Goal: Information Seeking & Learning: Learn about a topic

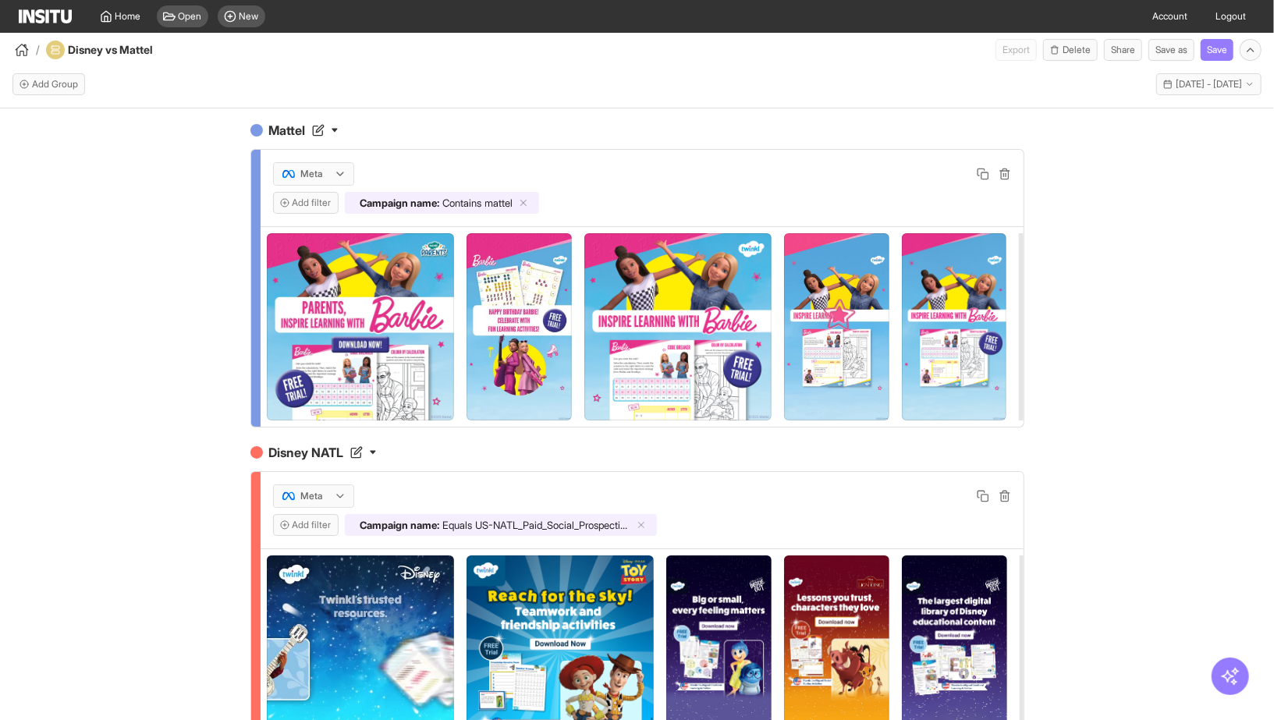
click at [815, 192] on div "Add filter Campaign name : Contains mattel" at bounding box center [642, 203] width 738 height 22
click at [1233, 86] on span "1 Apr 24 - 24 Sep 25" at bounding box center [1209, 84] width 66 height 12
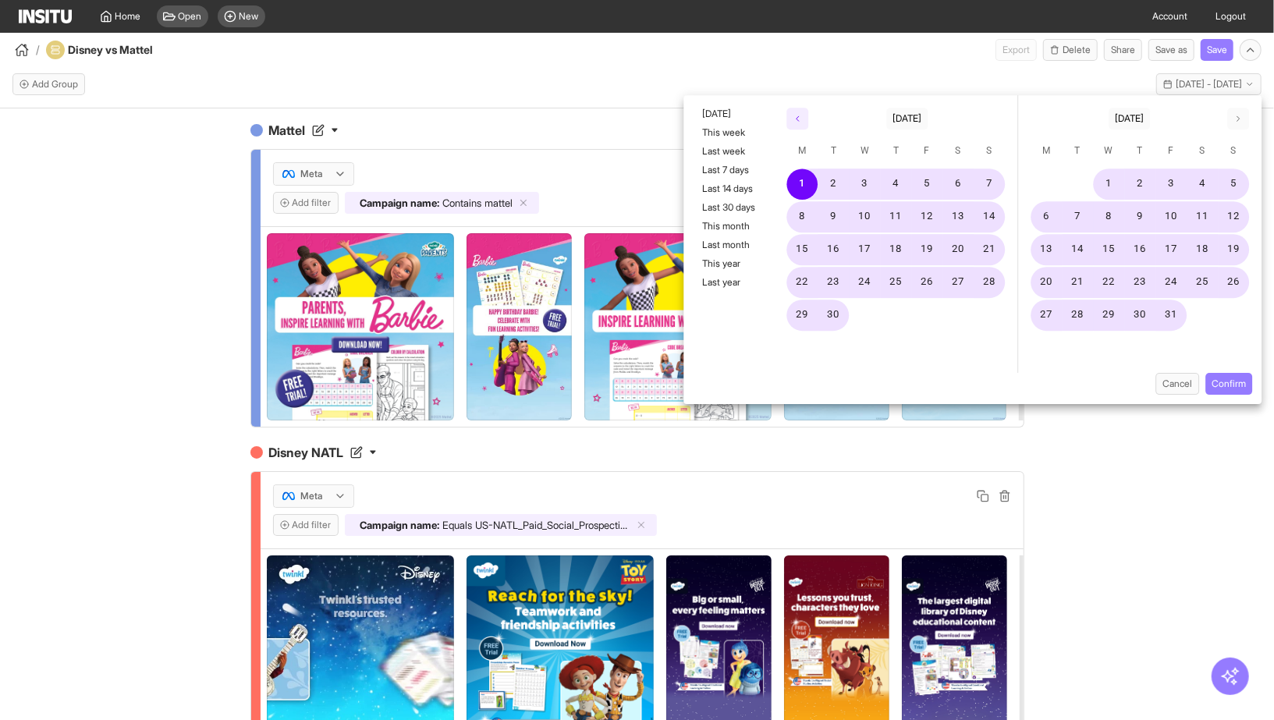
click at [797, 119] on polyline "button" at bounding box center [797, 118] width 2 height 5
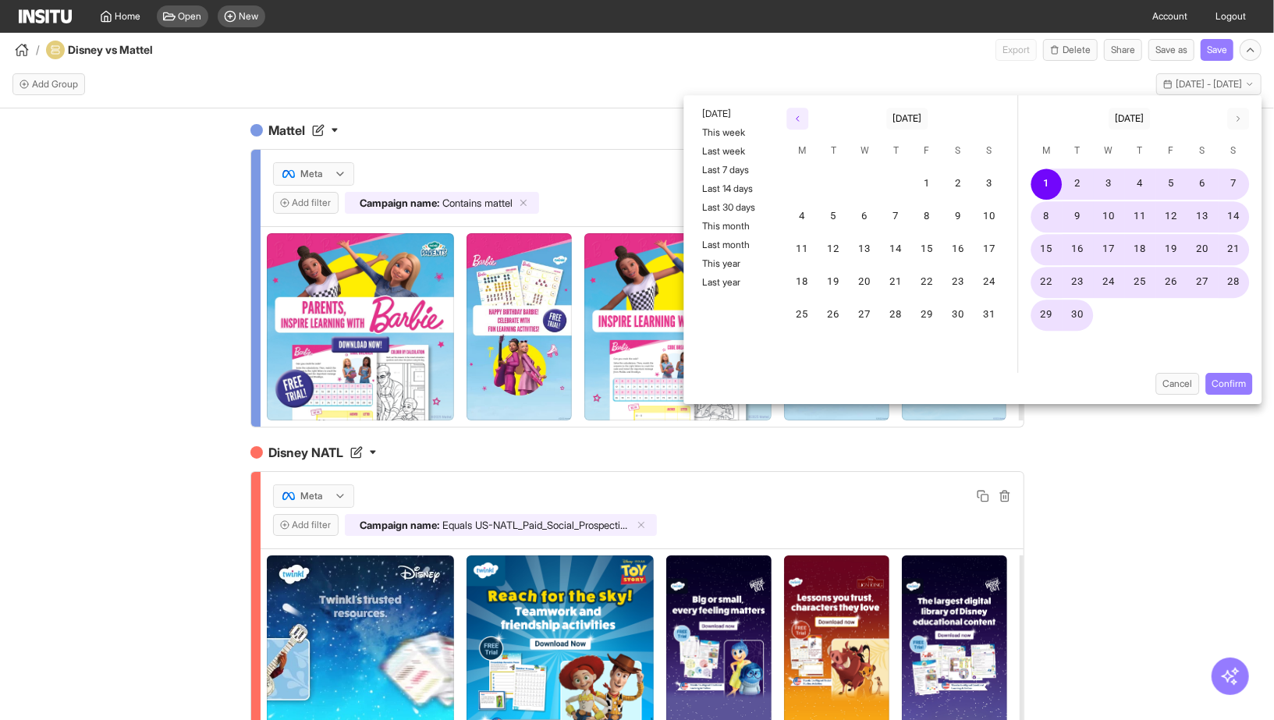
click at [797, 119] on polyline "button" at bounding box center [797, 118] width 2 height 5
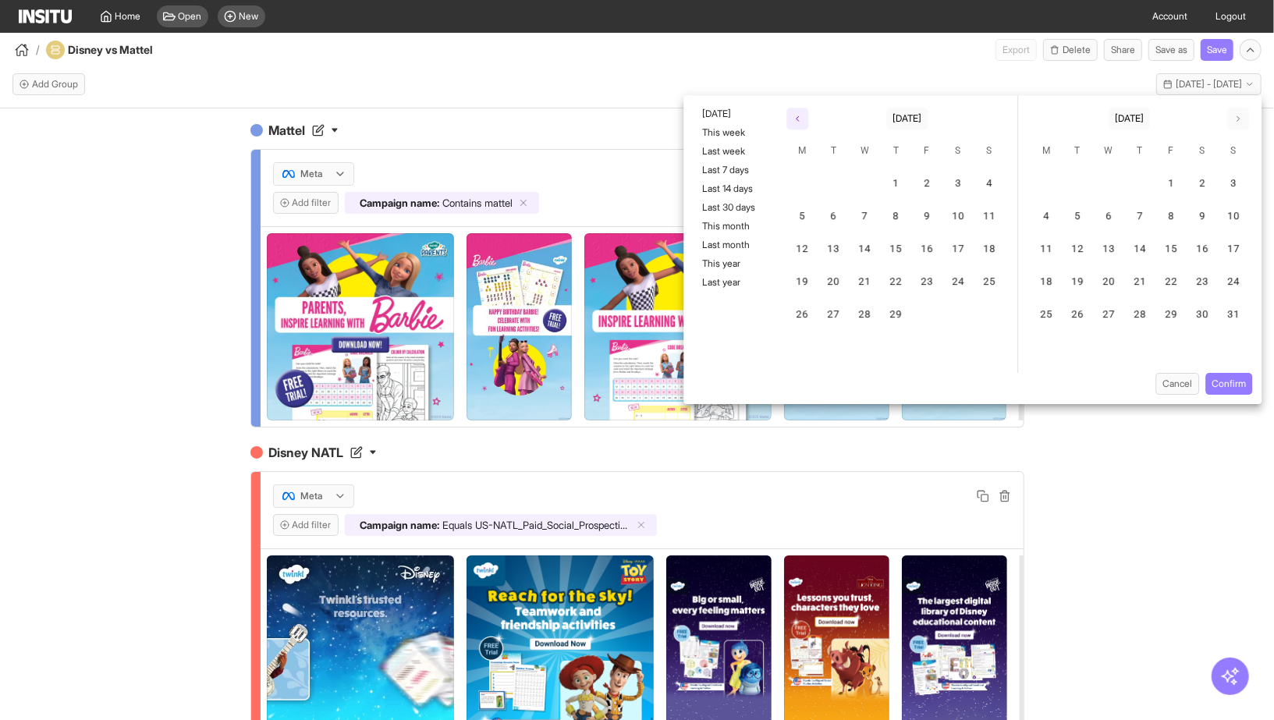
click at [797, 119] on polyline "button" at bounding box center [797, 118] width 2 height 5
click at [931, 183] on button "1" at bounding box center [927, 183] width 31 height 31
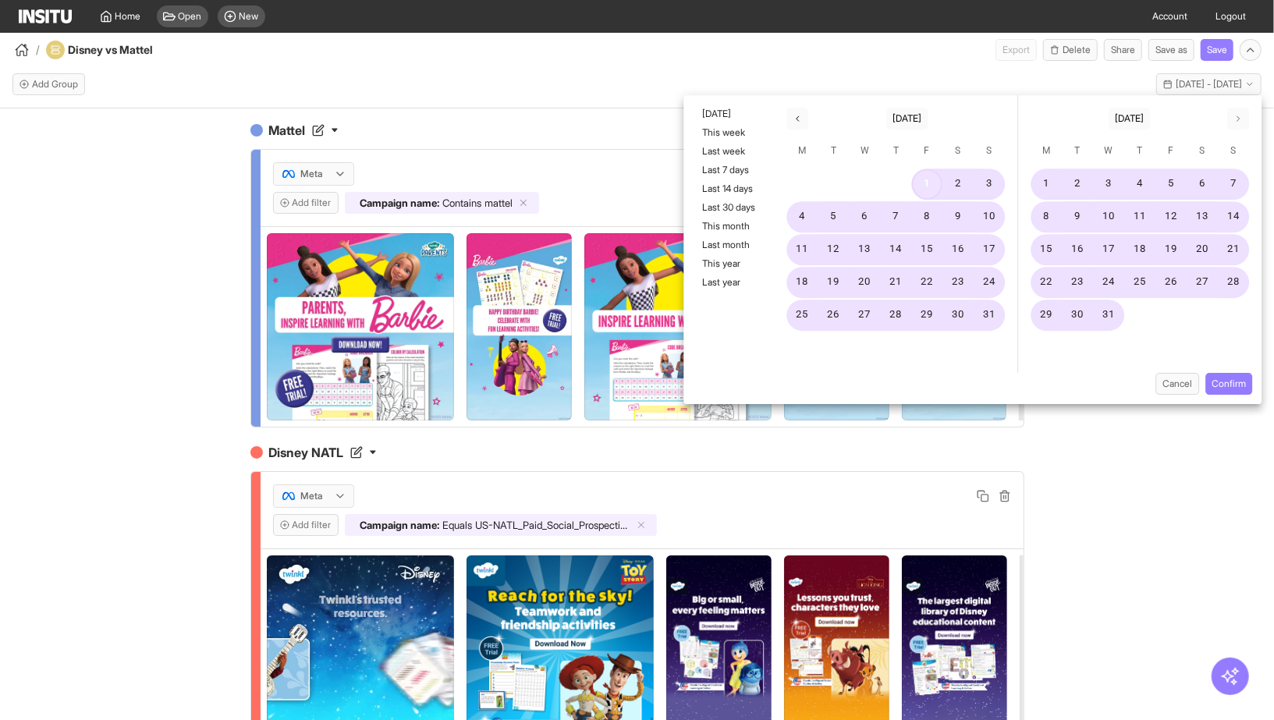
click at [931, 183] on button "1" at bounding box center [927, 183] width 31 height 31
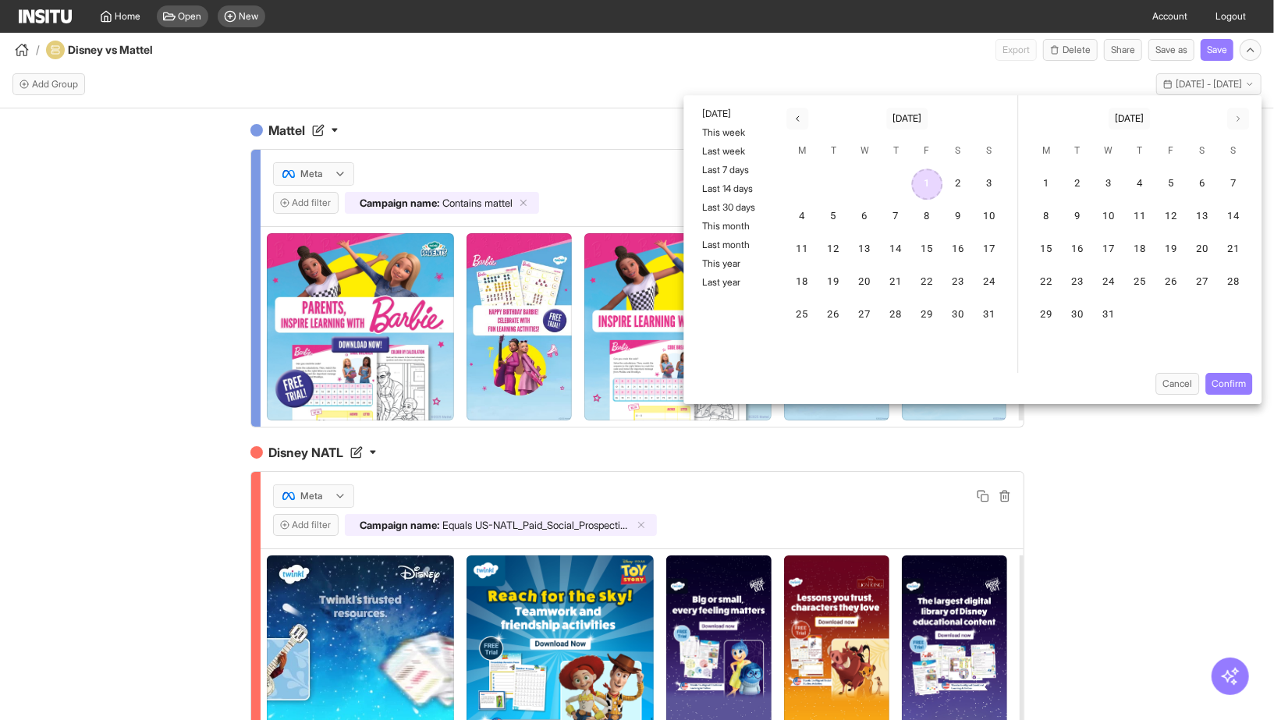
click at [931, 183] on button "1" at bounding box center [927, 183] width 31 height 31
click at [1234, 119] on icon "button" at bounding box center [1237, 118] width 9 height 9
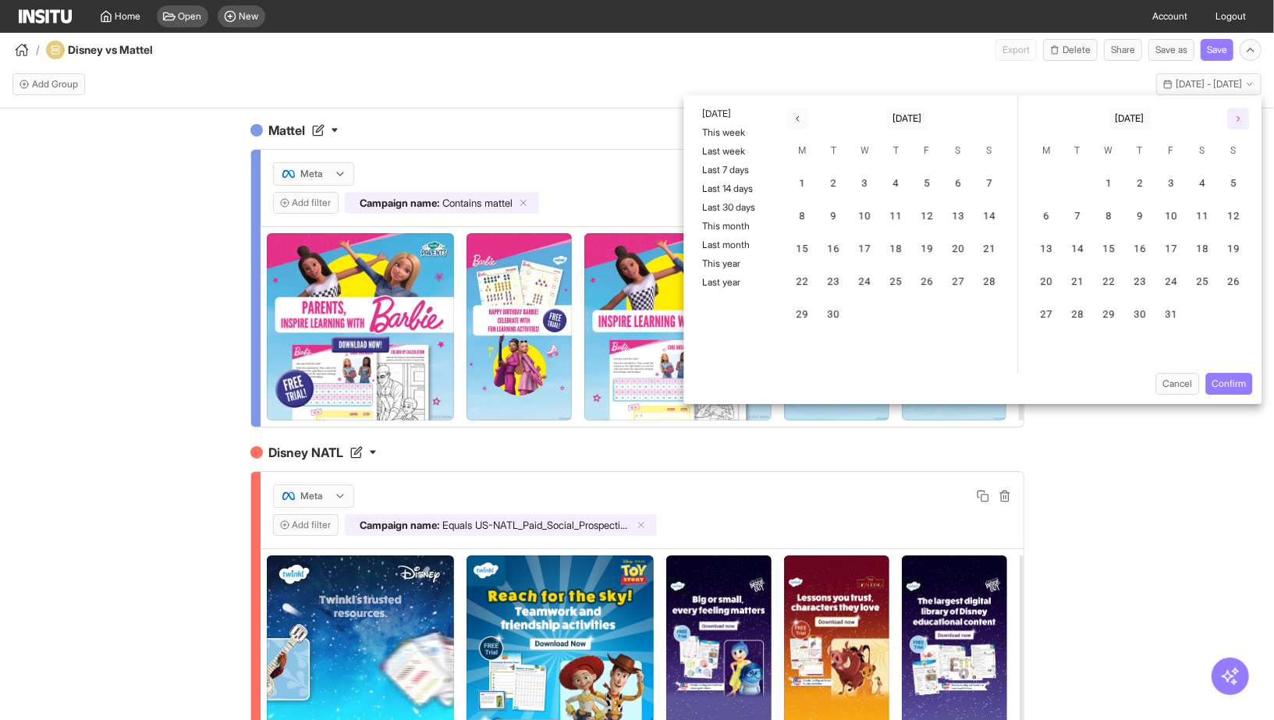
click at [1234, 119] on icon "button" at bounding box center [1237, 118] width 9 height 9
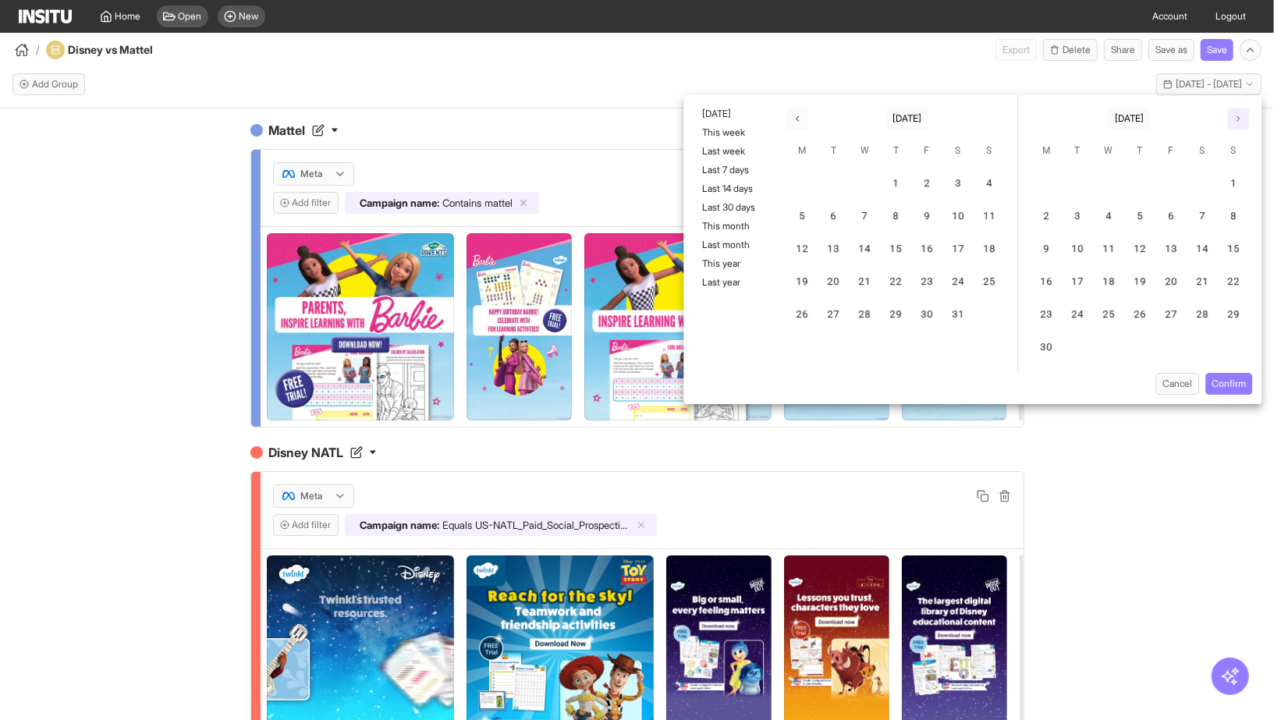
click at [1234, 119] on icon "button" at bounding box center [1237, 118] width 9 height 9
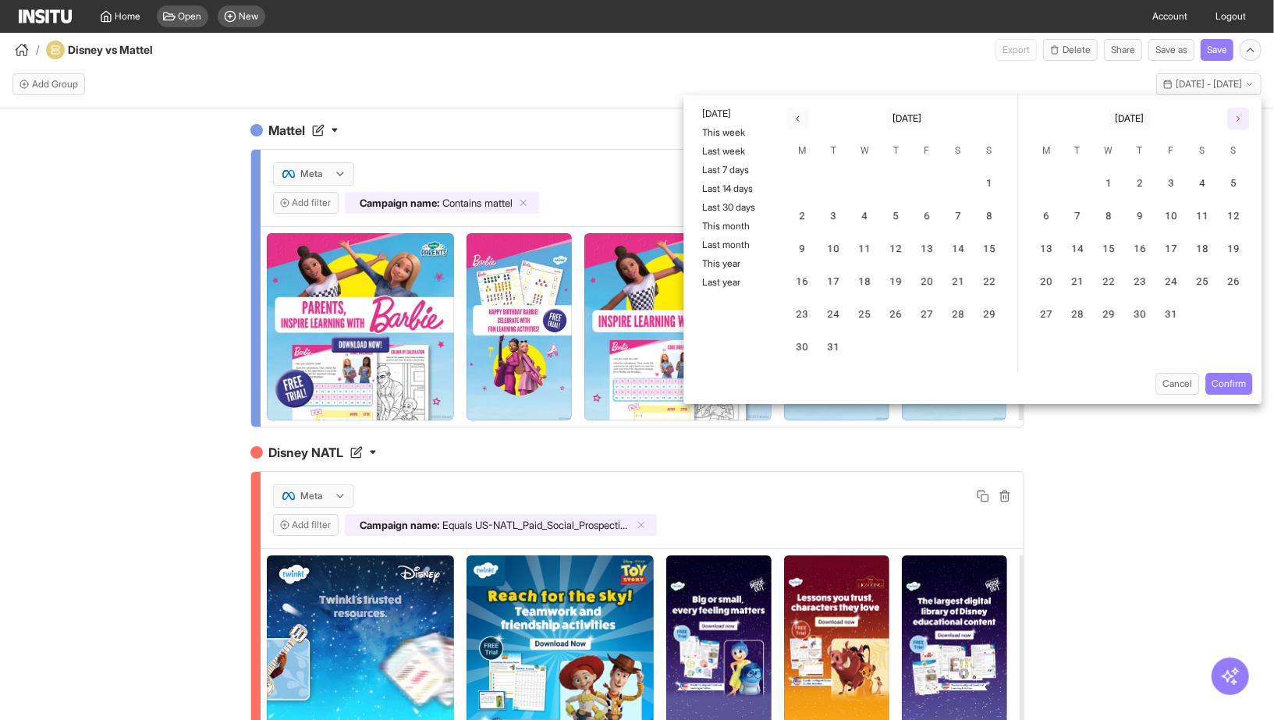
click at [1234, 119] on icon "button" at bounding box center [1237, 118] width 9 height 9
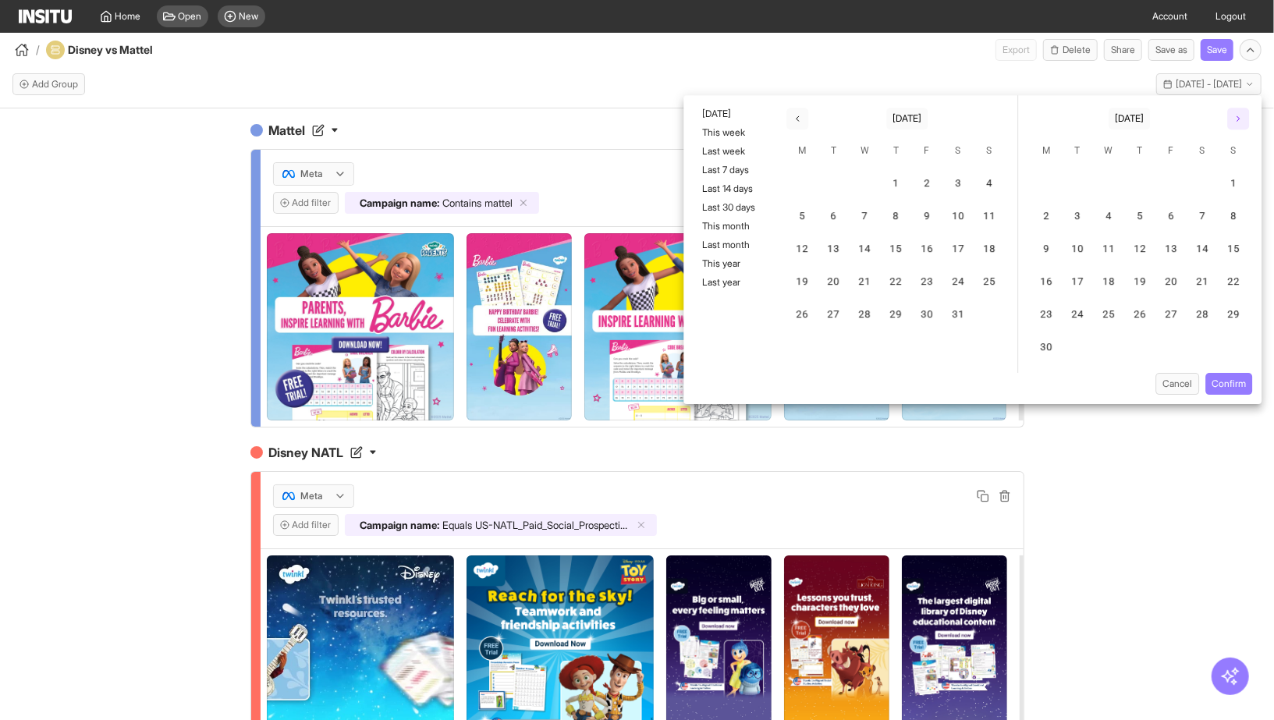
click at [1234, 119] on icon "button" at bounding box center [1237, 118] width 9 height 9
click at [1105, 278] on button "24" at bounding box center [1109, 282] width 31 height 31
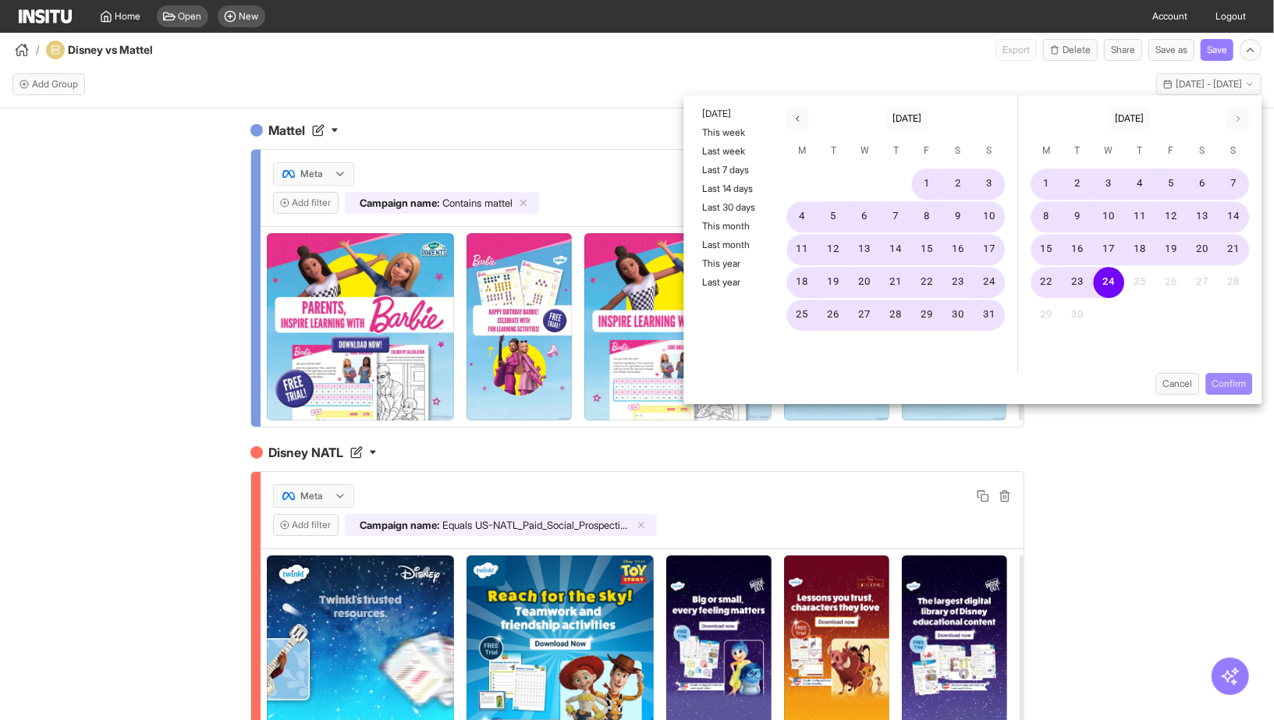
click at [1217, 385] on button "Confirm" at bounding box center [1228, 384] width 47 height 22
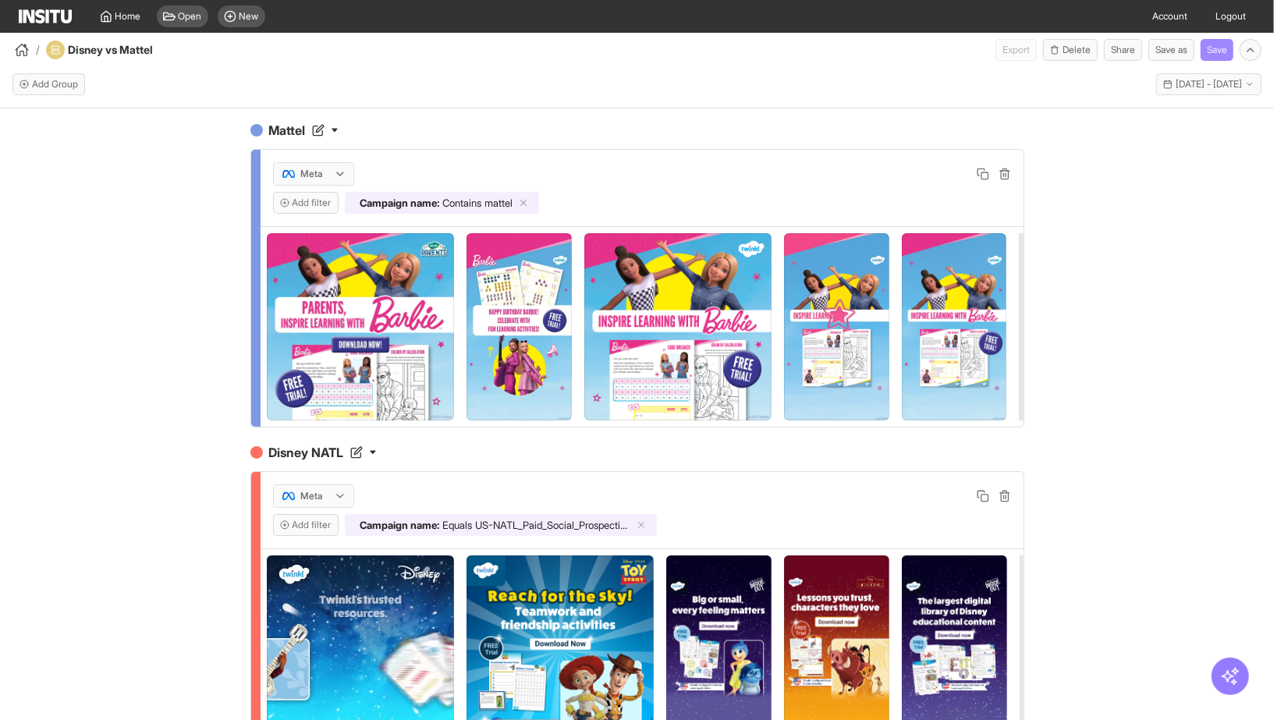
click at [1220, 53] on button "Save" at bounding box center [1217, 50] width 33 height 22
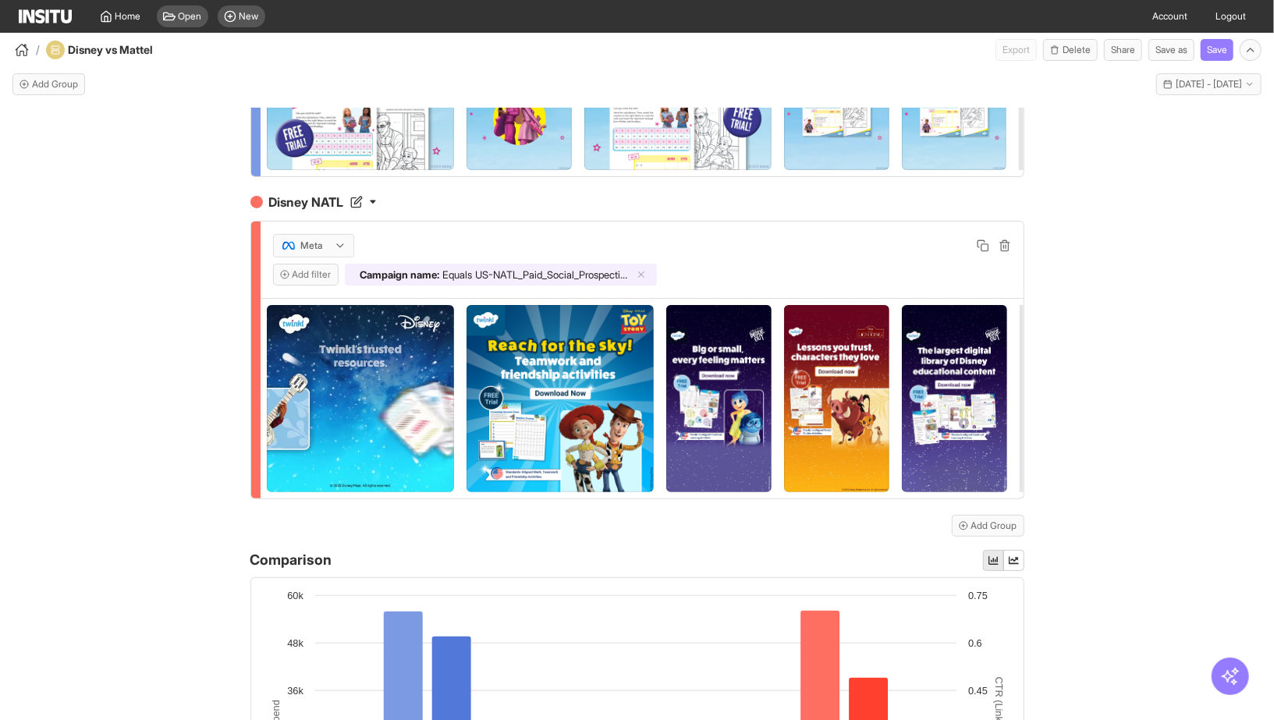
scroll to position [599, 0]
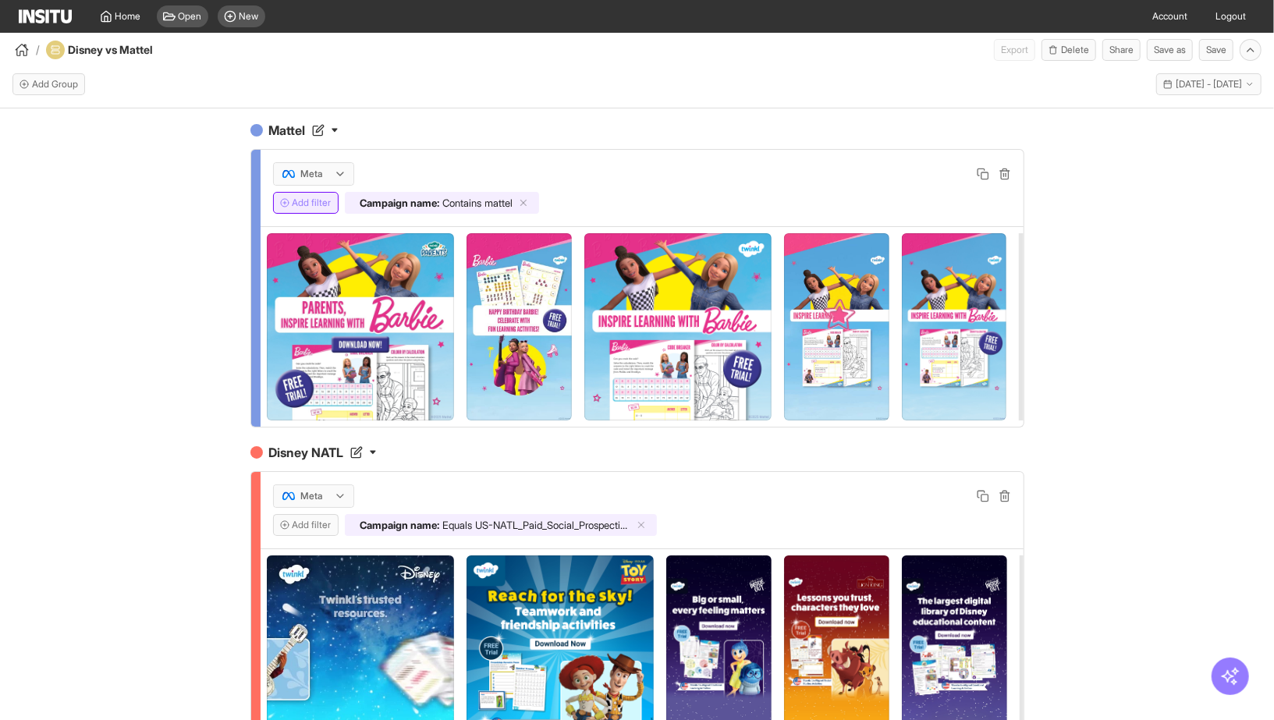
click at [327, 201] on button "Add filter" at bounding box center [306, 203] width 66 height 22
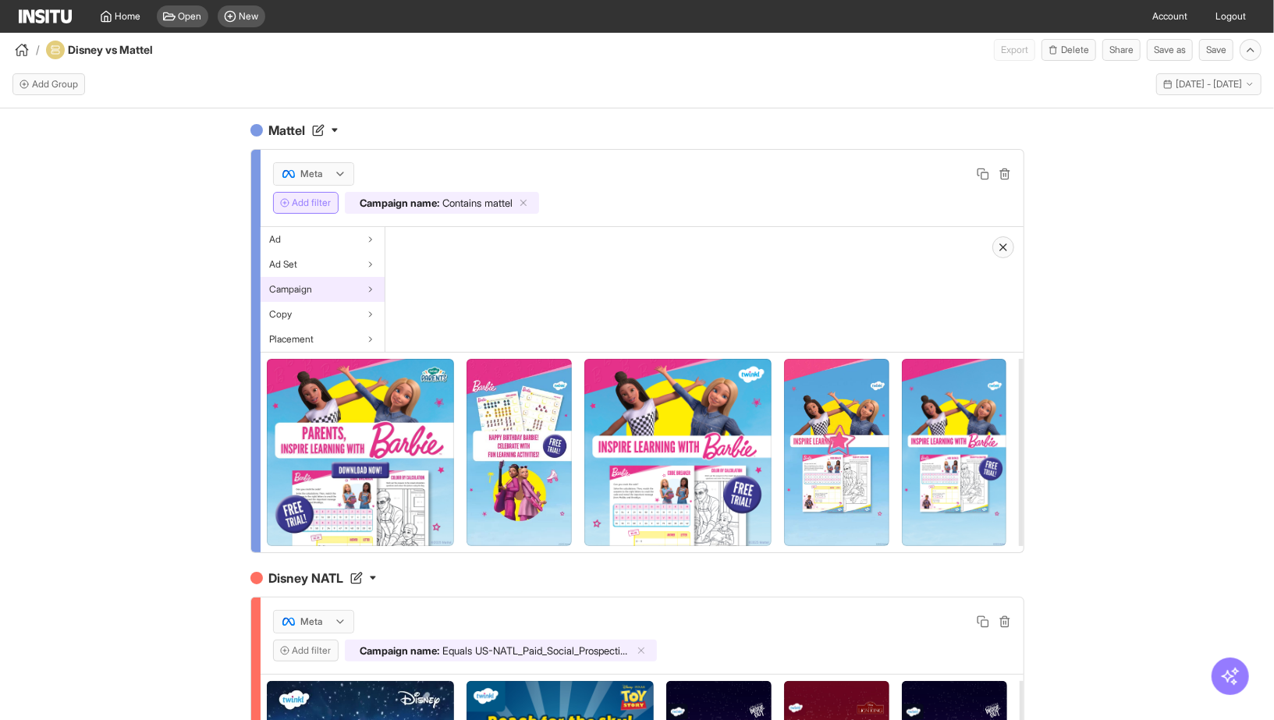
click at [315, 281] on div "Campaign" at bounding box center [323, 289] width 124 height 25
click at [438, 241] on span "Campaign name" at bounding box center [429, 239] width 69 height 12
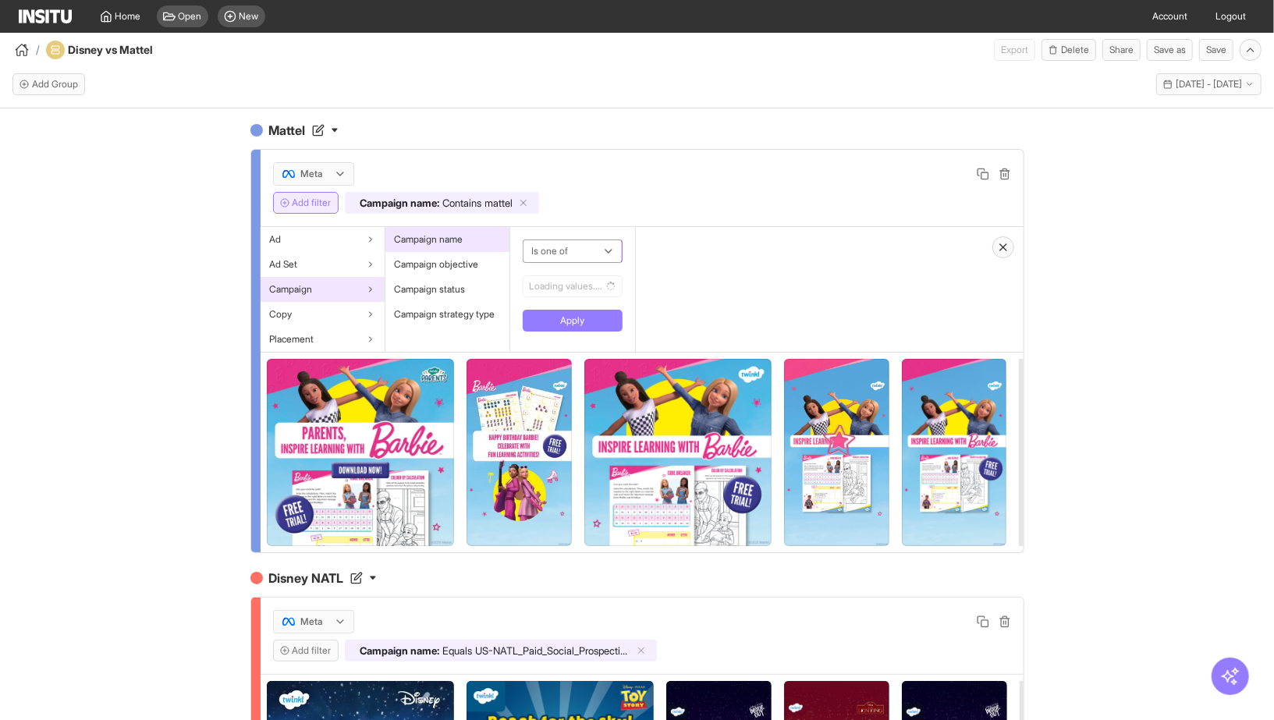
click at [576, 253] on div at bounding box center [561, 251] width 62 height 19
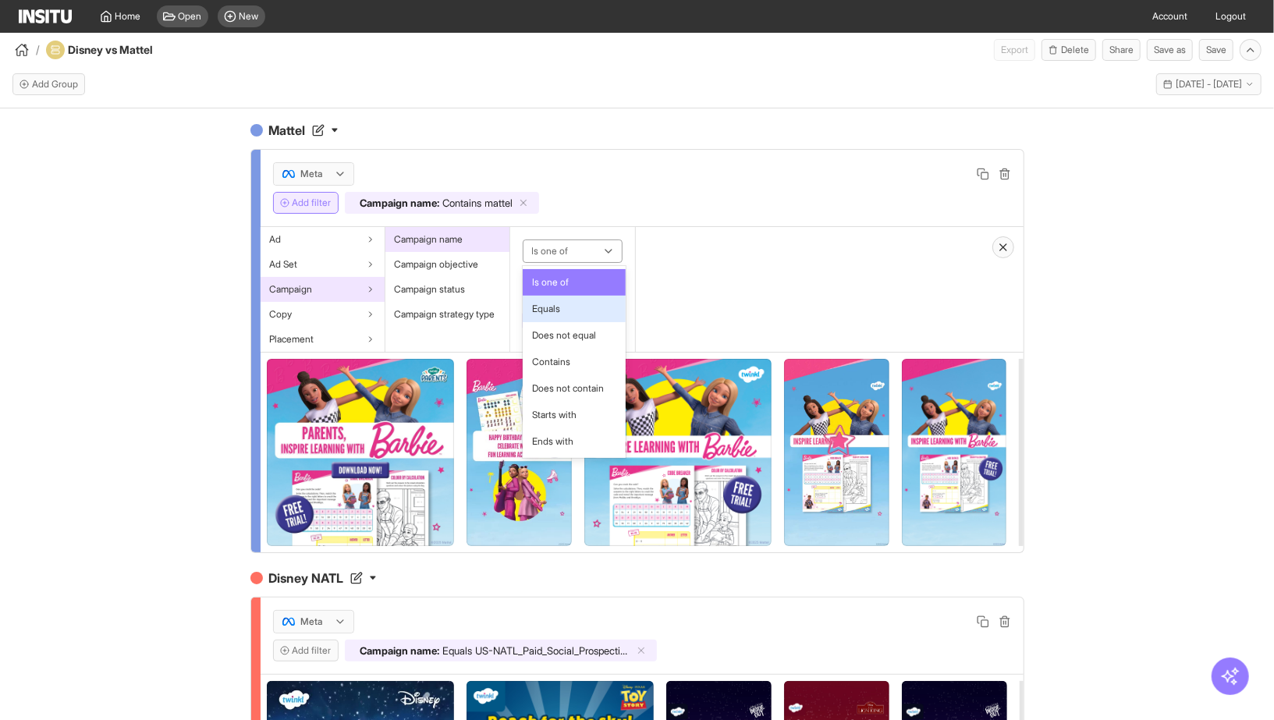
click at [576, 310] on span "Equals" at bounding box center [573, 309] width 83 height 14
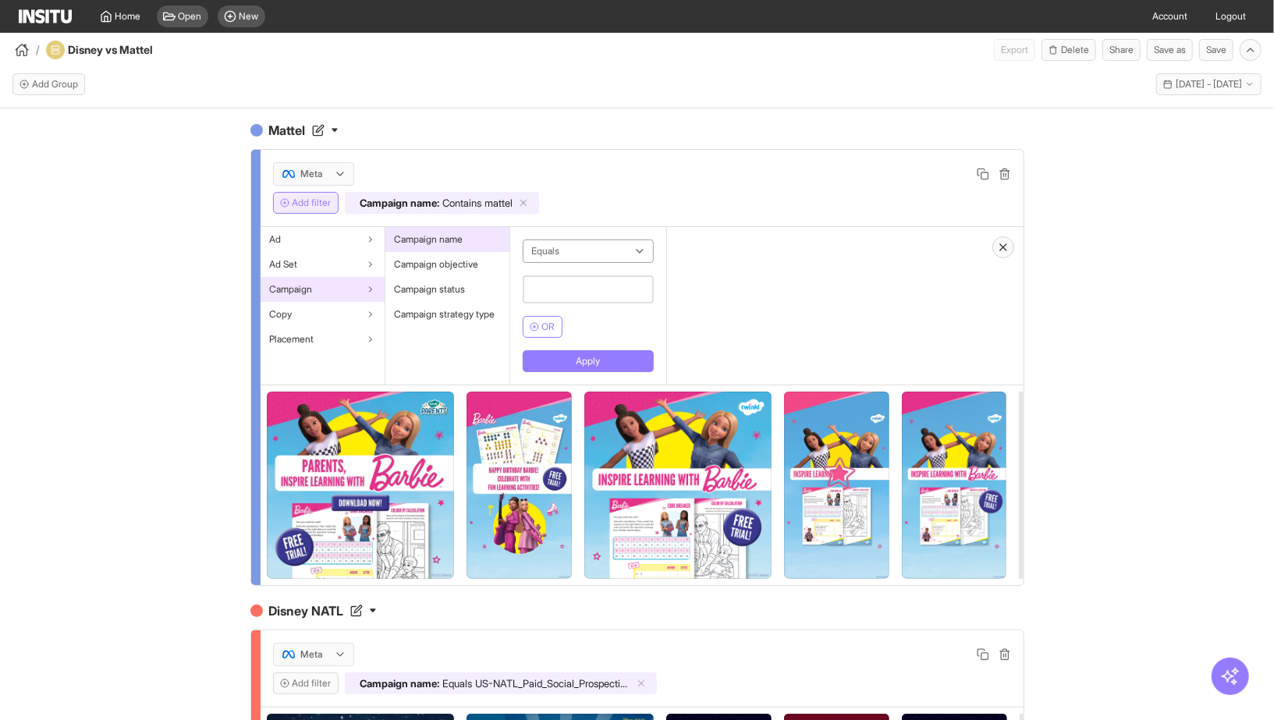
click at [587, 279] on input "text" at bounding box center [588, 289] width 131 height 28
paste input "**********"
type input "**********"
click at [580, 360] on button "Apply" at bounding box center [596, 361] width 147 height 22
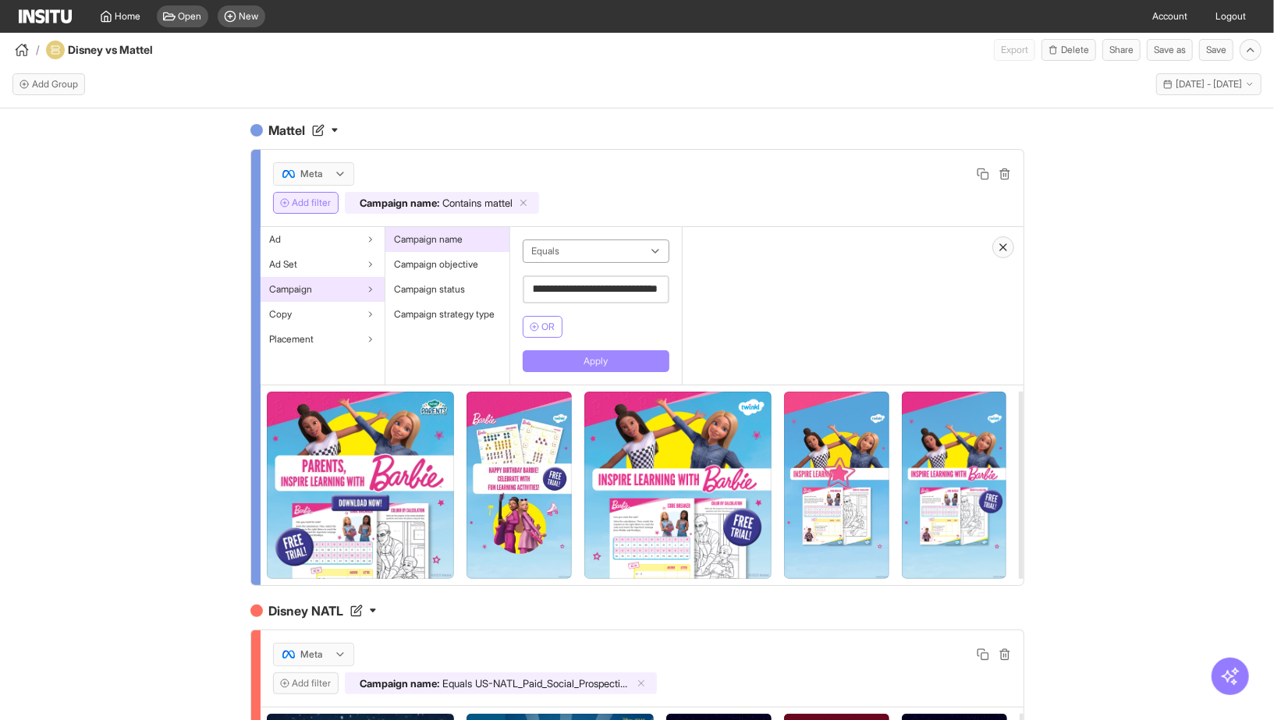
scroll to position [0, 0]
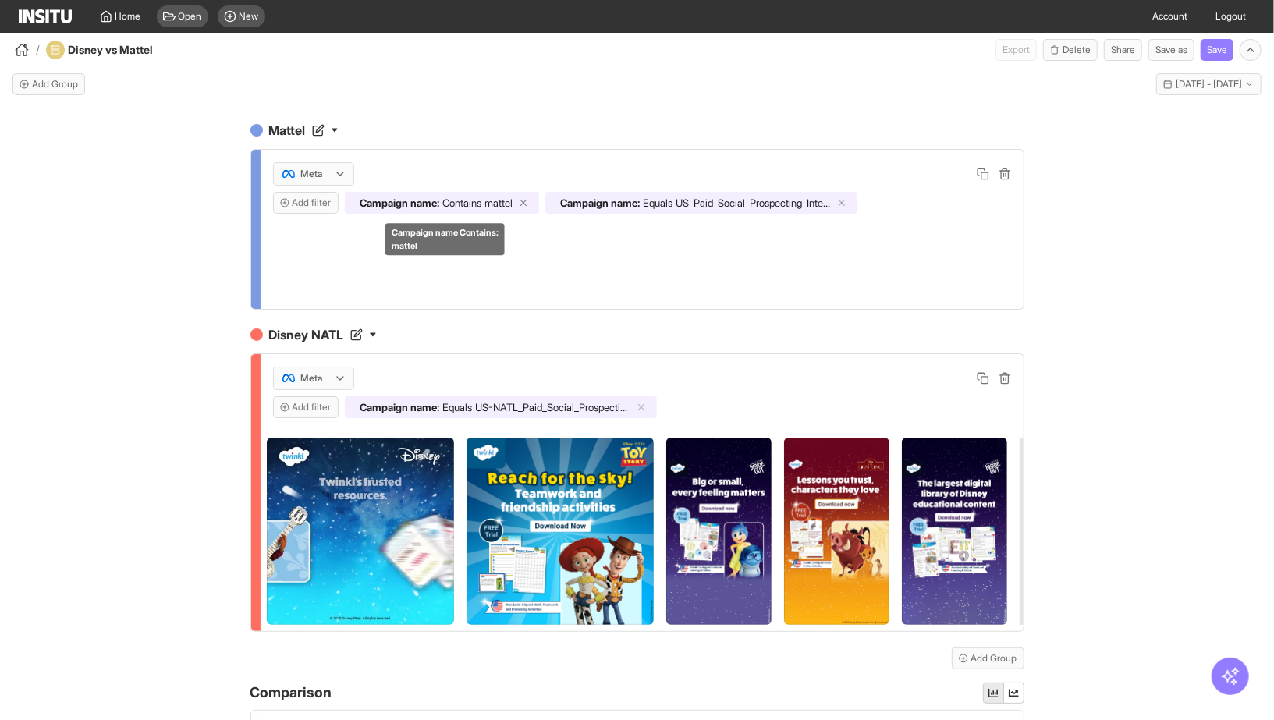
click at [529, 200] on icon at bounding box center [523, 202] width 11 height 11
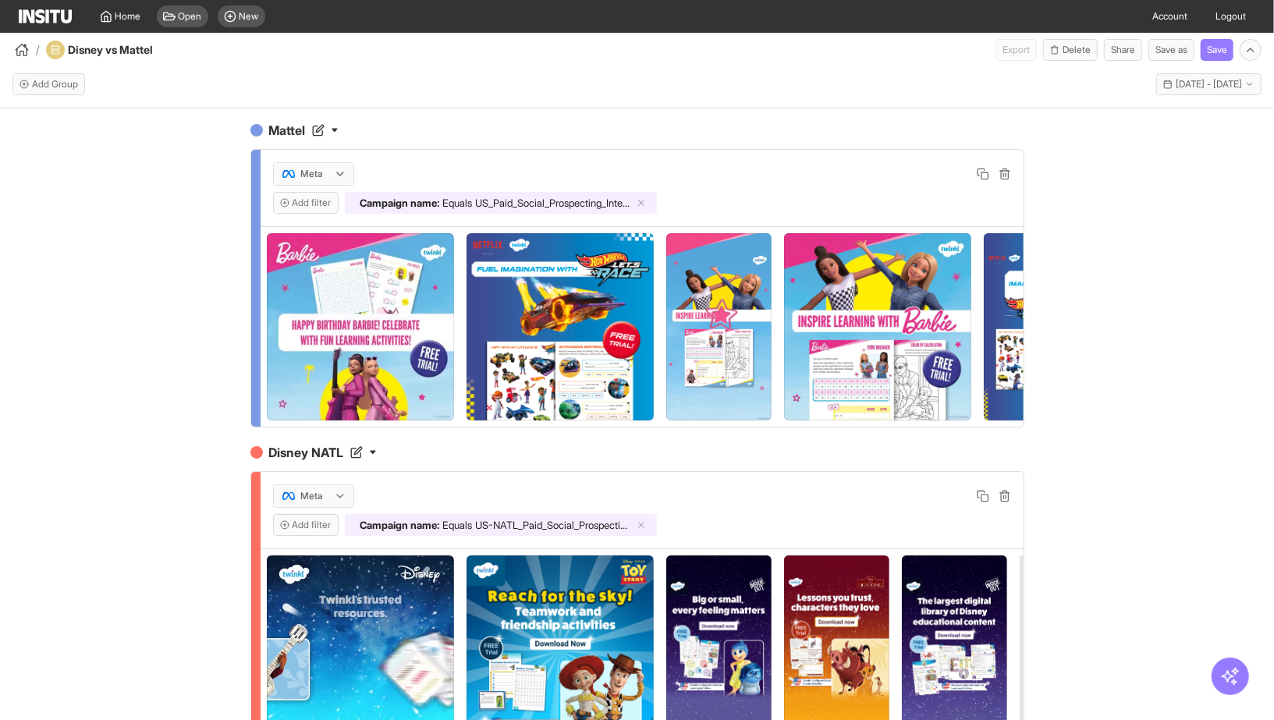
click at [1273, 337] on div "Mattel Meta Add filter Campaign name : Equals US_Paid_Social_Prospecting_Intere…" at bounding box center [637, 428] width 1274 height 640
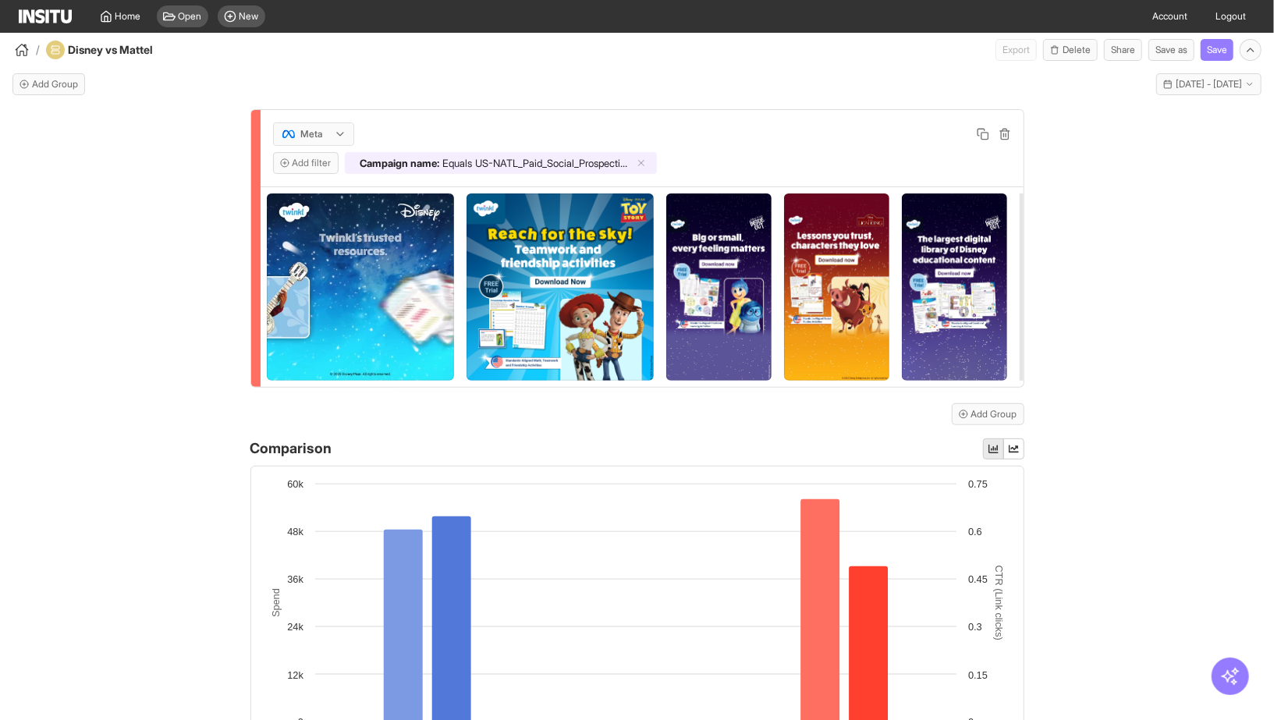
scroll to position [533, 0]
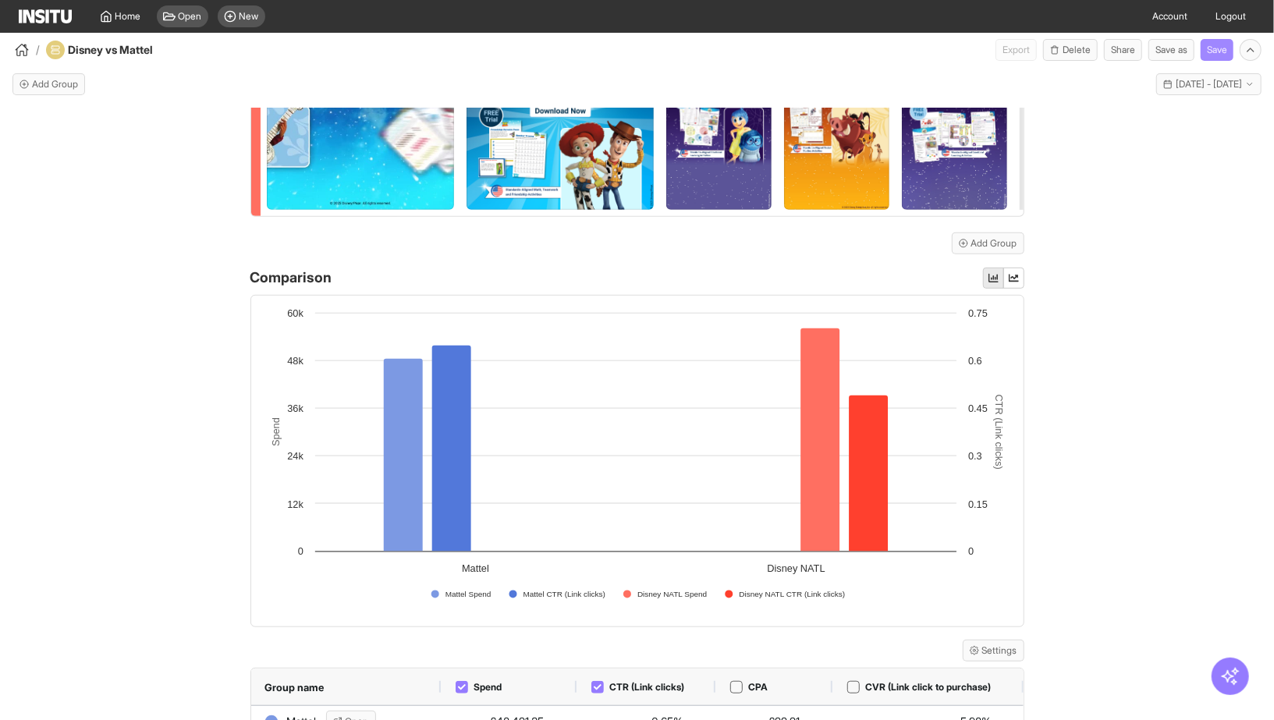
click at [1218, 45] on button "Save" at bounding box center [1217, 50] width 33 height 22
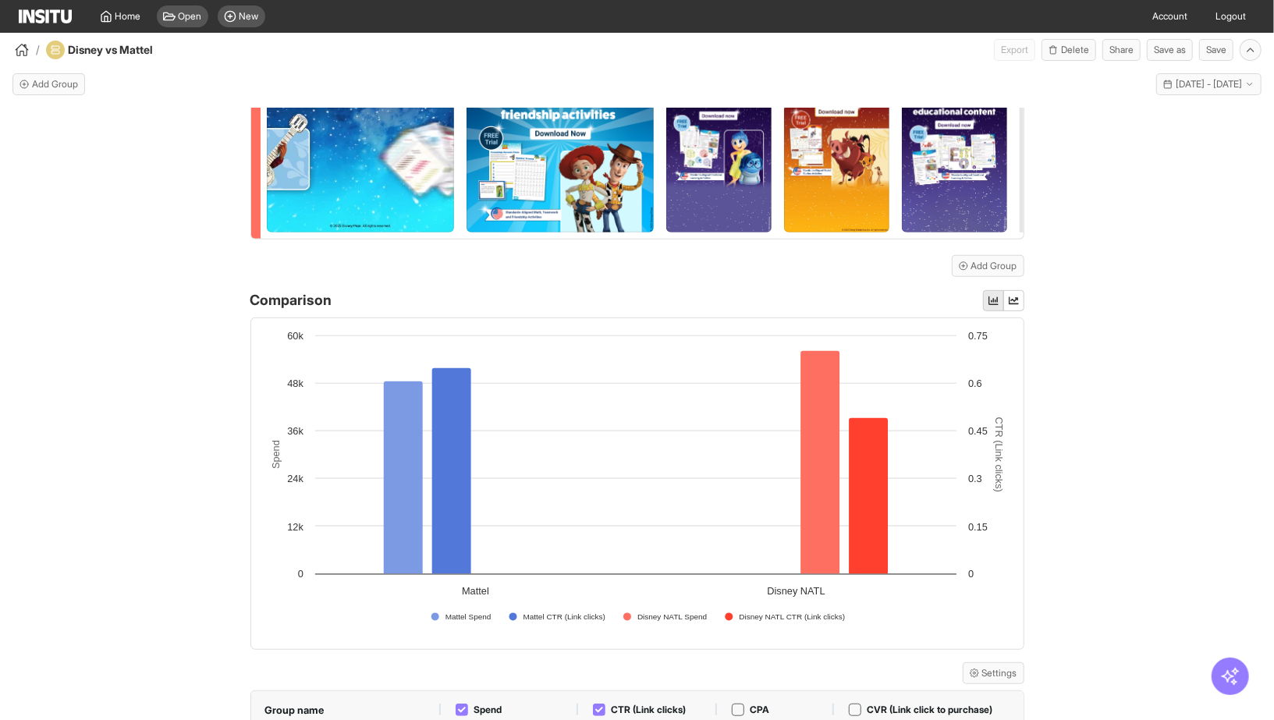
scroll to position [599, 0]
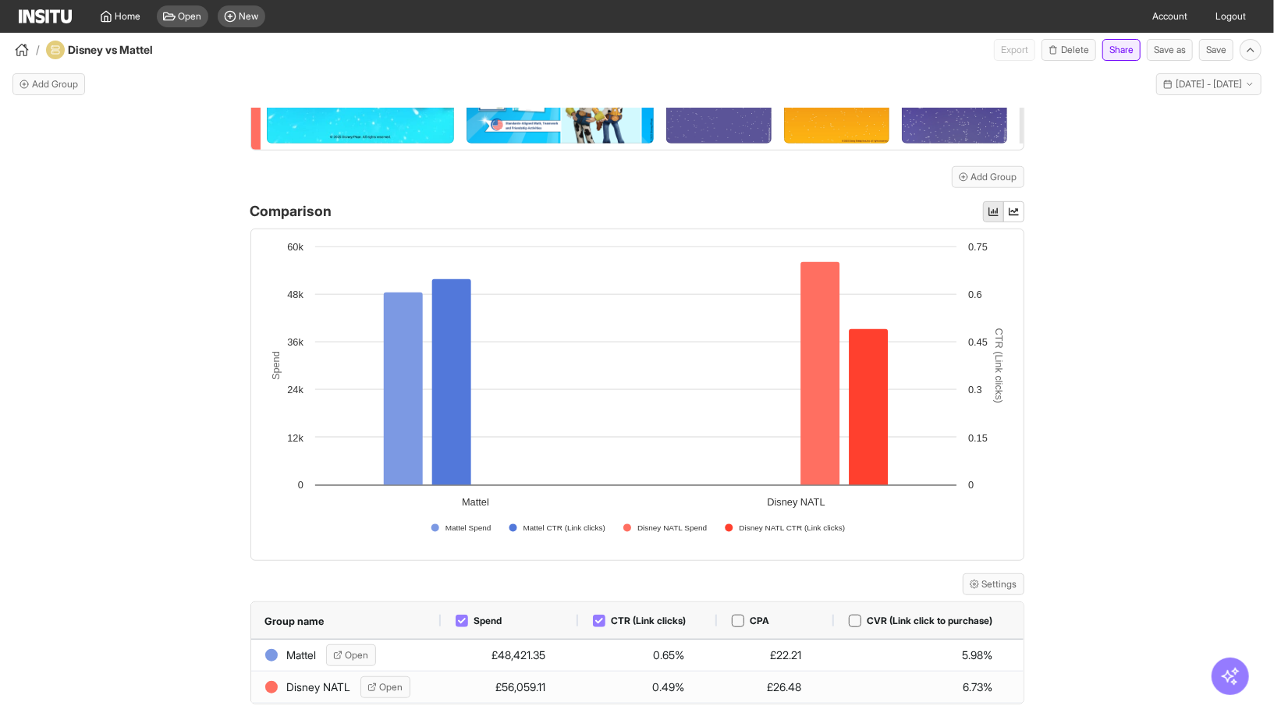
click at [1126, 55] on button "Share" at bounding box center [1121, 50] width 38 height 22
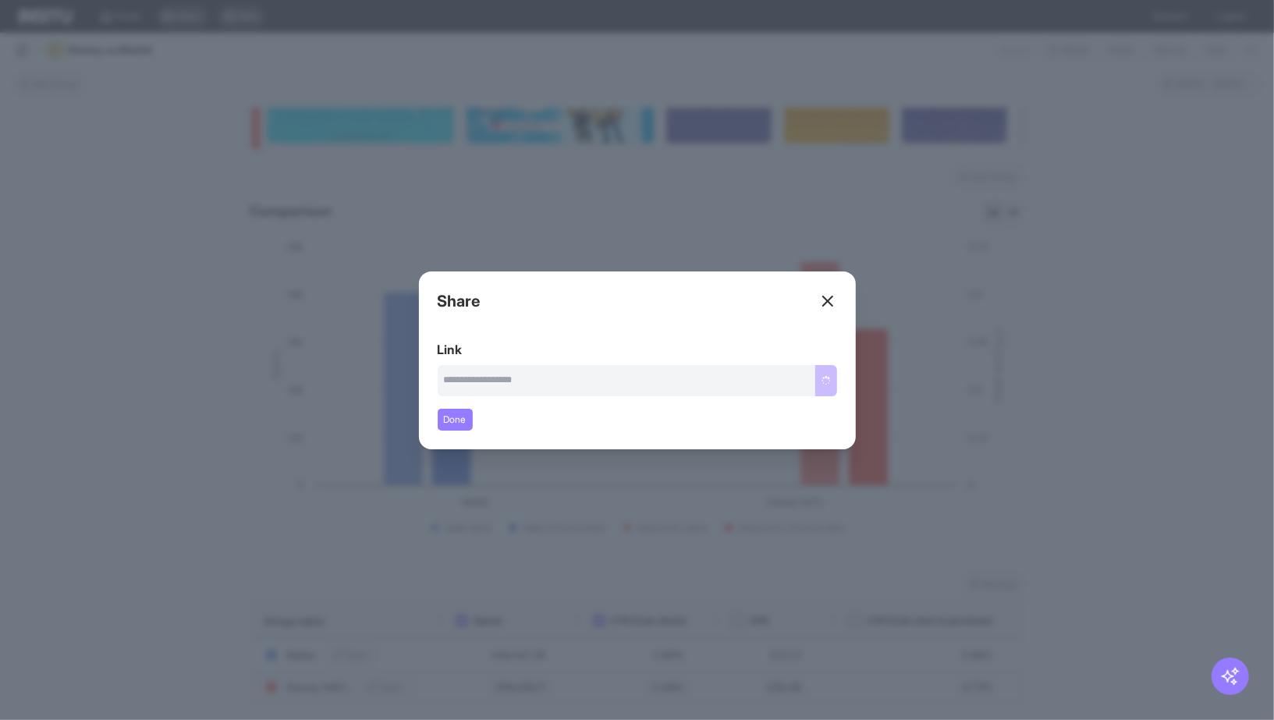
type input "**********"
click at [802, 391] on button "Copy link" at bounding box center [811, 380] width 52 height 31
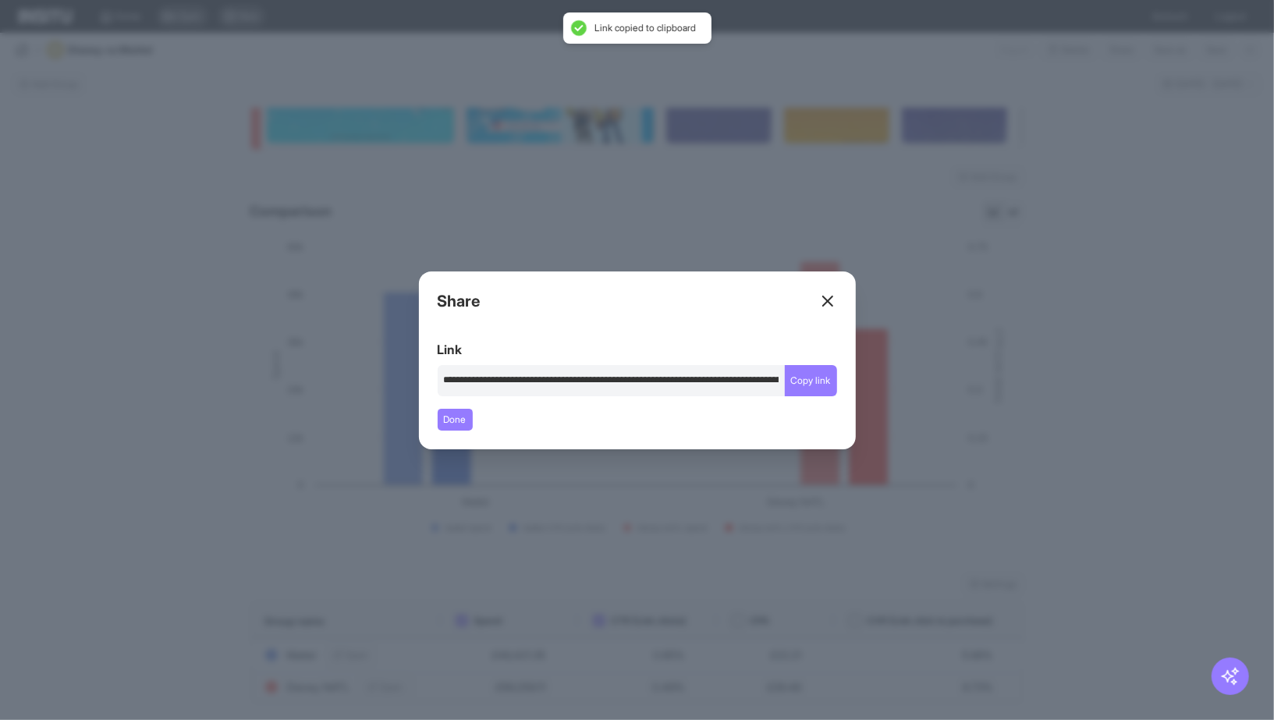
click at [828, 290] on header "Share" at bounding box center [637, 305] width 399 height 31
click at [826, 298] on icon at bounding box center [827, 301] width 19 height 19
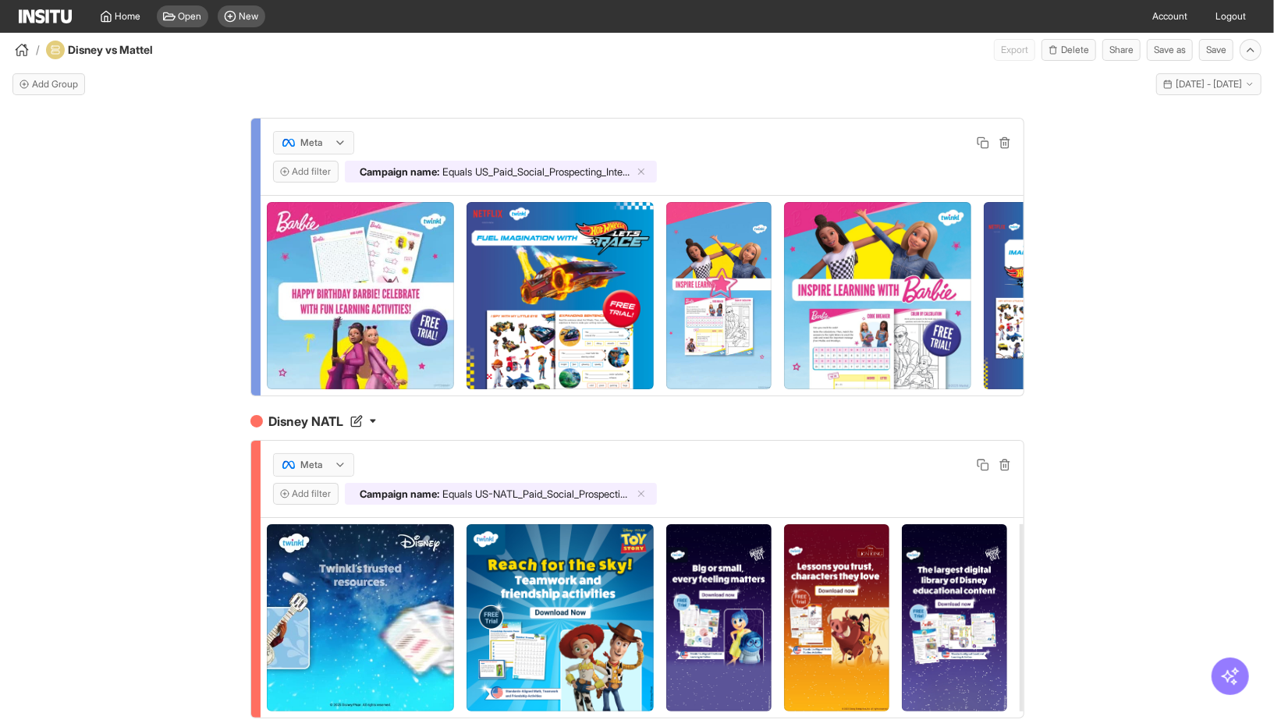
scroll to position [33, 0]
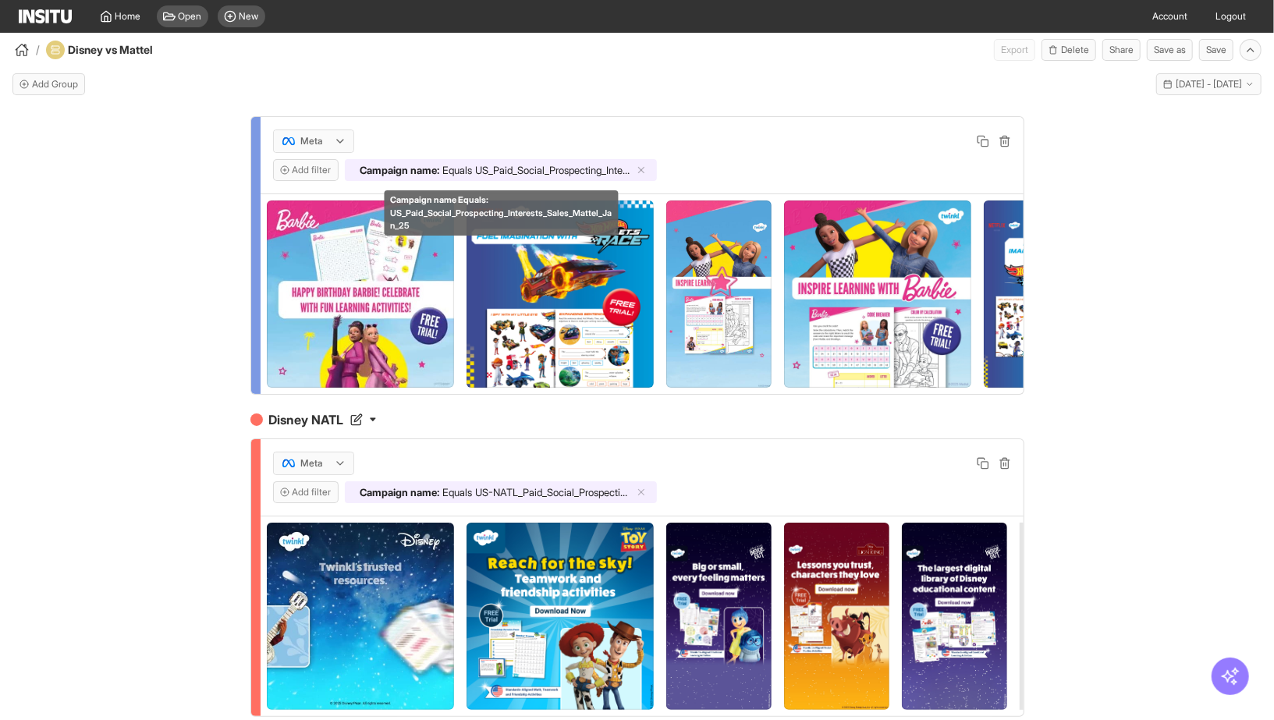
click at [567, 170] on span "US_Paid_Social_Prospecting_Interests_Sales_Mattel_Jan_25" at bounding box center [553, 170] width 155 height 12
drag, startPoint x: 423, startPoint y: 225, endPoint x: 465, endPoint y: 197, distance: 50.2
click at [481, 164] on div "Campaign name : Equals US_Paid_Social_Prospecting_Interests_Sales_Mattel_Jan_25" at bounding box center [495, 170] width 271 height 12
drag, startPoint x: 393, startPoint y: 213, endPoint x: 418, endPoint y: 229, distance: 29.4
click at [418, 229] on span "US_Paid_Social_Prospecting_Interests_Sales_Mattel_Jan_25" at bounding box center [502, 220] width 222 height 26
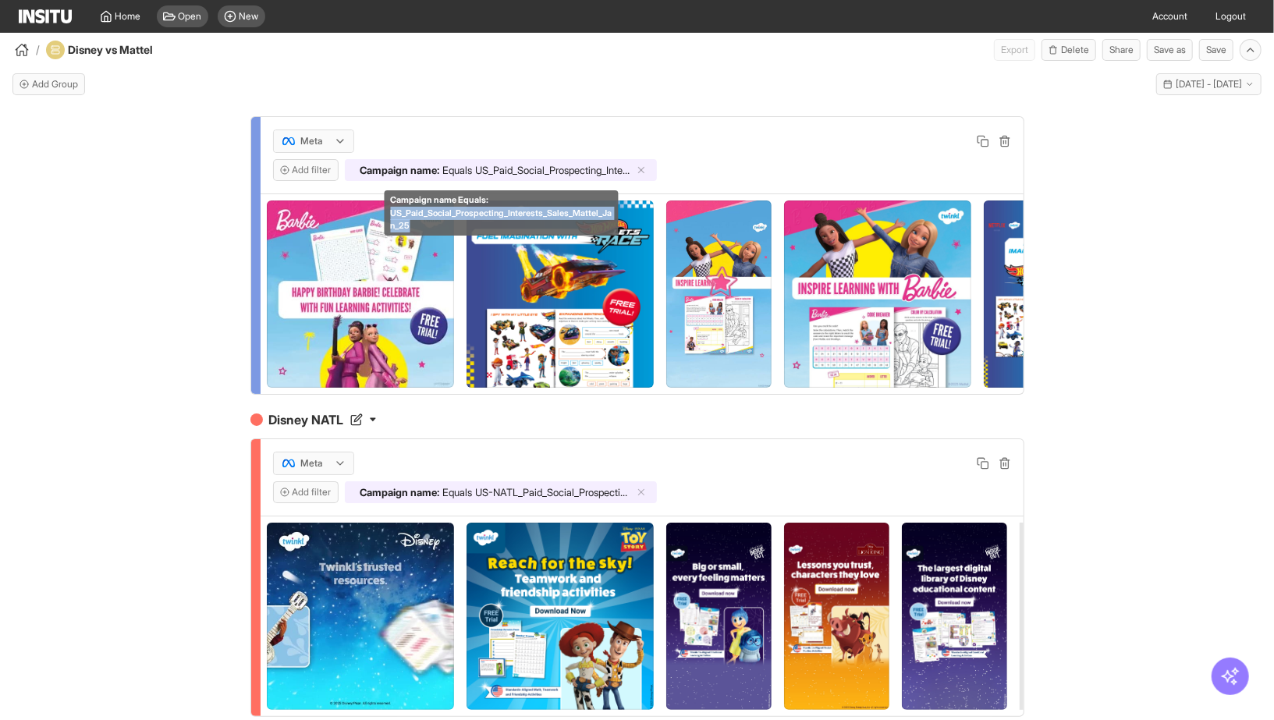
copy span "US_Paid_Social_Prospecting_Interests_Sales_Mattel_Jan_25"
click at [559, 169] on span "US_Paid_Social_Prospecting_Interests_Sales_Mattel_Jan_25" at bounding box center [553, 170] width 155 height 12
click at [641, 165] on icon at bounding box center [641, 170] width 11 height 11
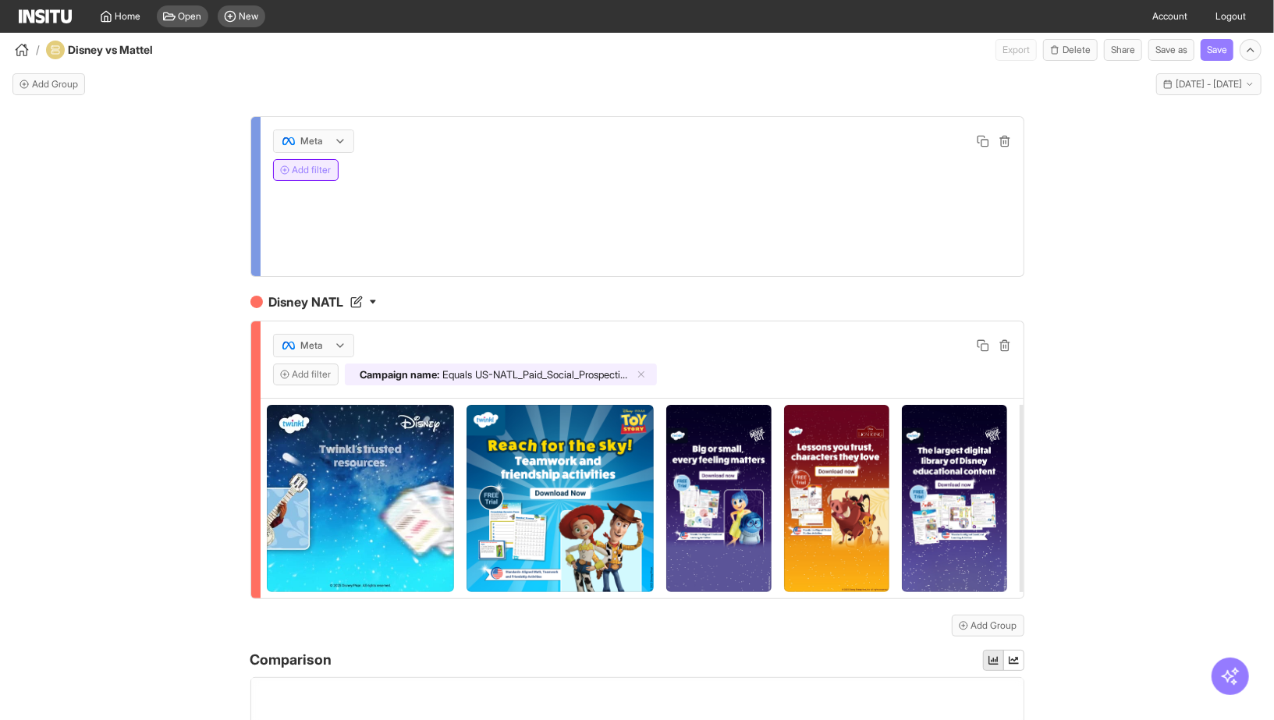
click at [328, 167] on button "Add filter" at bounding box center [306, 170] width 66 height 22
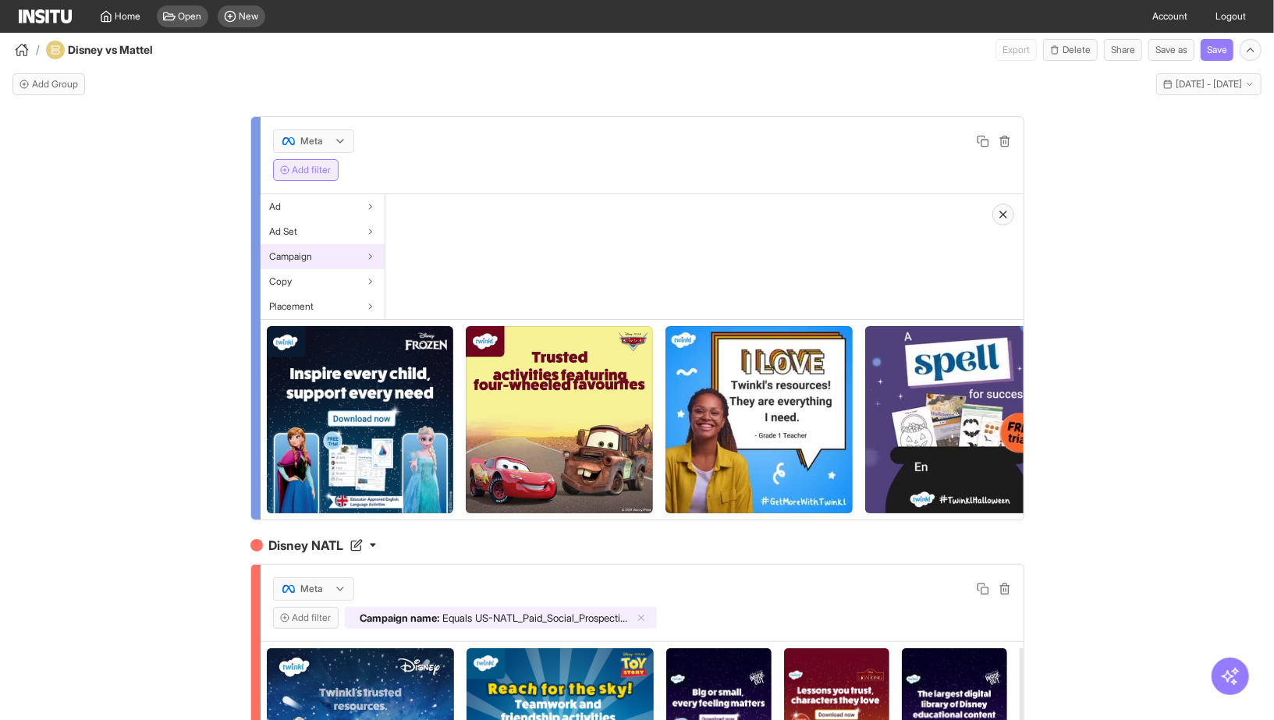
click at [322, 255] on div "Campaign" at bounding box center [323, 256] width 124 height 25
click at [445, 211] on div "Campaign name" at bounding box center [447, 206] width 124 height 25
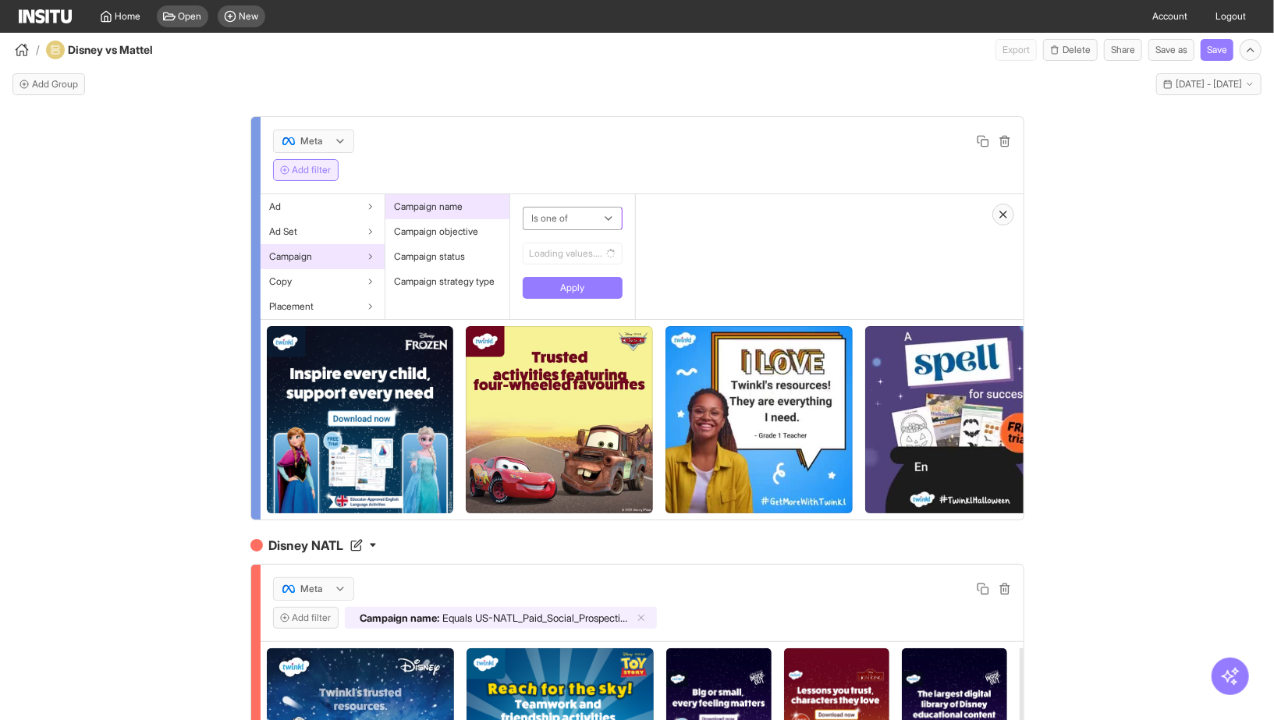
click at [572, 218] on div at bounding box center [561, 218] width 62 height 19
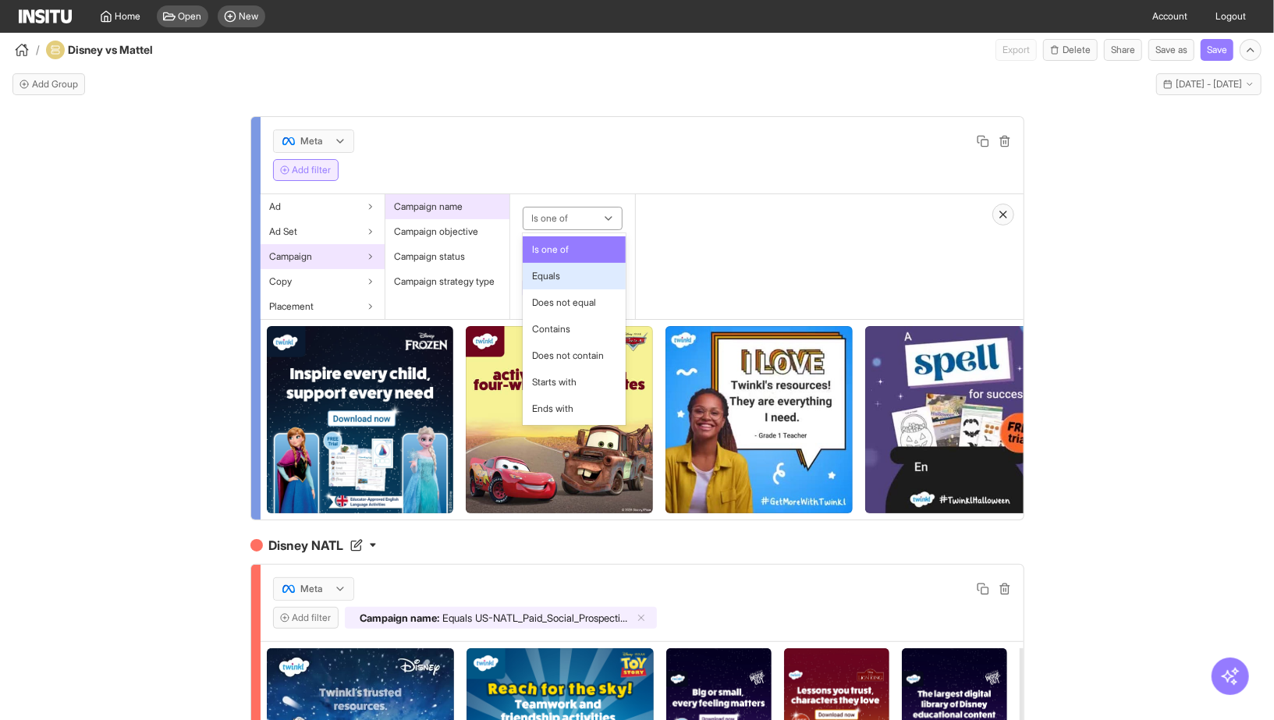
click at [569, 278] on span "Equals" at bounding box center [573, 276] width 83 height 14
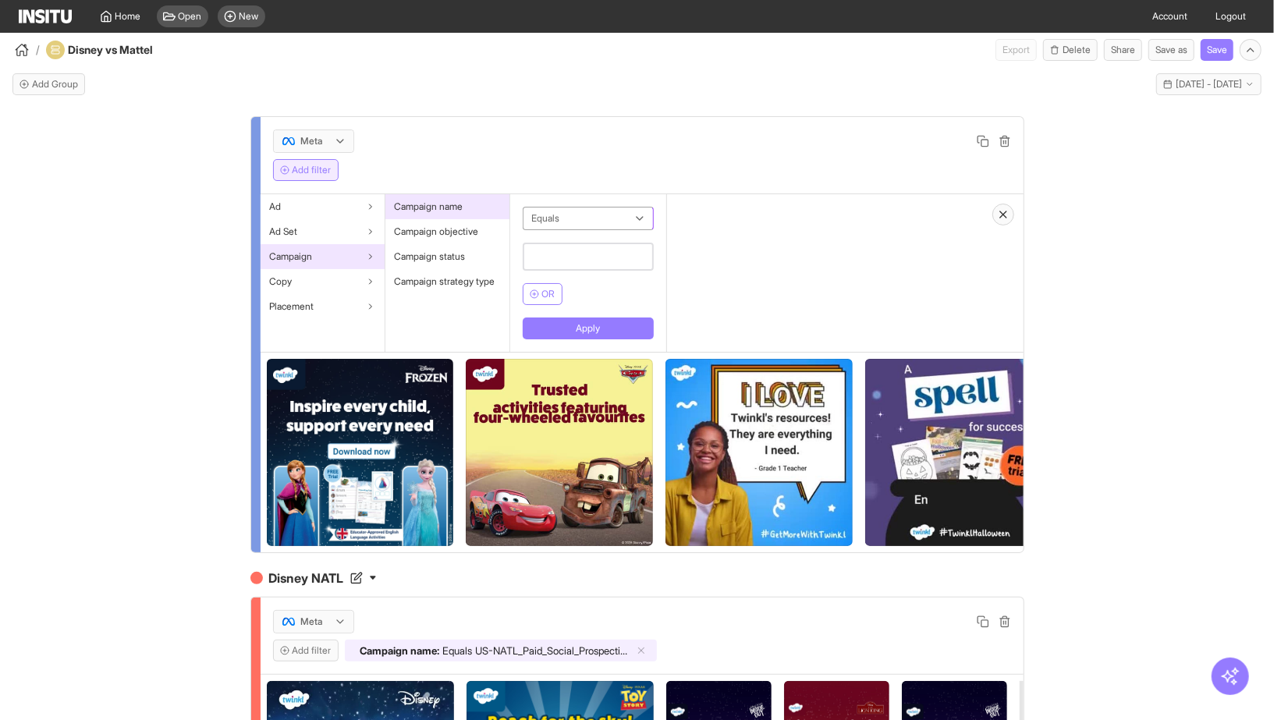
click at [576, 218] on div at bounding box center [577, 218] width 94 height 19
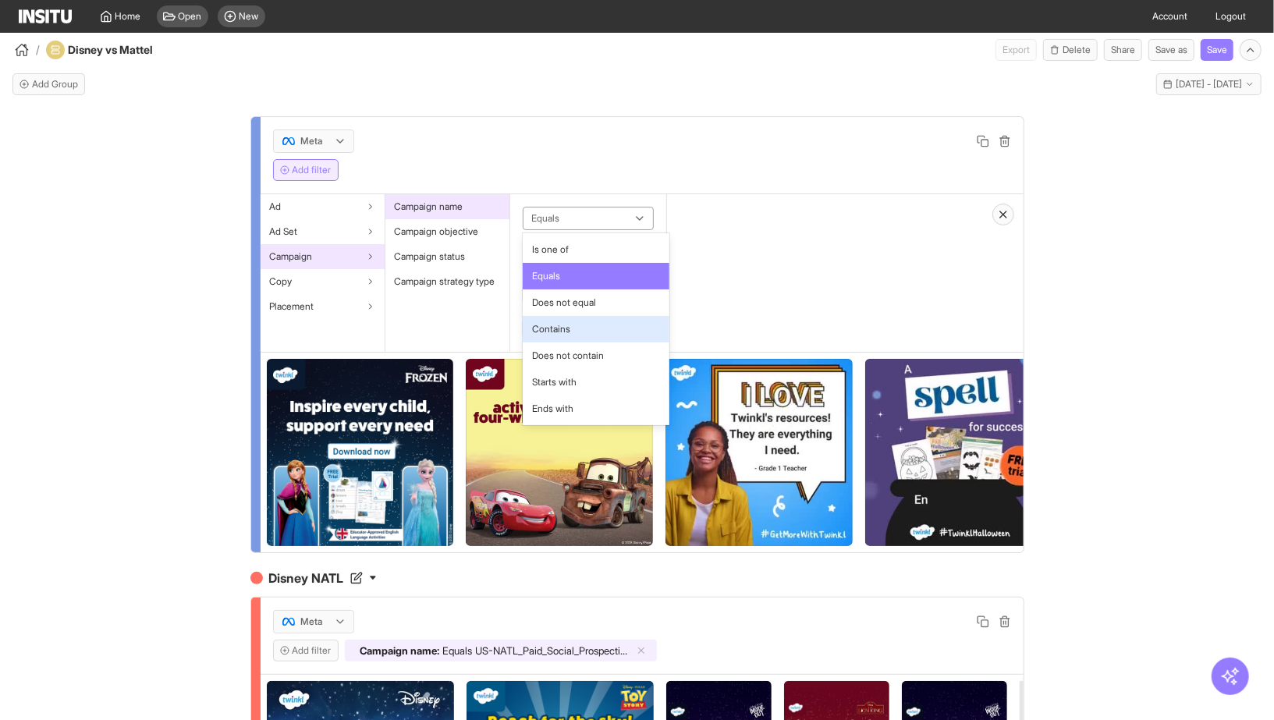
click at [576, 326] on span "Contains" at bounding box center [595, 329] width 127 height 14
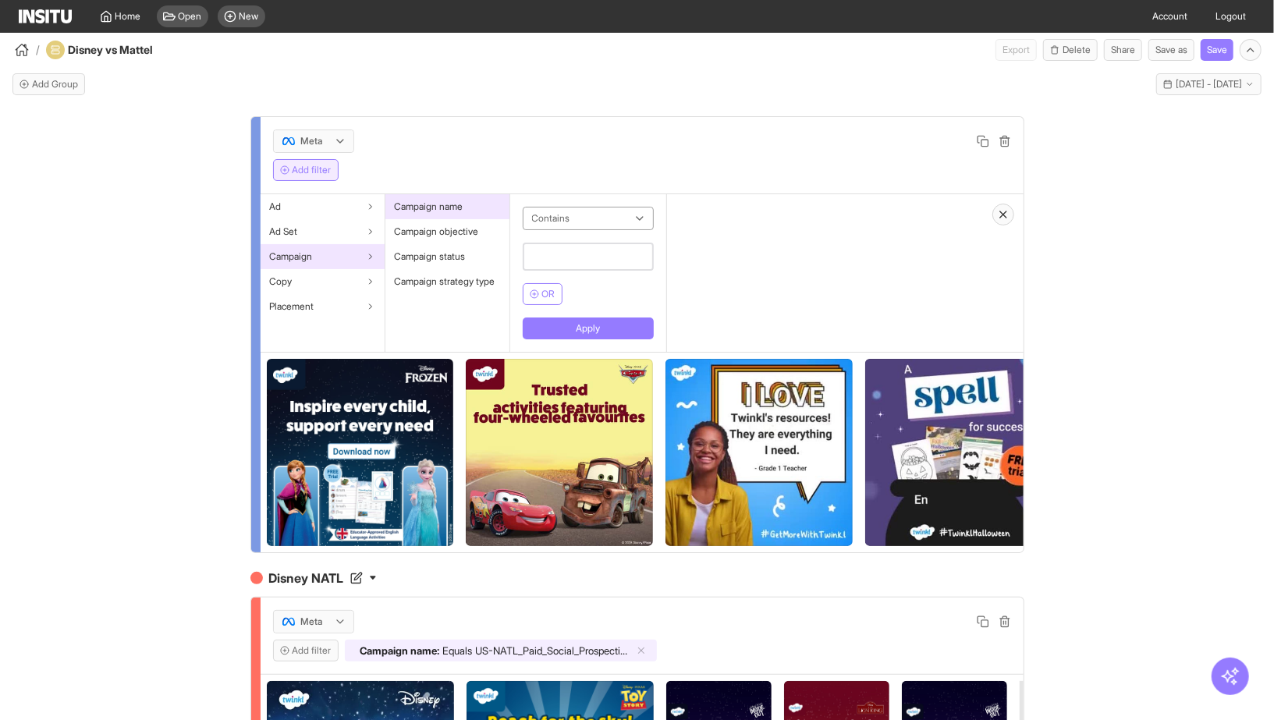
click at [572, 250] on input "text" at bounding box center [588, 257] width 131 height 28
type input "******"
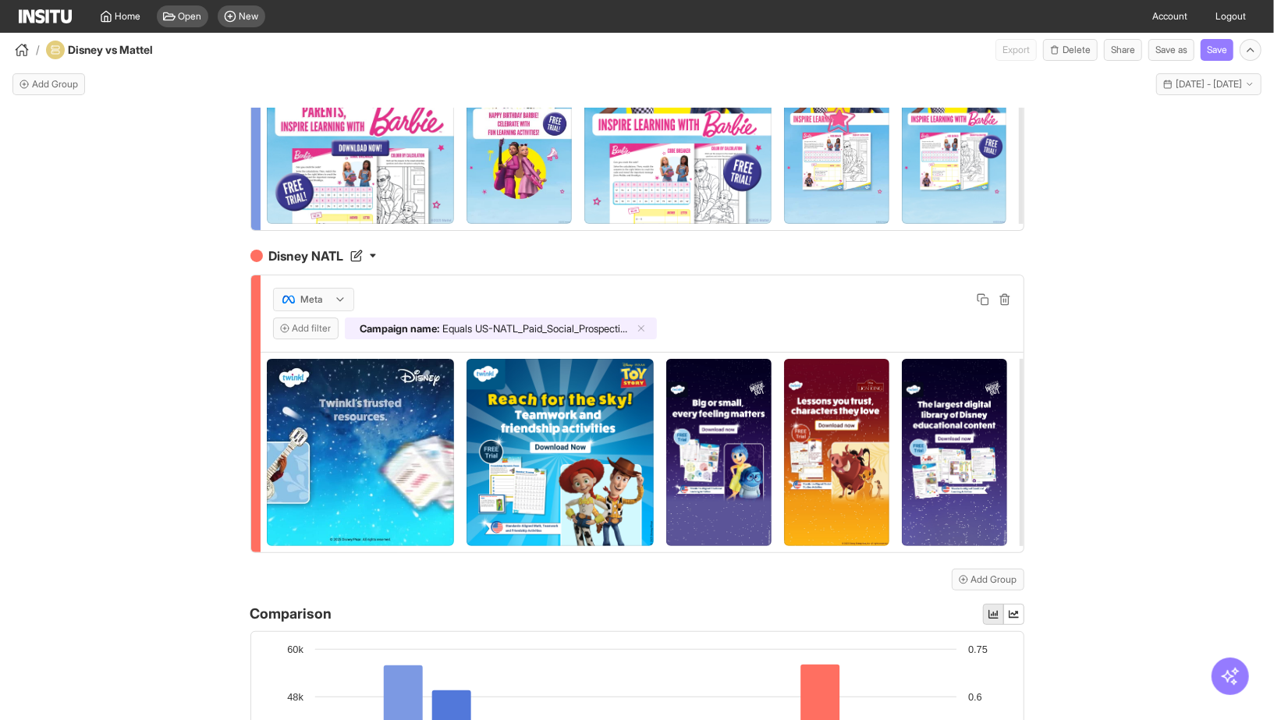
scroll to position [599, 0]
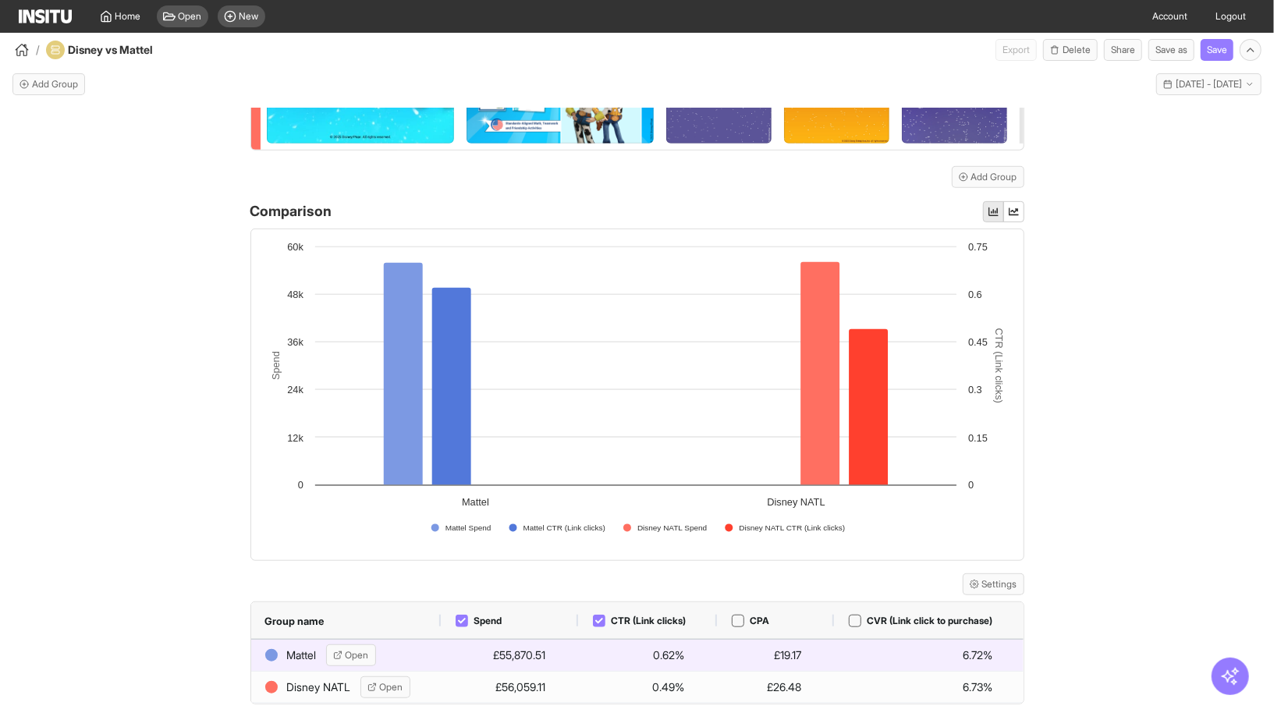
click at [357, 639] on div "Mattel Open" at bounding box center [320, 655] width 111 height 32
click at [357, 644] on button "Open" at bounding box center [351, 655] width 50 height 22
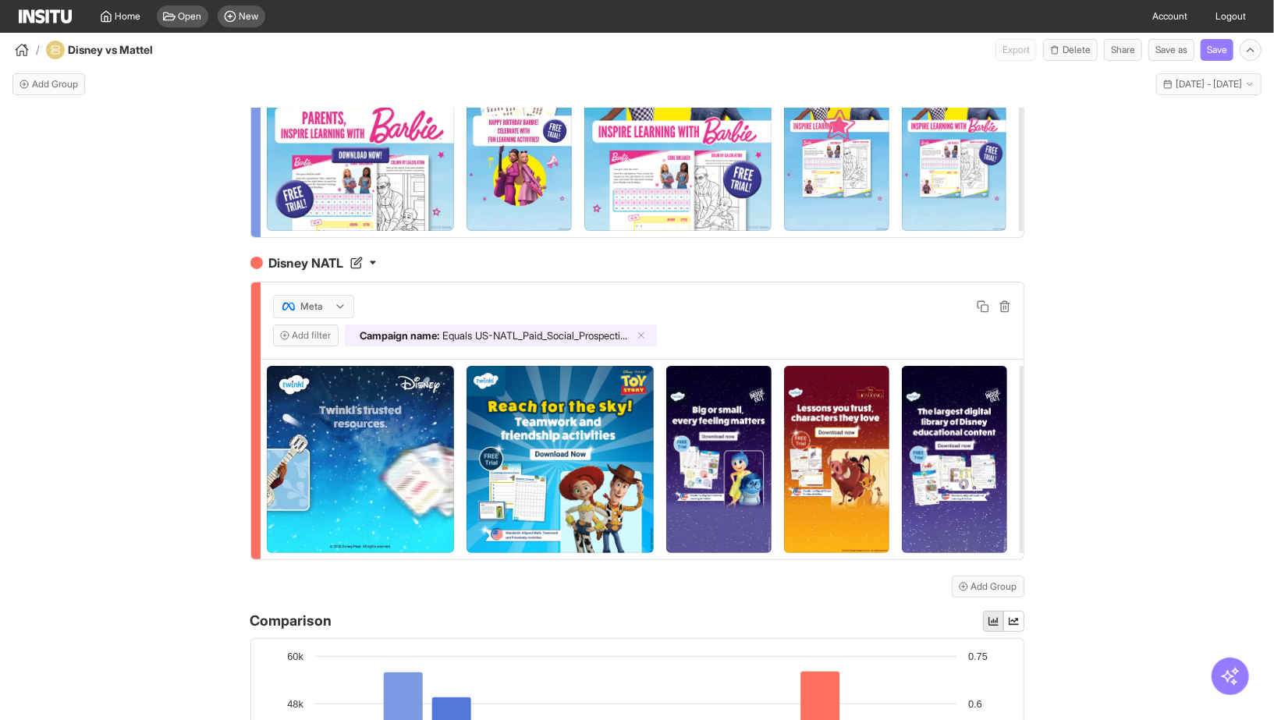
scroll to position [0, 0]
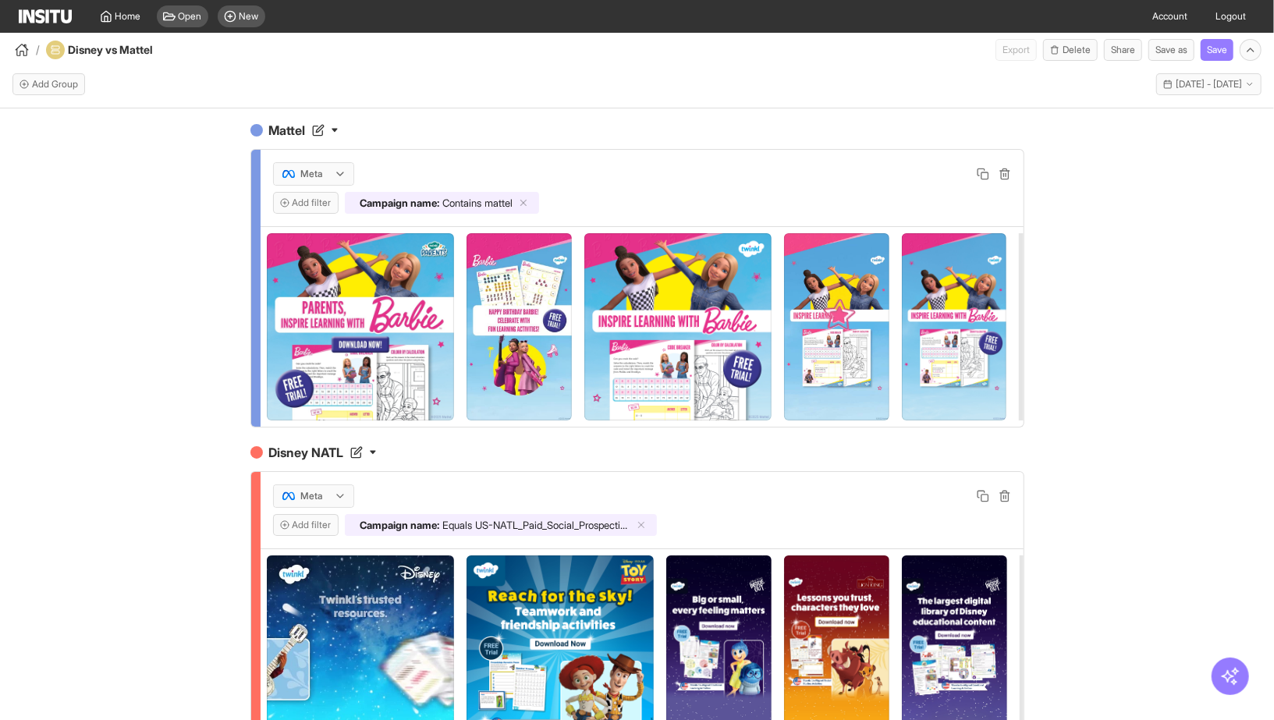
drag, startPoint x: 355, startPoint y: 200, endPoint x: 764, endPoint y: 192, distance: 409.6
click at [764, 193] on div "Add filter Campaign name : Contains mattel" at bounding box center [642, 203] width 738 height 22
drag, startPoint x: 393, startPoint y: 228, endPoint x: 415, endPoint y: 241, distance: 25.6
copy div "Campaign name Contains : mattel"
drag, startPoint x: 418, startPoint y: 243, endPoint x: 393, endPoint y: 231, distance: 27.9
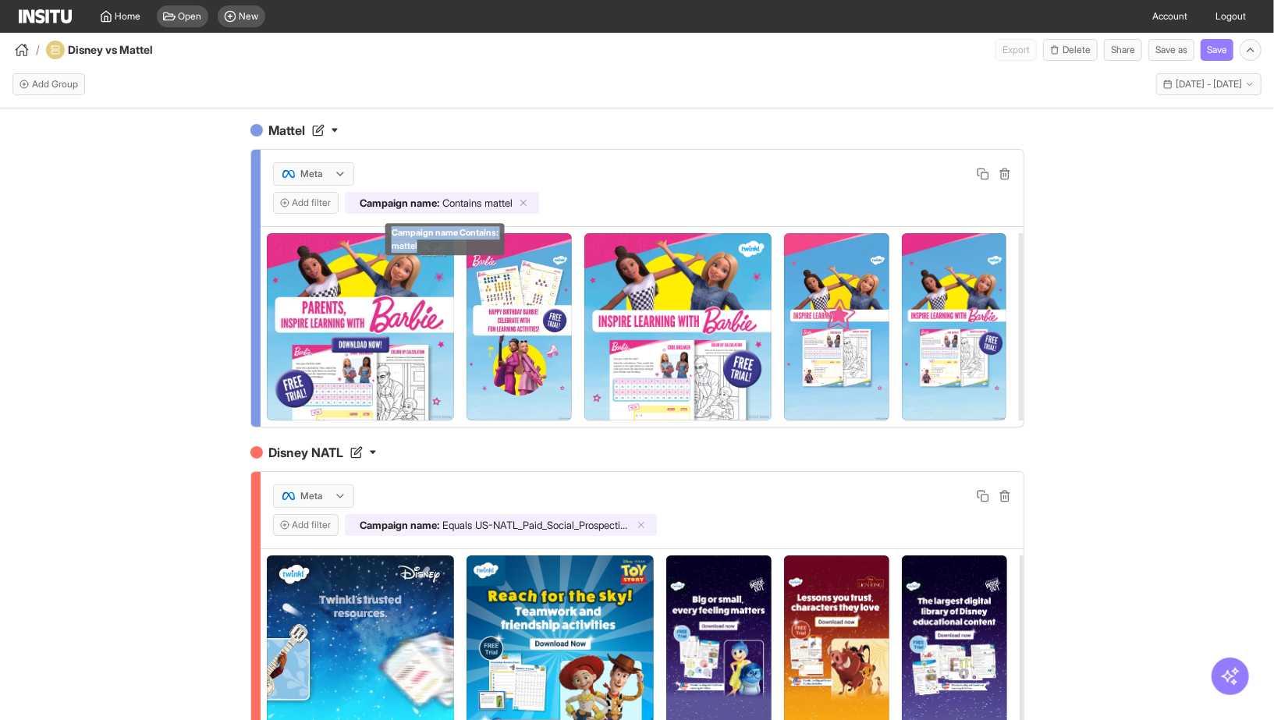
click at [393, 231] on div "Campaign name Contains : mattel" at bounding box center [445, 239] width 107 height 26
click at [497, 205] on span "mattel" at bounding box center [499, 203] width 28 height 12
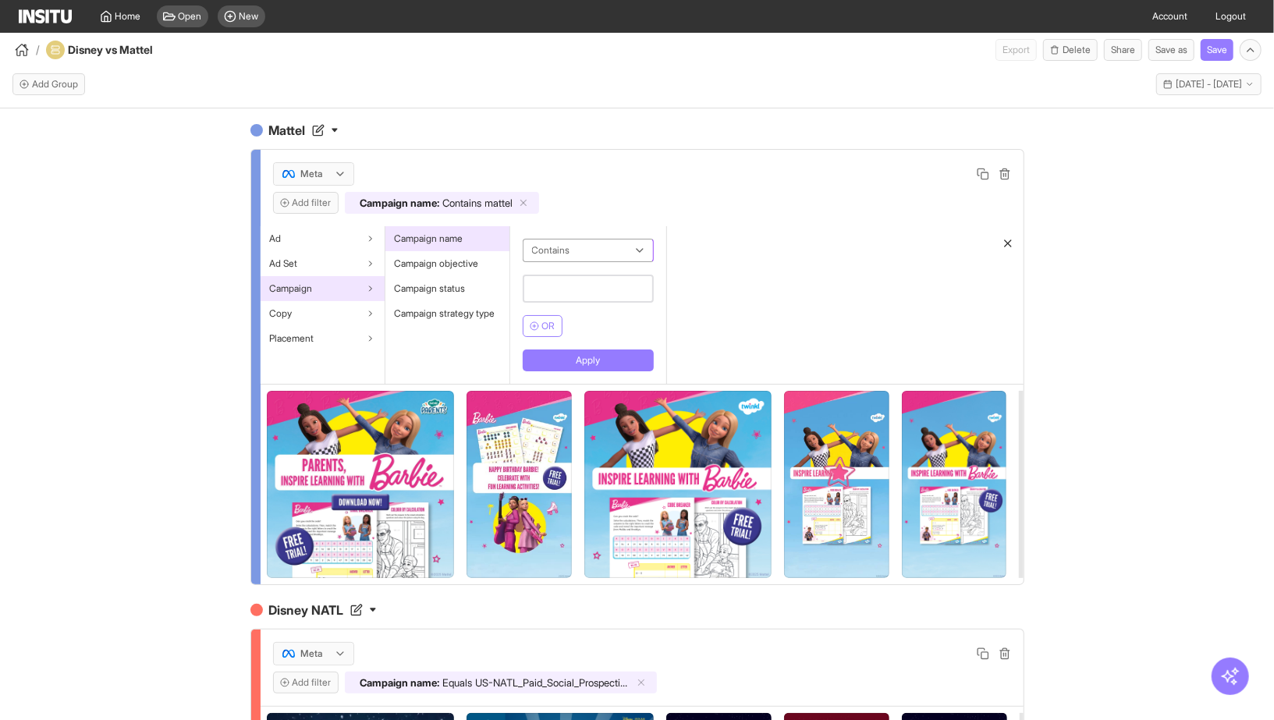
click at [569, 254] on div at bounding box center [577, 250] width 94 height 19
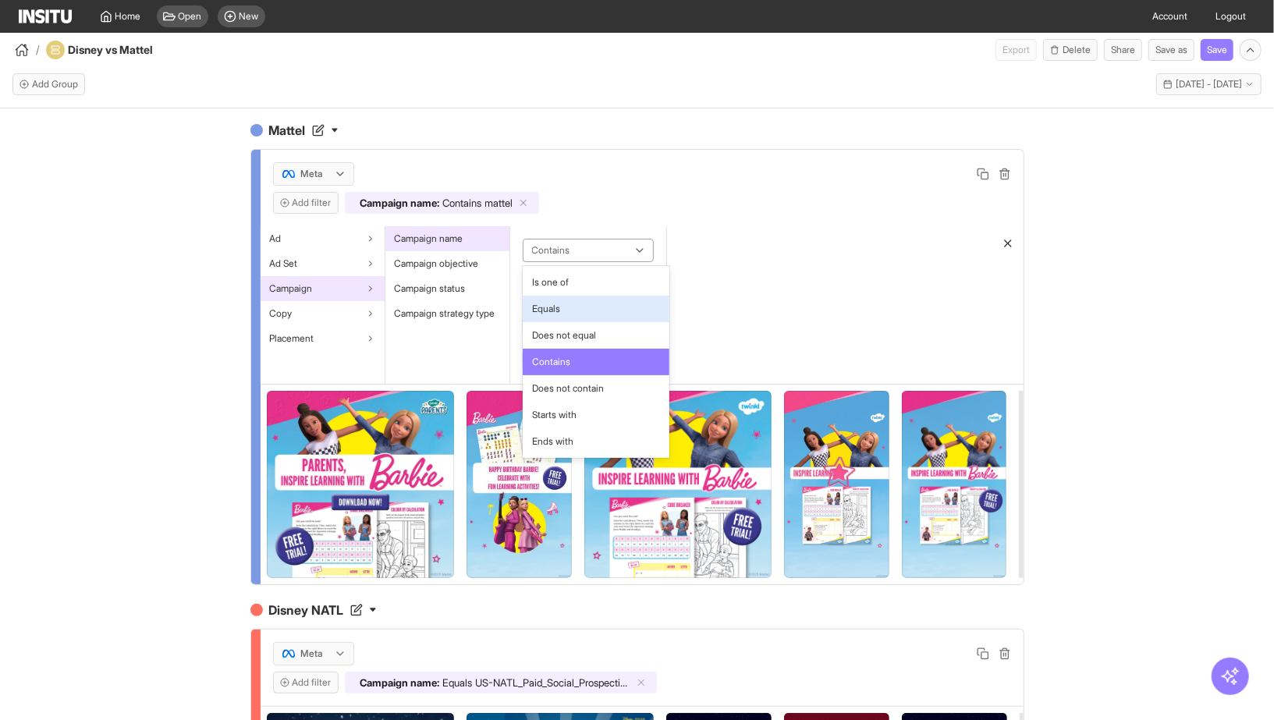
click at [565, 317] on div "Equals" at bounding box center [596, 309] width 146 height 27
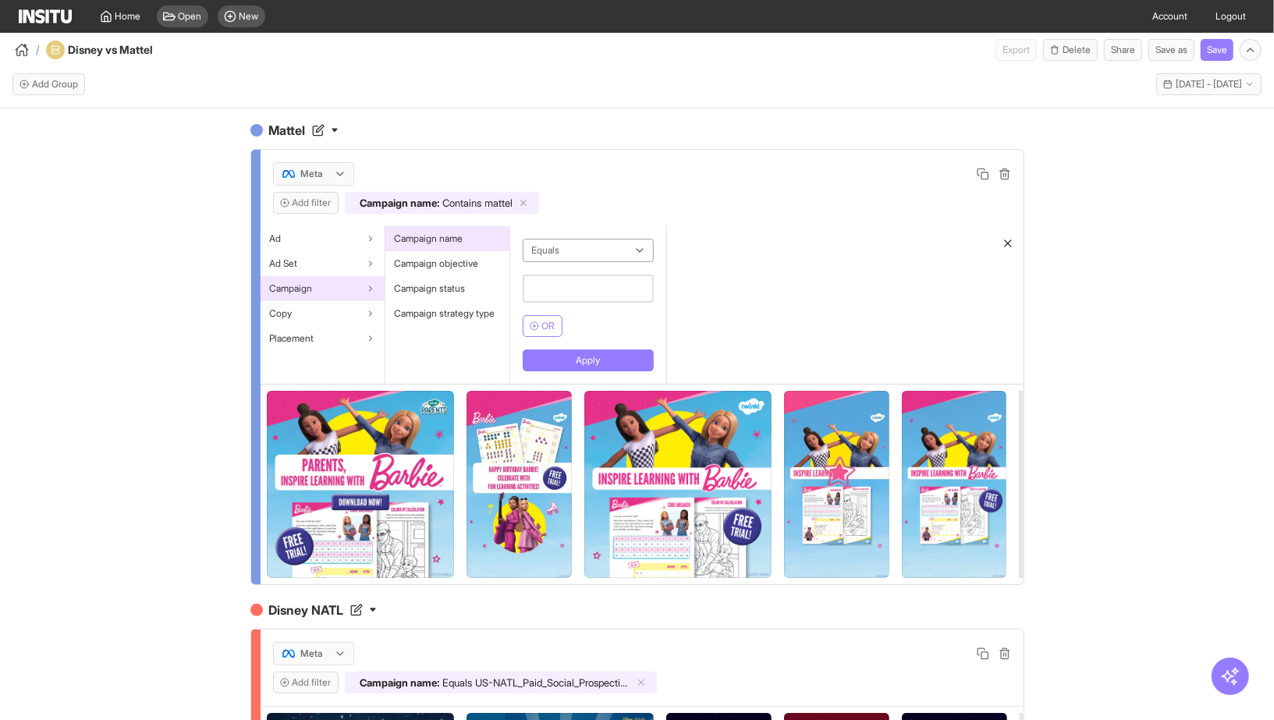
click at [566, 289] on input "text" at bounding box center [588, 289] width 131 height 28
paste input "**********"
type input "**********"
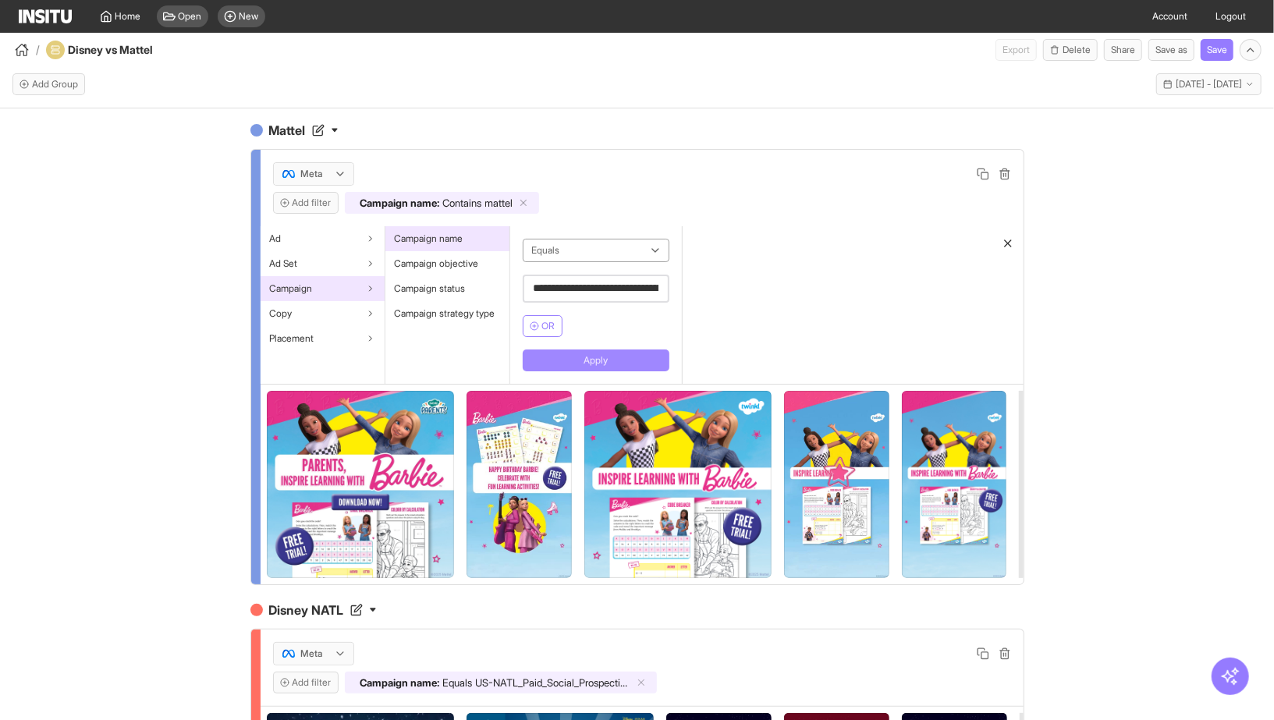
click at [573, 358] on button "Apply" at bounding box center [596, 360] width 147 height 22
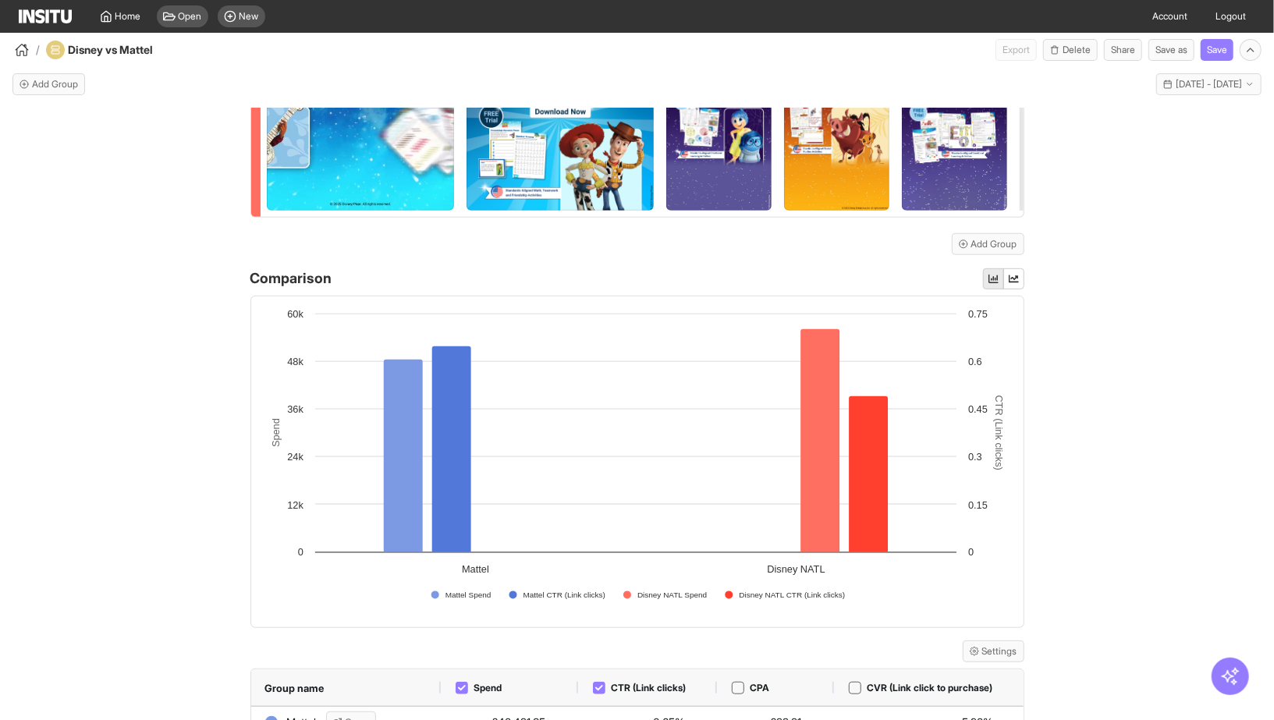
scroll to position [599, 0]
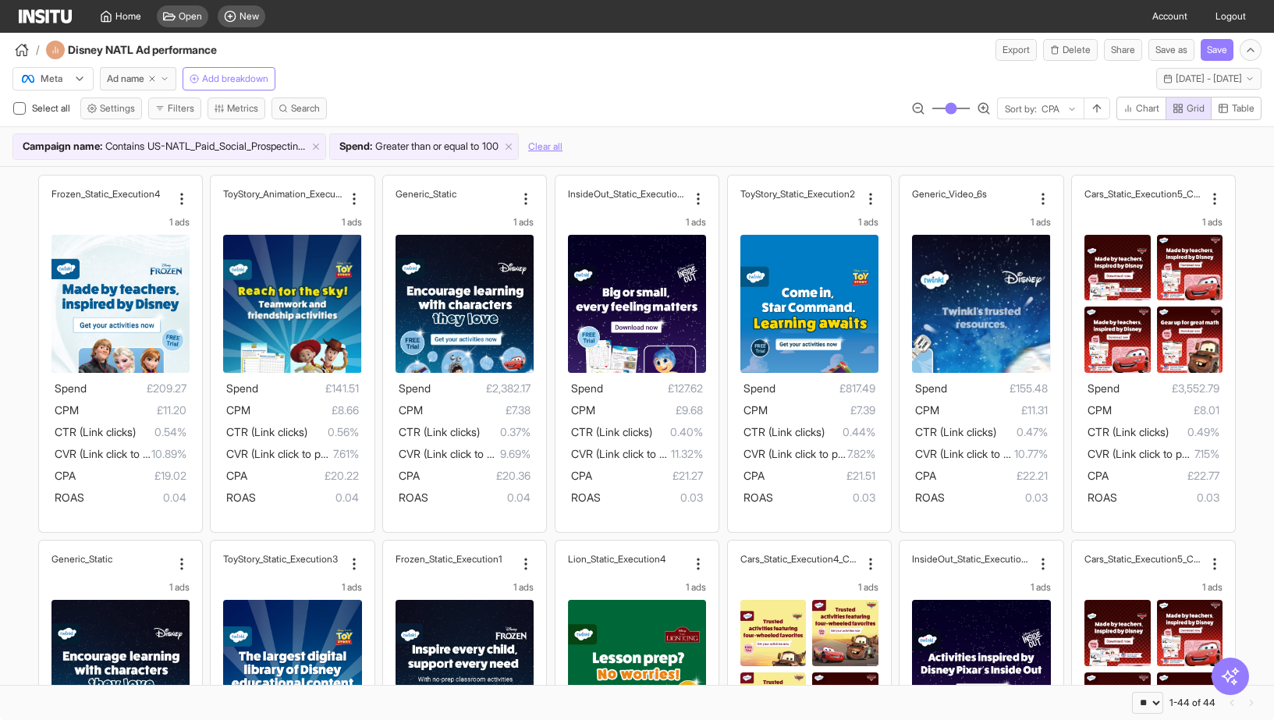
select select "**"
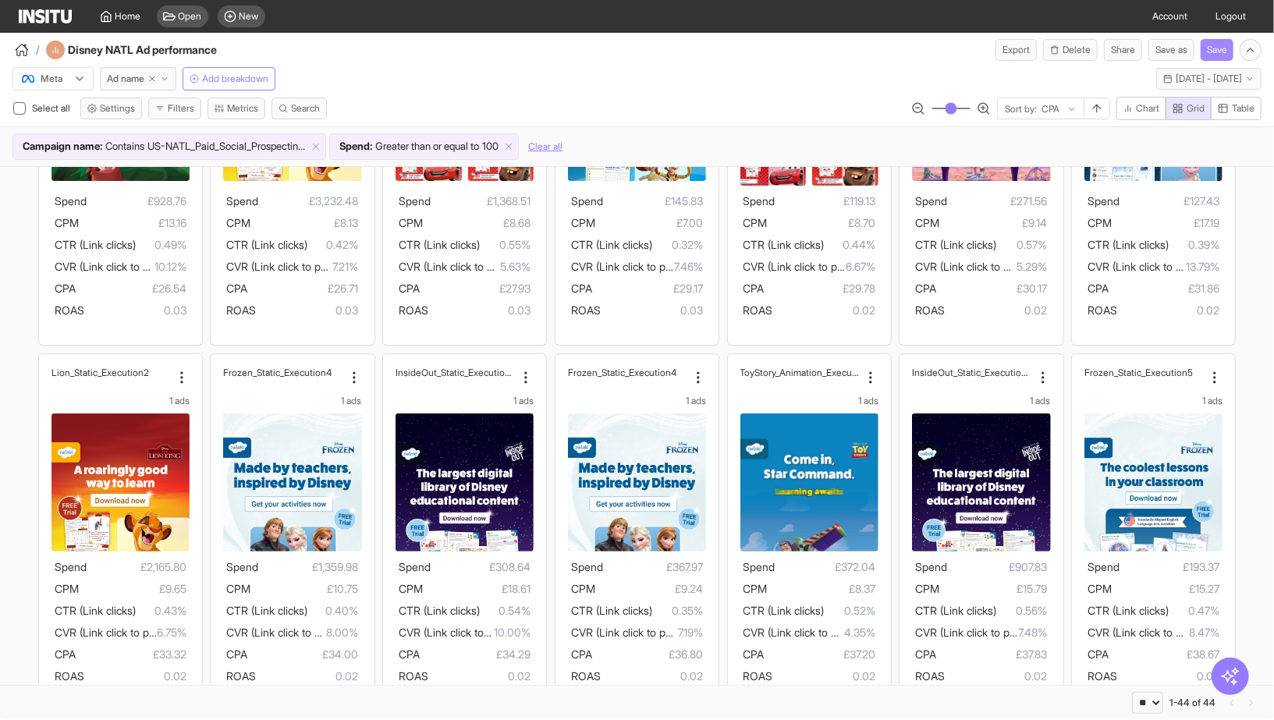
click at [1222, 54] on button "Save" at bounding box center [1217, 50] width 33 height 22
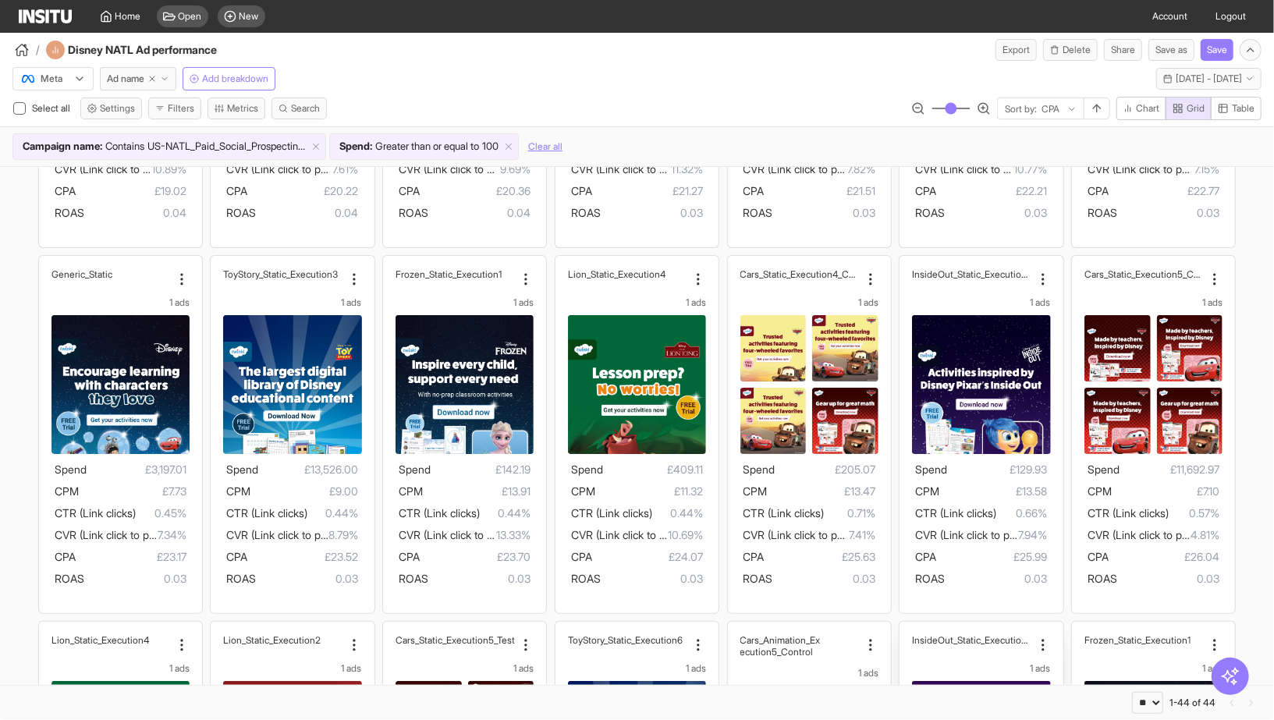
scroll to position [0, 0]
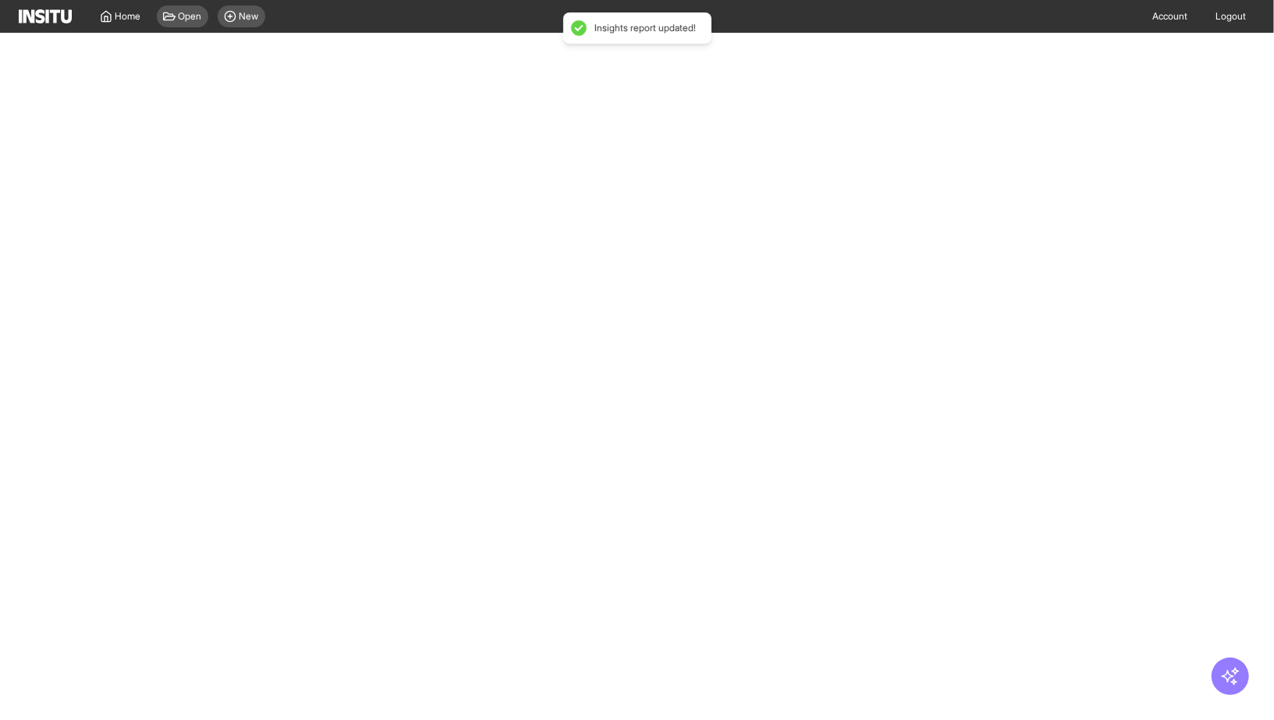
select select "**"
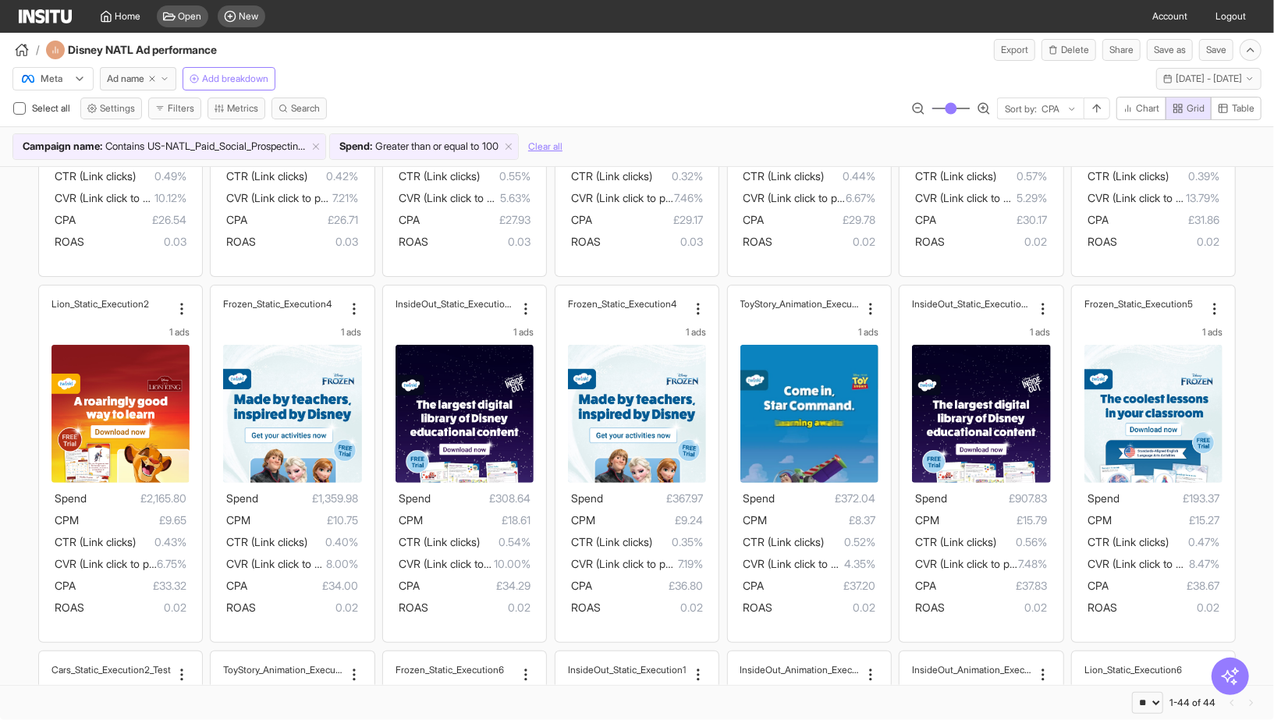
scroll to position [993, 0]
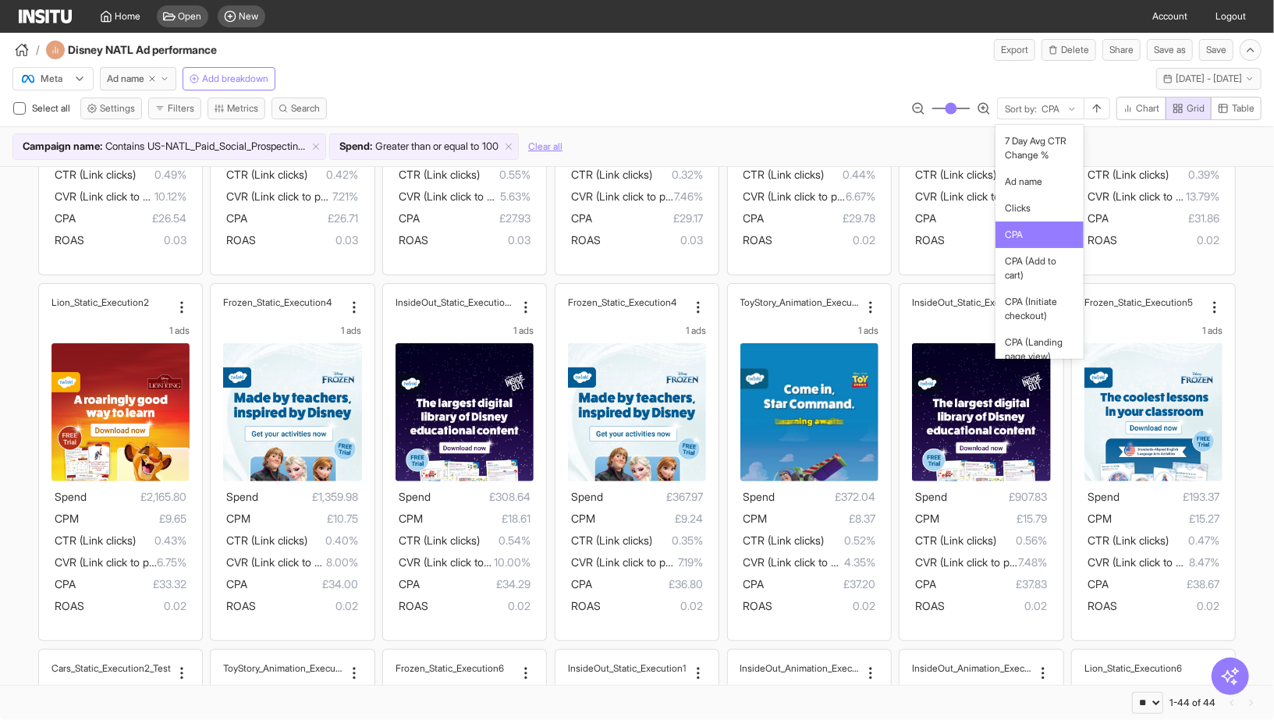
click at [1041, 118] on div "Sort by: CPA" at bounding box center [1041, 109] width 86 height 22
click at [1032, 275] on span "CVR (Link click to purchase)" at bounding box center [1039, 269] width 69 height 28
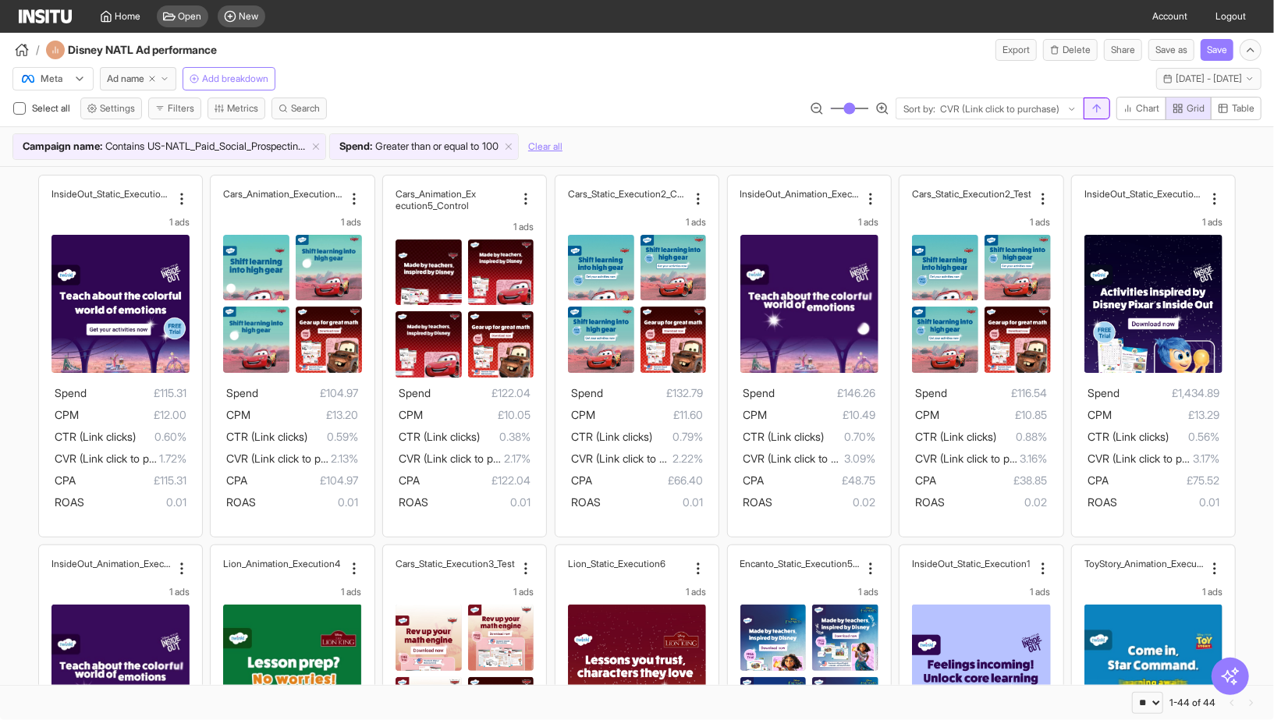
click at [1094, 108] on icon "button" at bounding box center [1097, 108] width 12 height 12
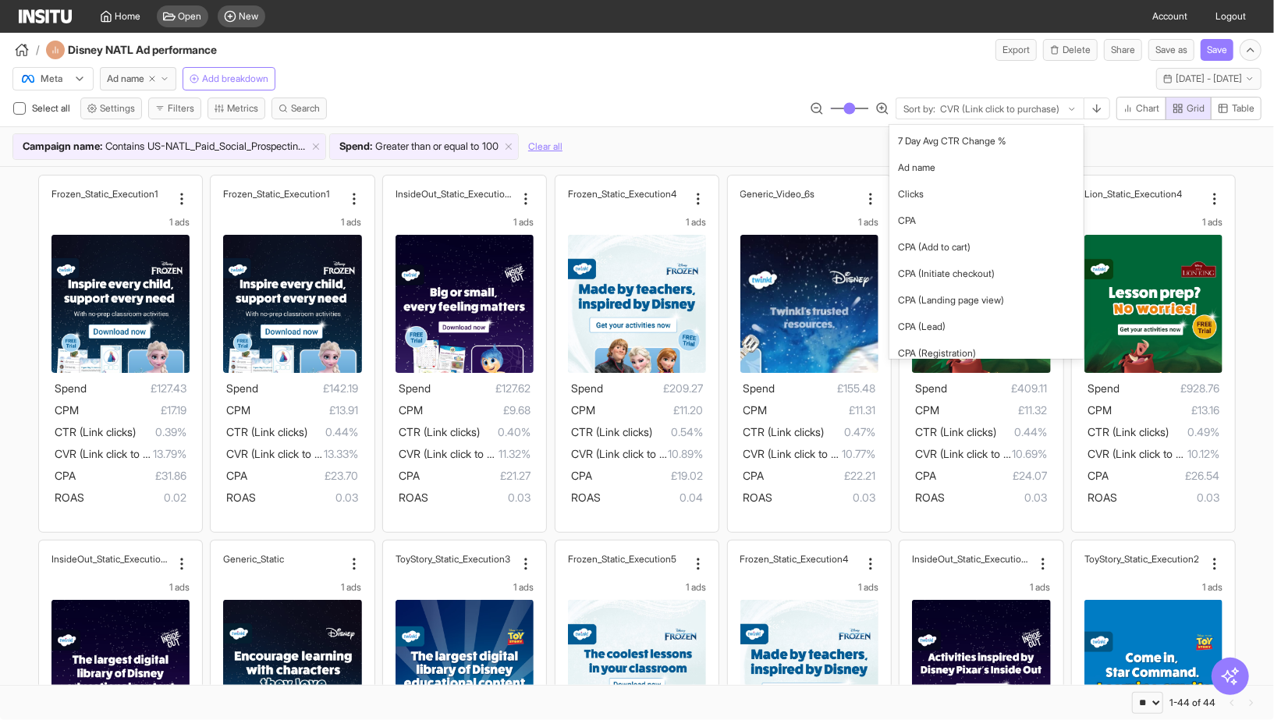
click at [1048, 108] on div at bounding box center [999, 109] width 122 height 16
click at [986, 217] on span "CPA" at bounding box center [987, 221] width 176 height 14
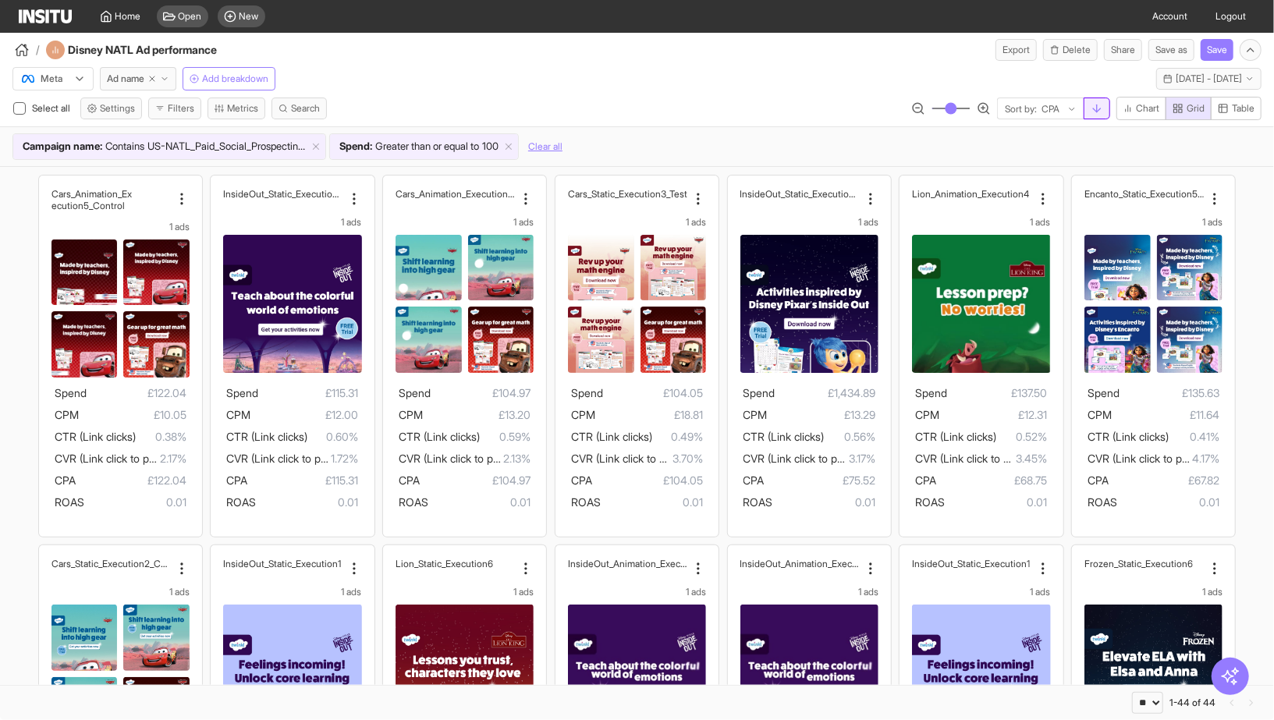
click at [1098, 102] on icon "button" at bounding box center [1097, 108] width 12 height 12
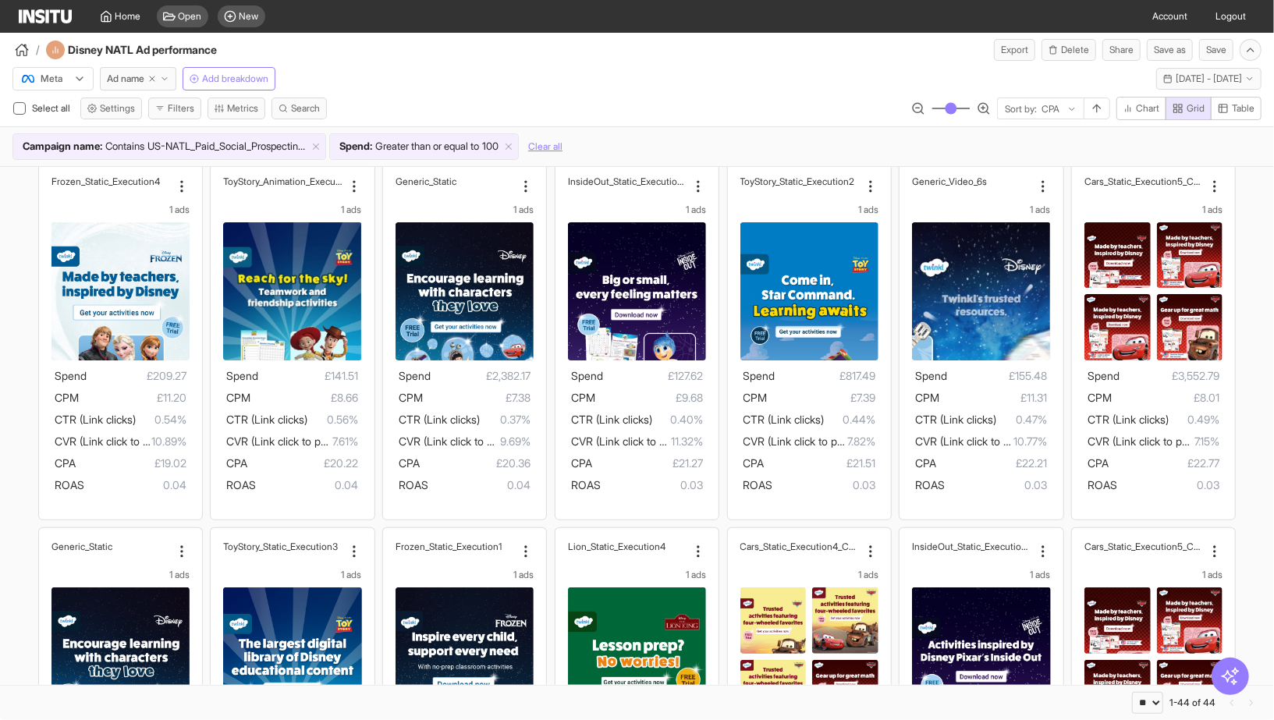
scroll to position [14, 0]
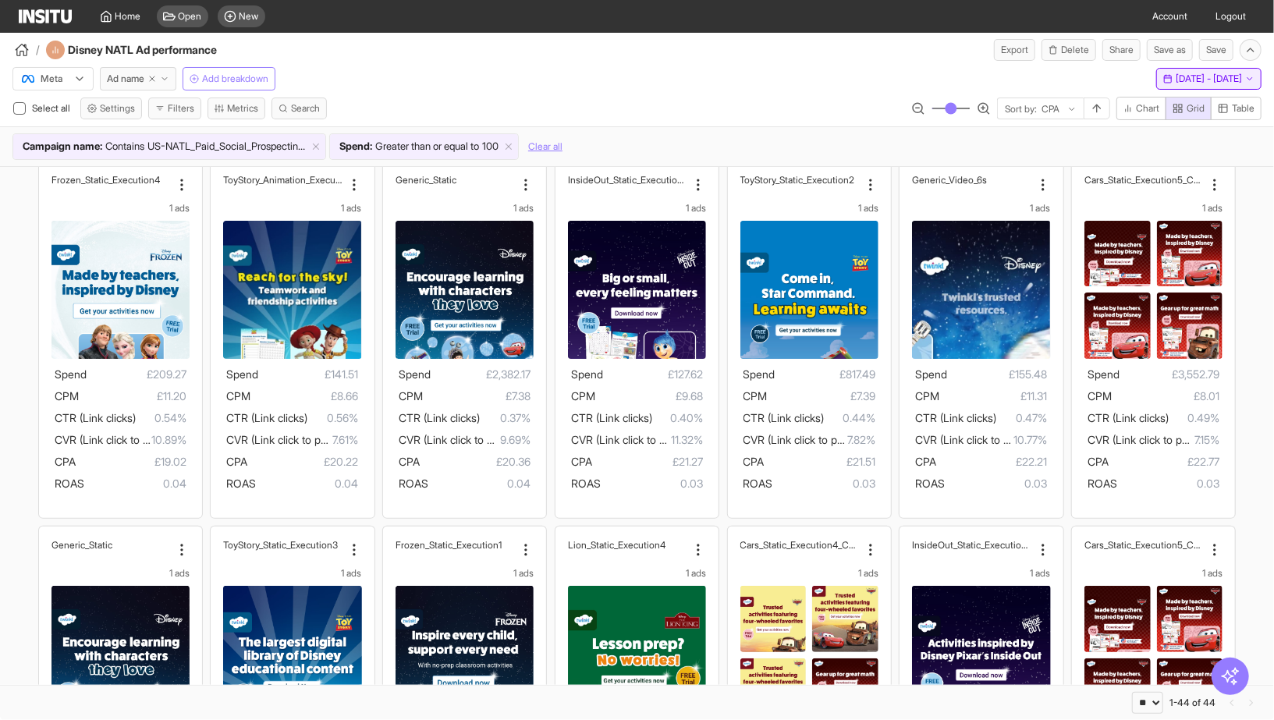
click at [1176, 83] on span "1 Aug 25 - 24 Sep 25" at bounding box center [1209, 79] width 66 height 12
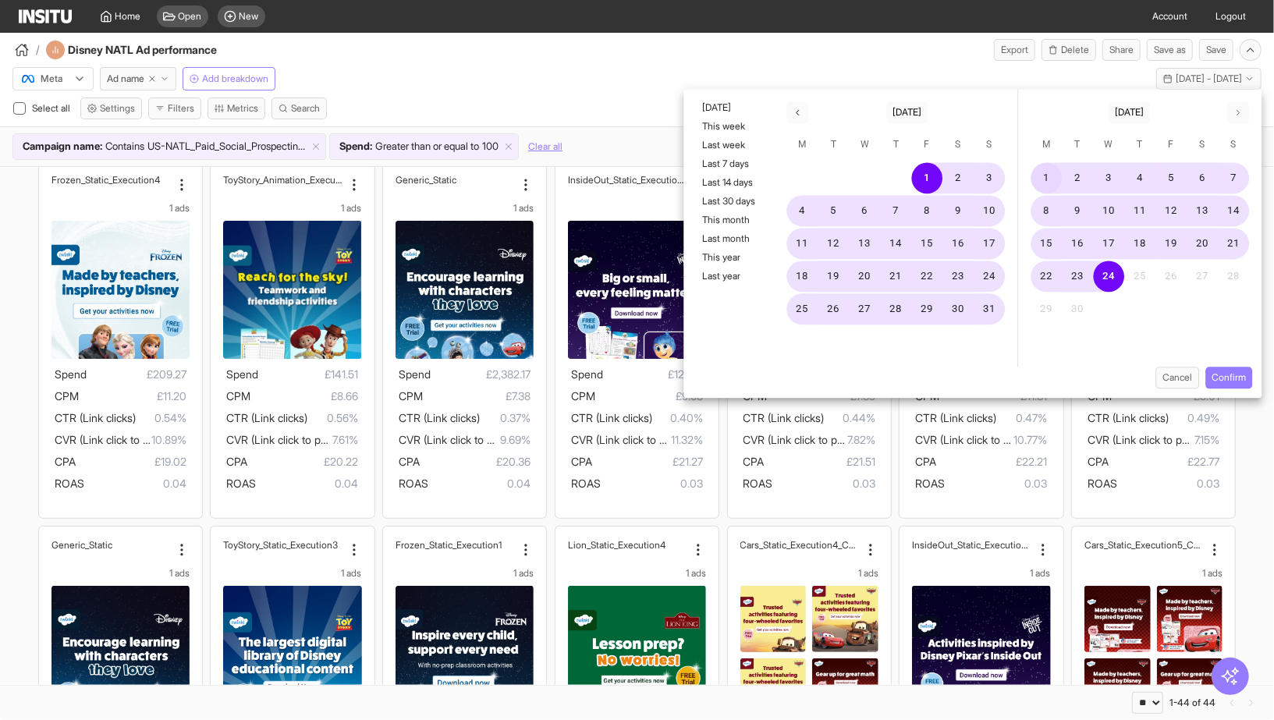
click at [1056, 172] on button "1" at bounding box center [1046, 178] width 31 height 31
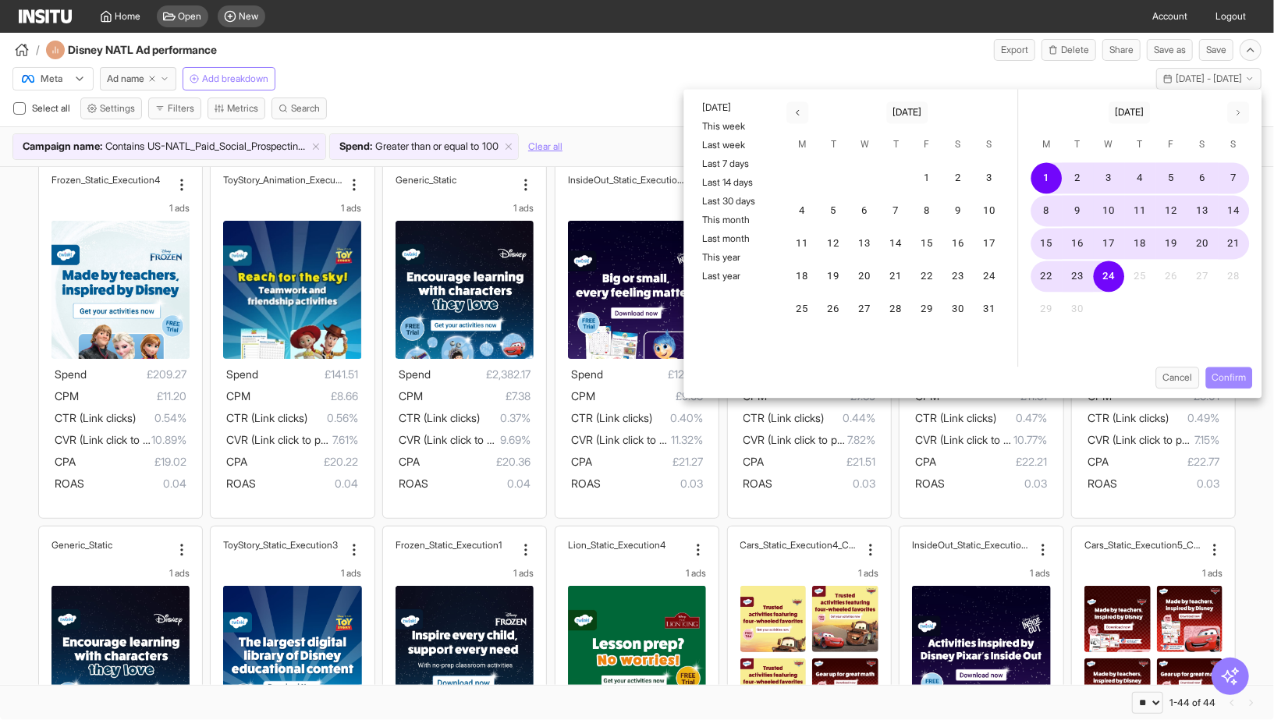
click at [1236, 376] on button "Confirm" at bounding box center [1228, 378] width 47 height 22
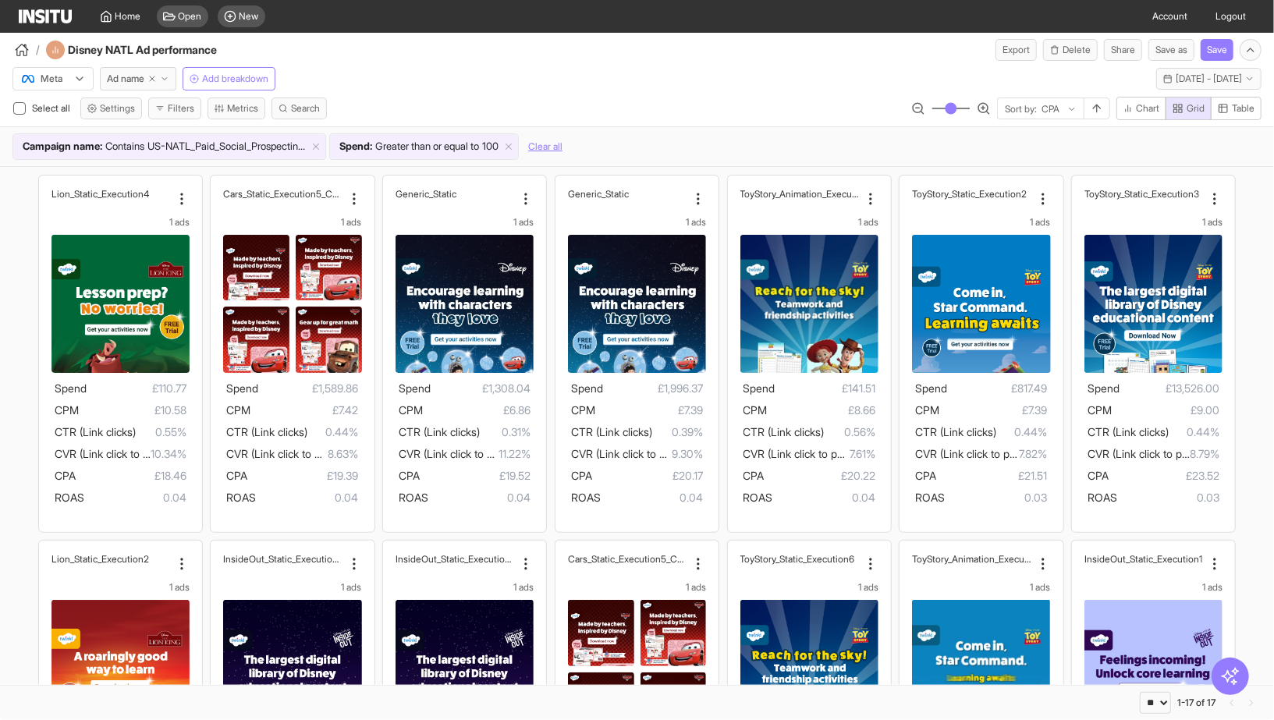
click at [595, 92] on div "Meta Ad name Add breakdown Mon 1 - Wed 24 Sep, 2025 1 Sep 25 - 24 Sep 25 Select…" at bounding box center [637, 113] width 1274 height 105
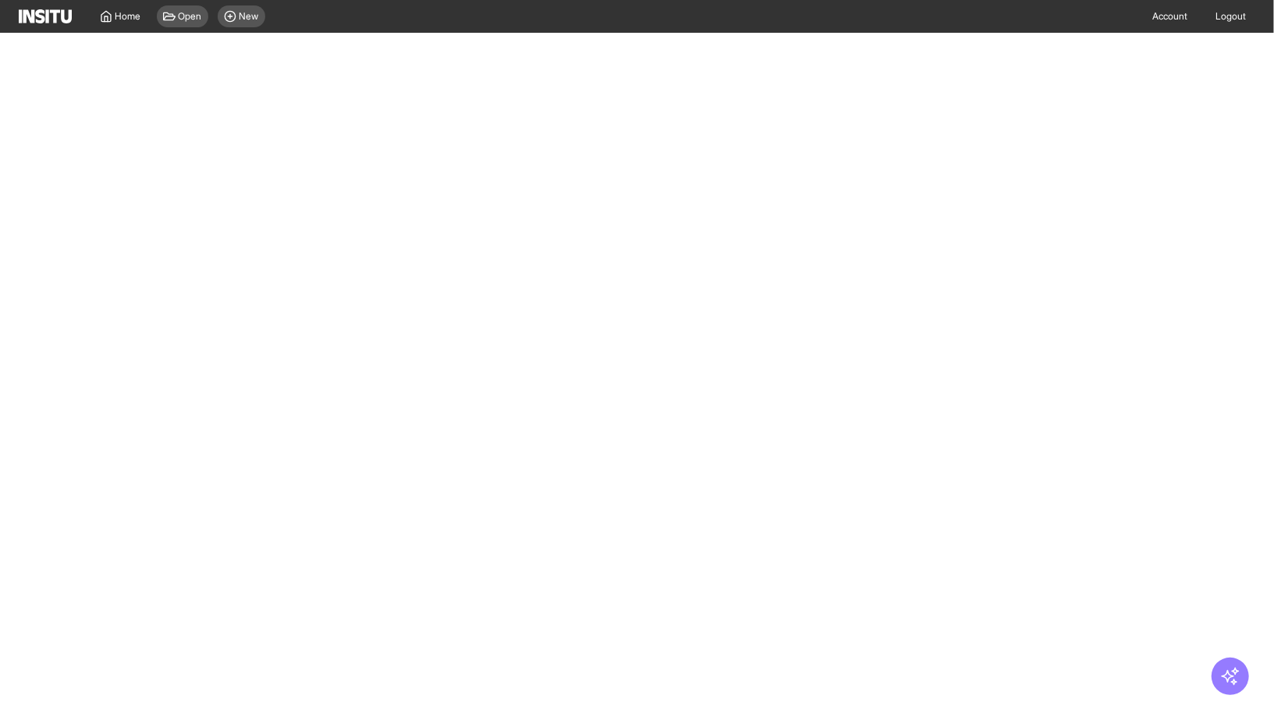
select select "**"
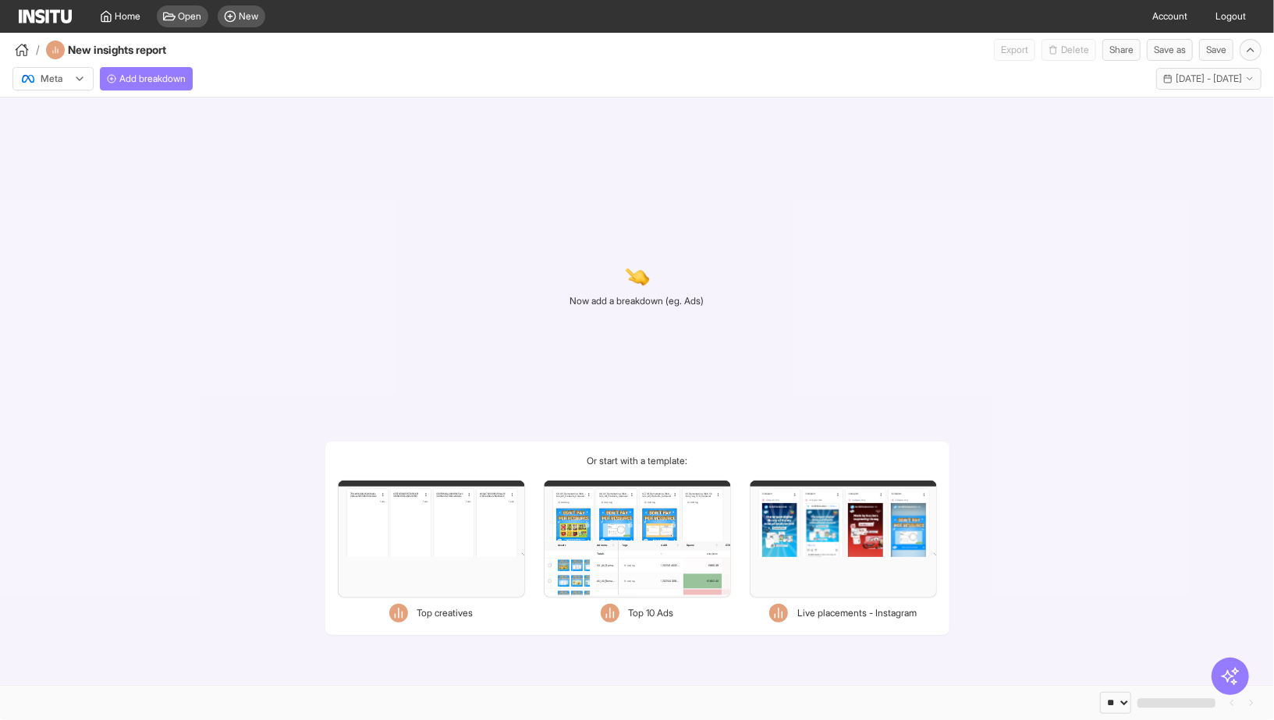
click at [480, 579] on div "Filters Format Static Video Static & Video Placement types Facebook Biz disco f…" at bounding box center [431, 539] width 187 height 117
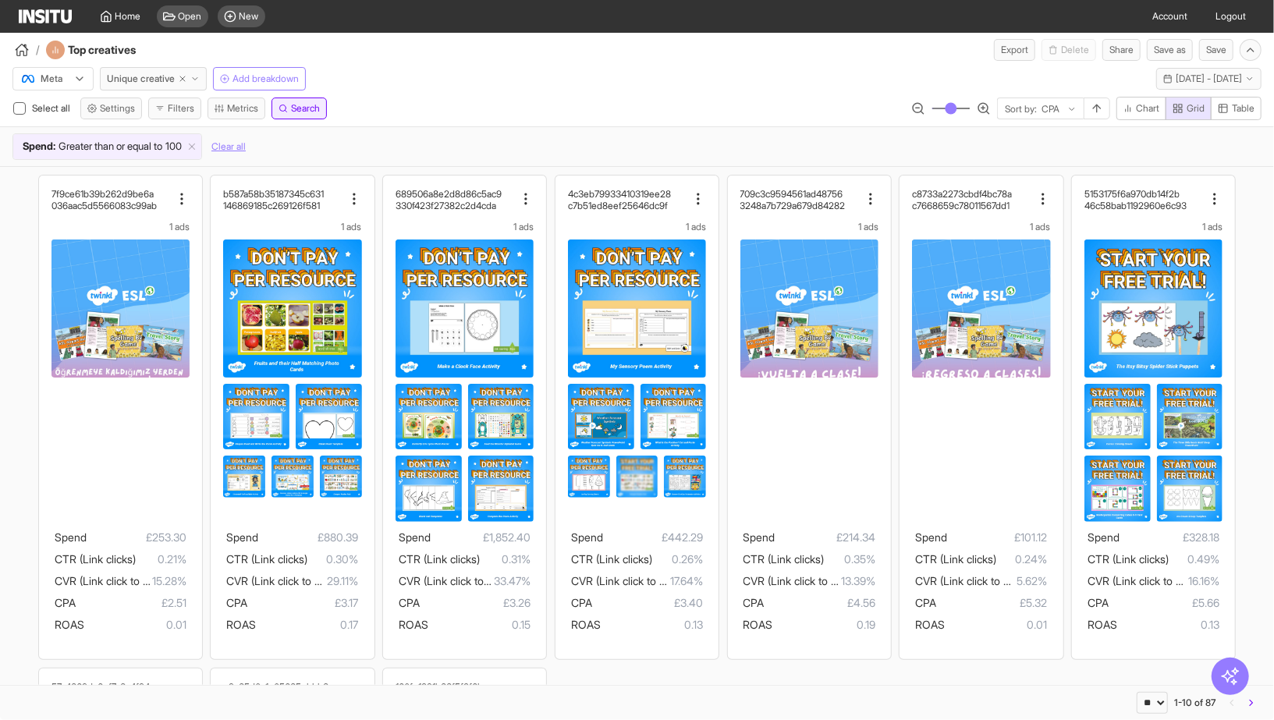
click at [286, 108] on icon "button" at bounding box center [282, 108] width 9 height 9
click at [390, 85] on div "Meta Unique creative Add breakdown Last 14 days - Thu 11 - Wed 24 Sep, 2025 11 …" at bounding box center [637, 76] width 1274 height 30
click at [298, 106] on span "Search" at bounding box center [305, 108] width 29 height 12
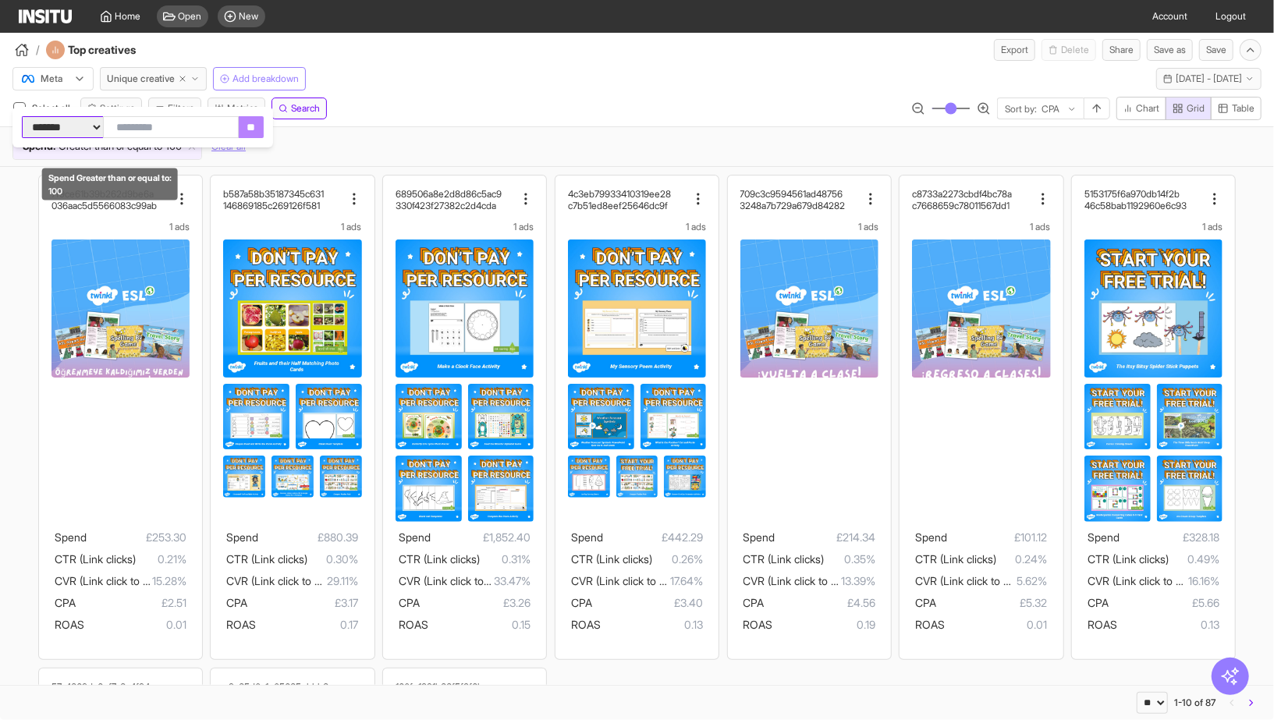
click at [98, 126] on select "**********" at bounding box center [62, 127] width 81 height 22
select select "********"
click at [22, 116] on select "**********" at bounding box center [62, 127] width 81 height 22
click at [189, 127] on input "text" at bounding box center [171, 127] width 136 height 22
paste input "**********"
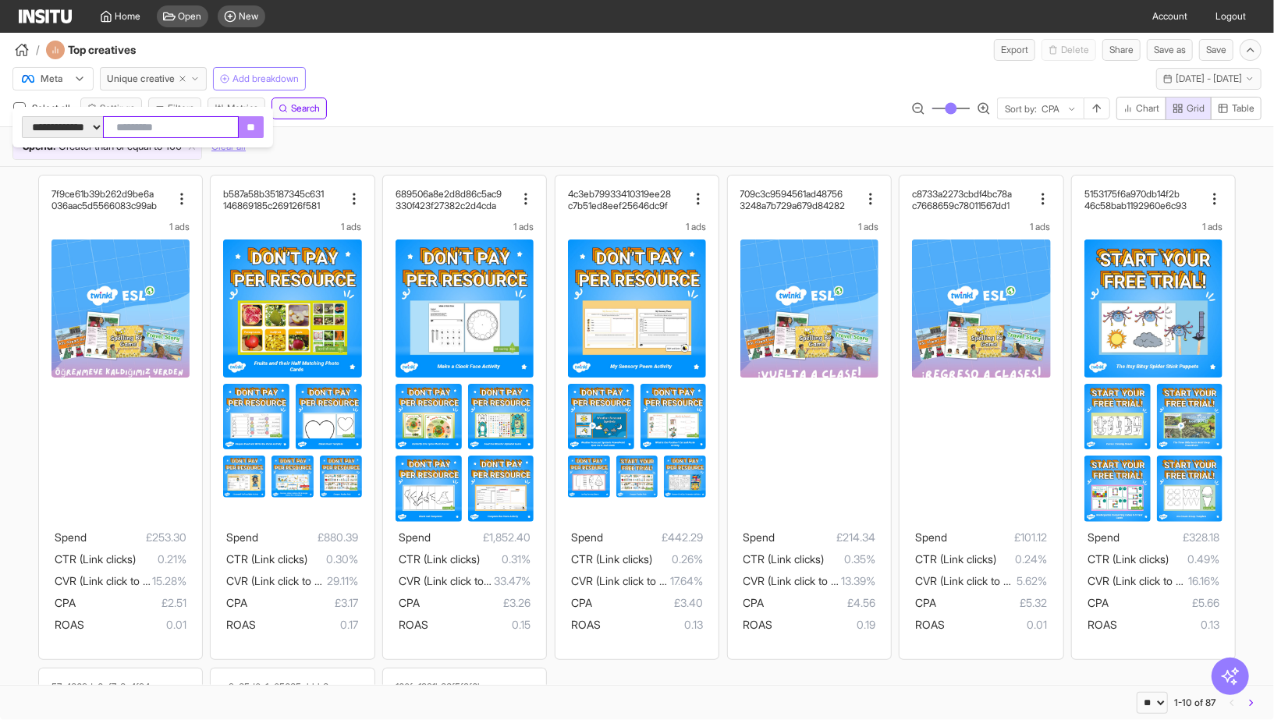
type input "**********"
click input "**" at bounding box center [266, 127] width 25 height 22
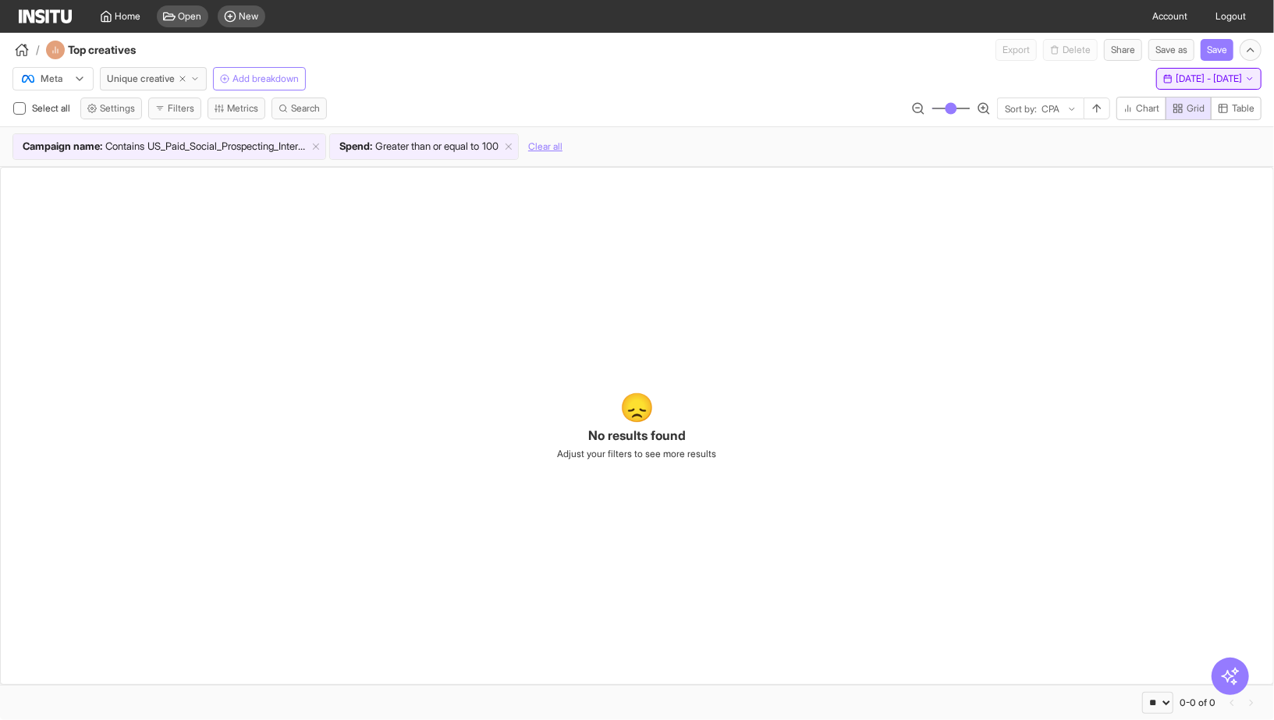
click at [1201, 77] on span "11 Sep 25 - 24 Sep 25" at bounding box center [1209, 79] width 66 height 12
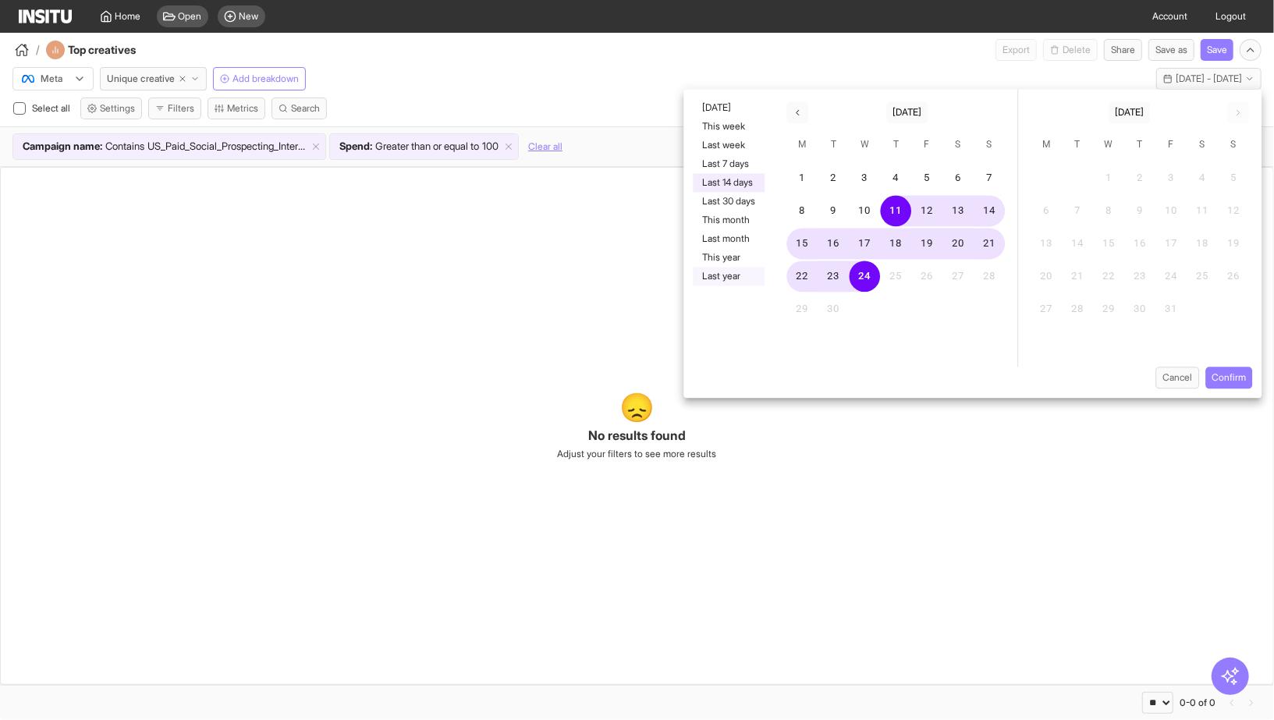
click at [739, 273] on button "Last year" at bounding box center [729, 276] width 72 height 19
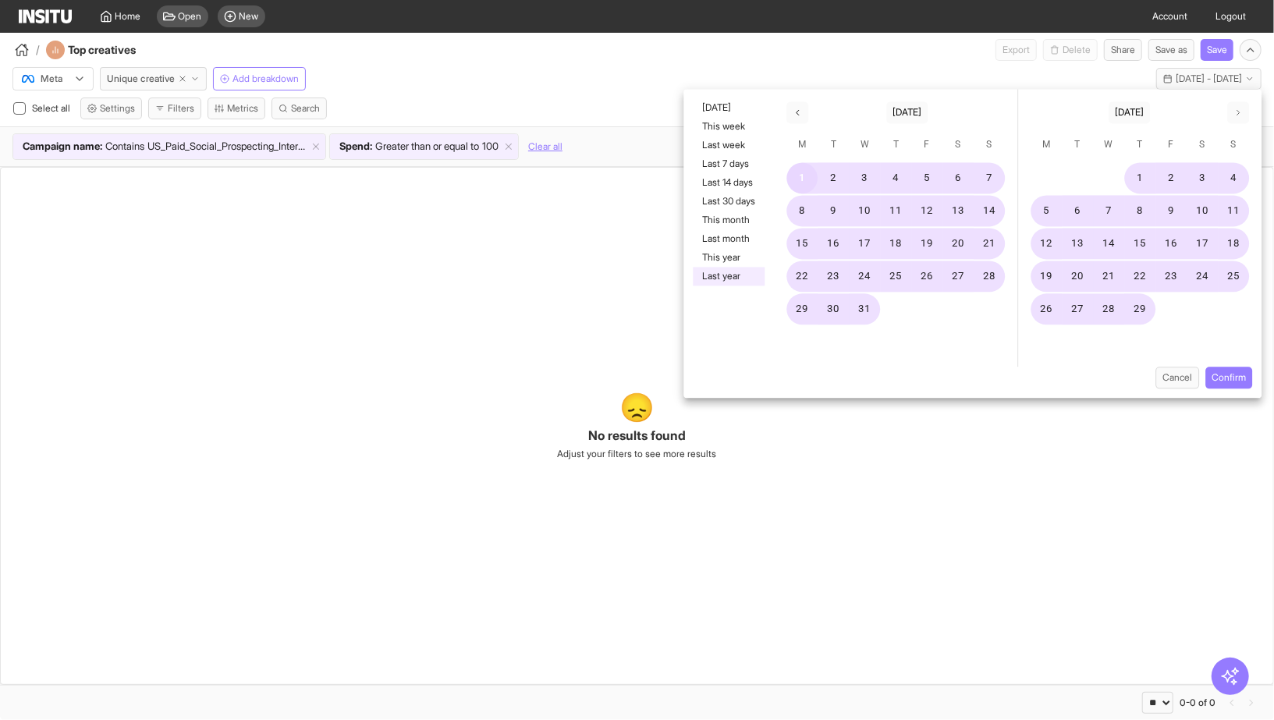
click at [803, 178] on button "1" at bounding box center [802, 178] width 31 height 31
click at [1242, 112] on icon "button" at bounding box center [1237, 112] width 9 height 9
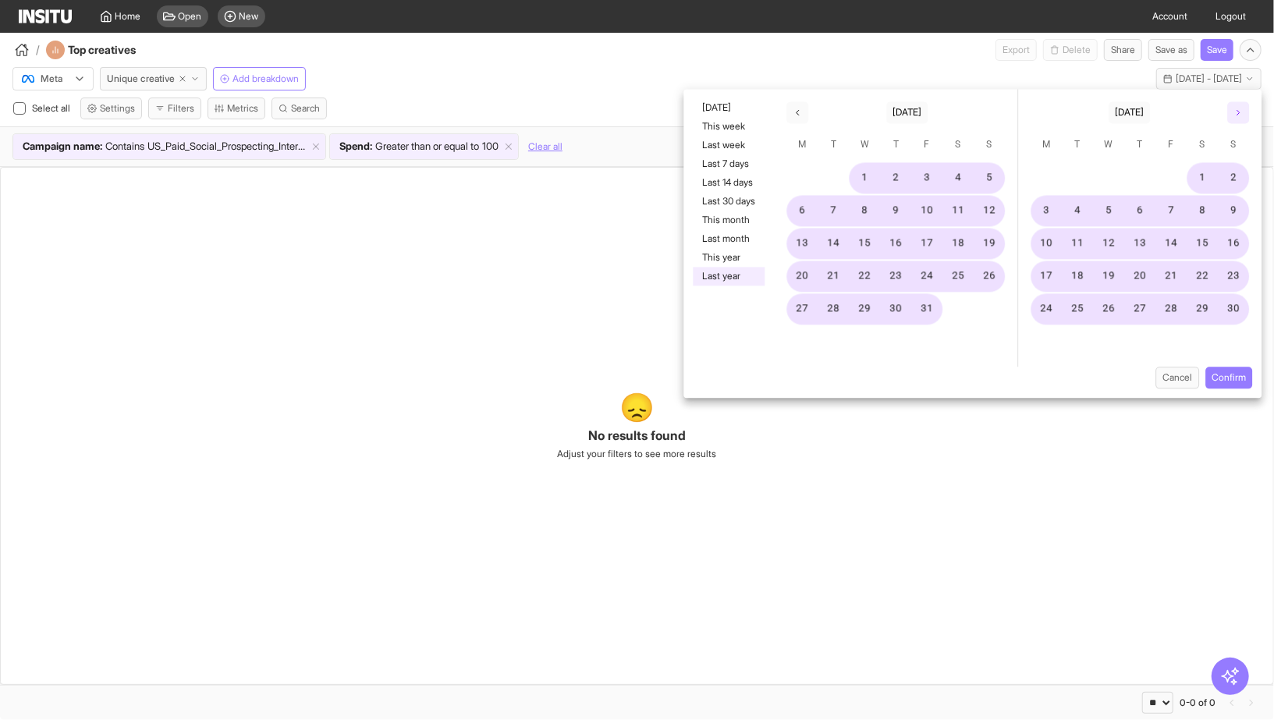
click at [1242, 112] on icon "button" at bounding box center [1237, 112] width 9 height 9
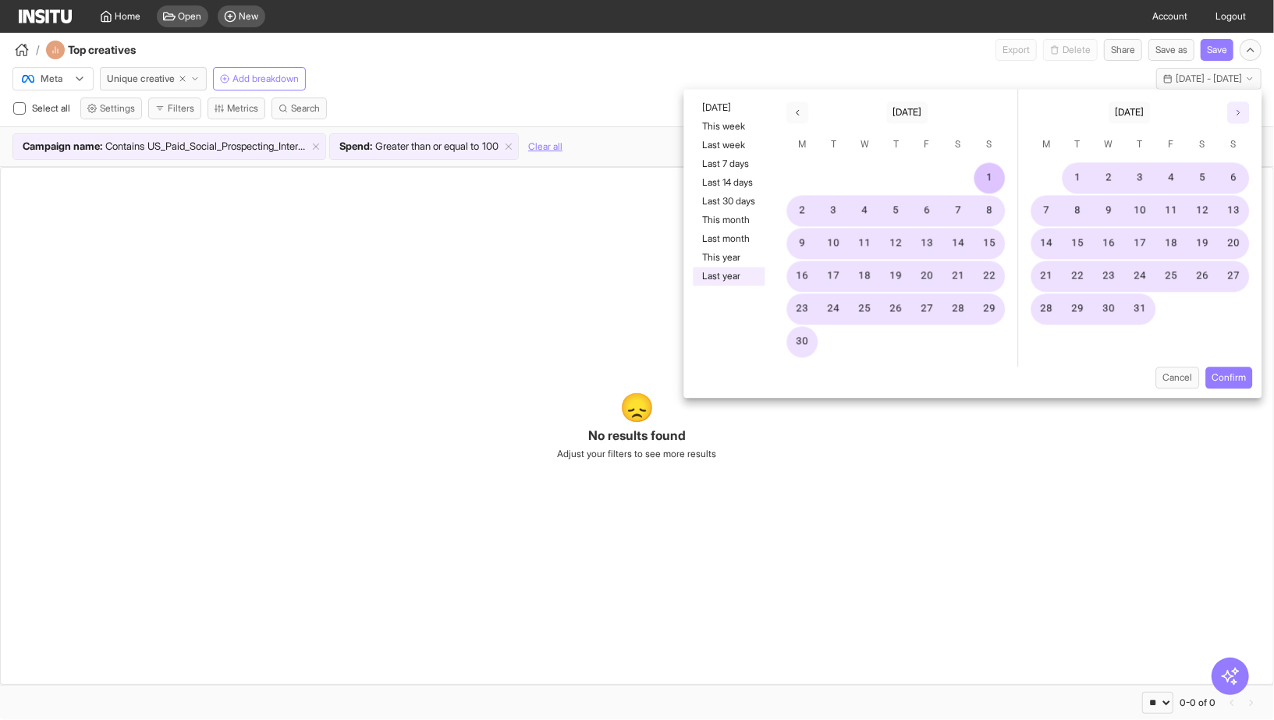
click at [1242, 112] on icon "button" at bounding box center [1237, 112] width 9 height 9
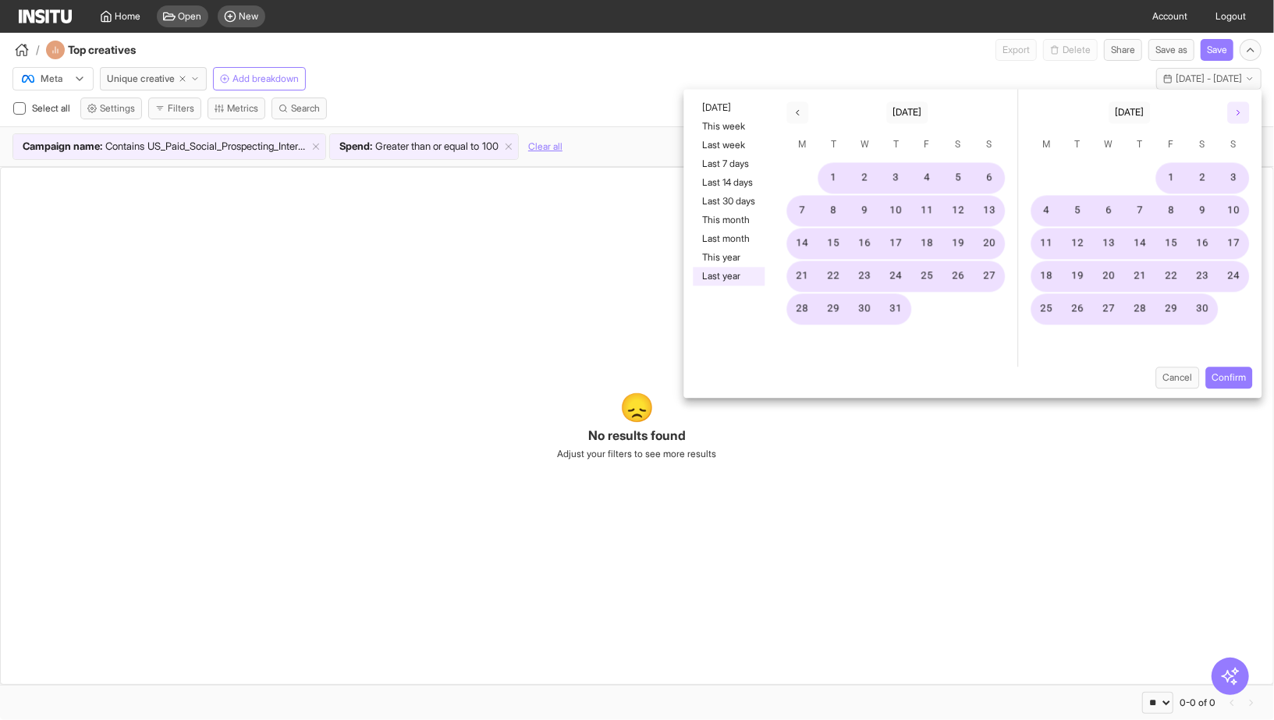
click at [1242, 112] on icon "button" at bounding box center [1237, 112] width 9 height 9
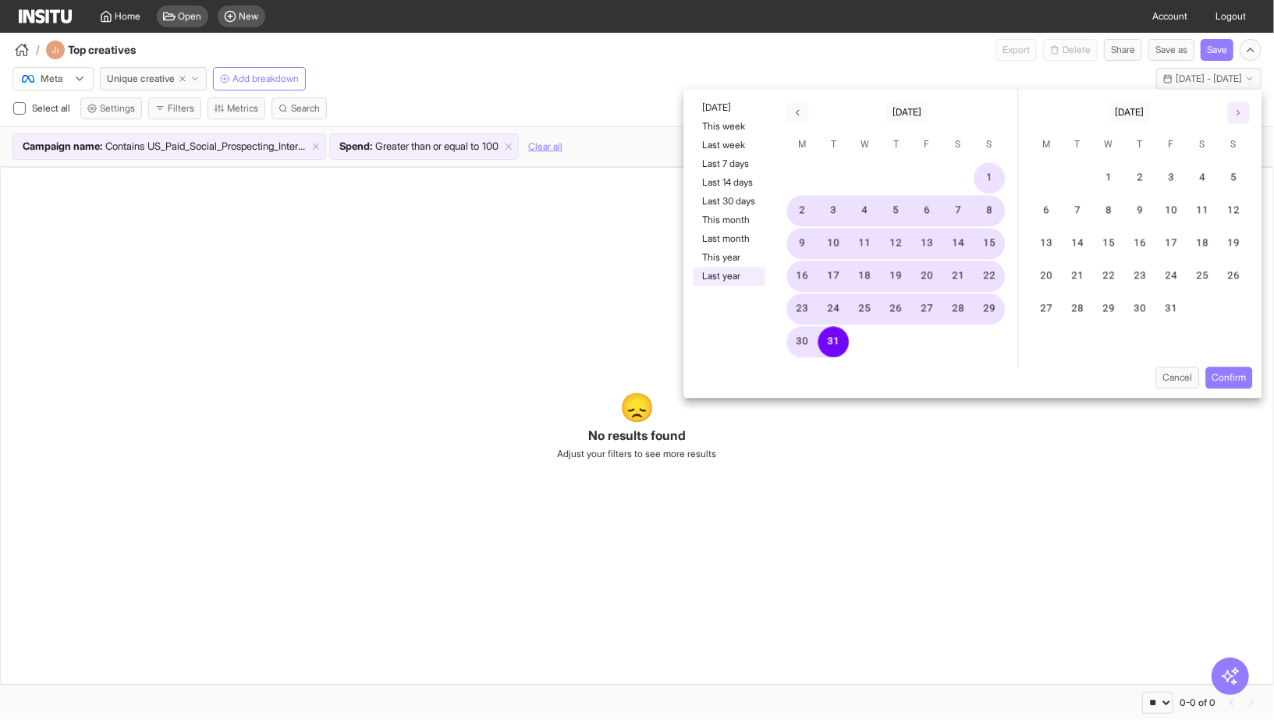
click at [1242, 112] on icon "button" at bounding box center [1237, 112] width 9 height 9
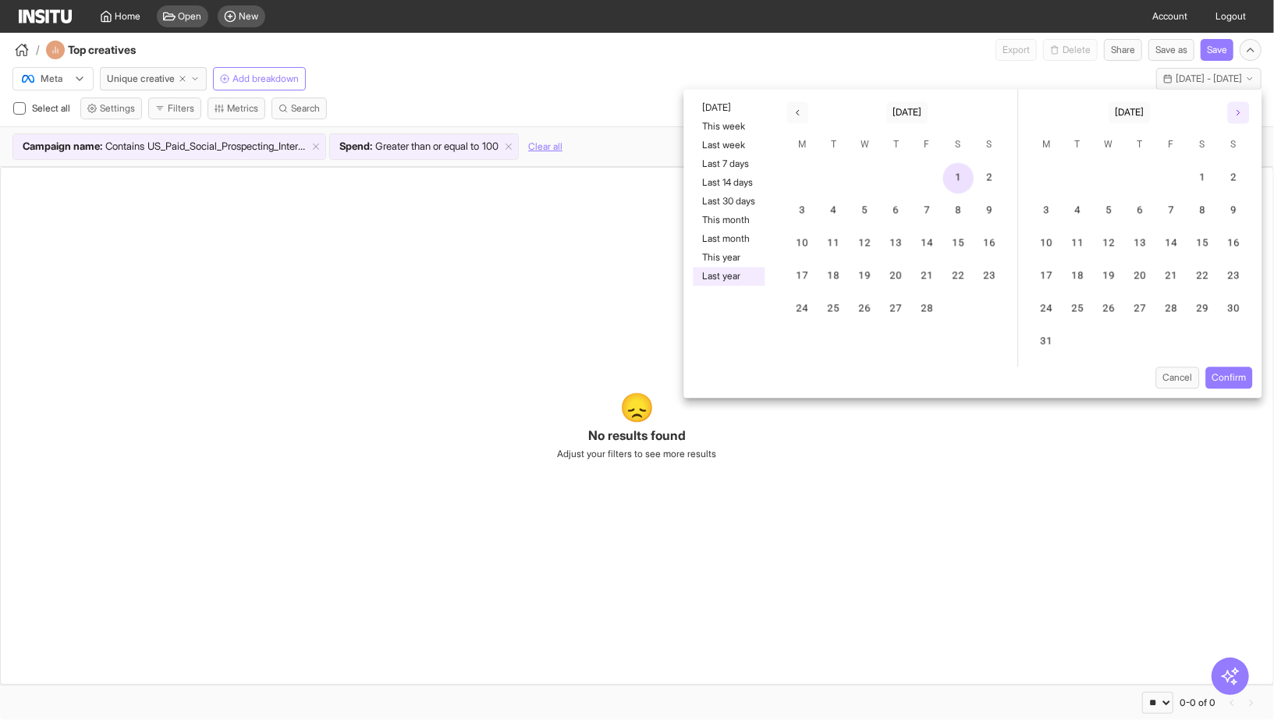
click at [1242, 112] on icon "button" at bounding box center [1237, 112] width 9 height 9
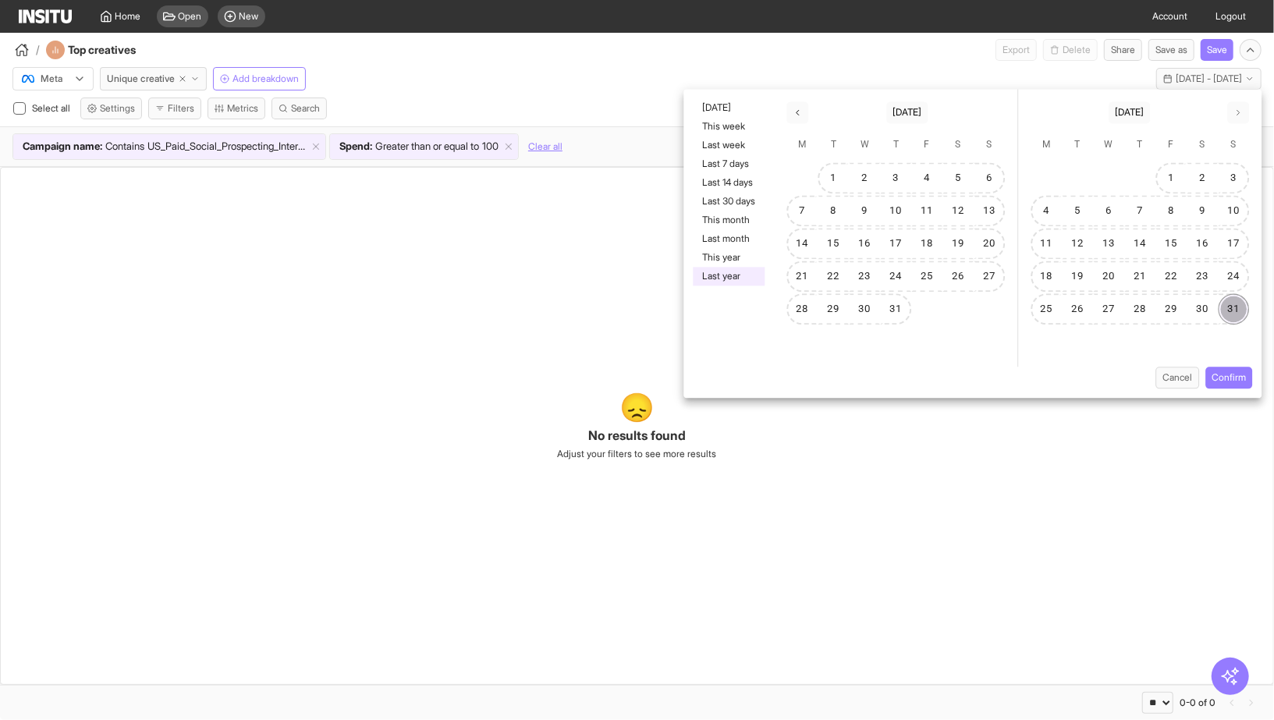
click at [1233, 310] on button "31" at bounding box center [1234, 309] width 31 height 31
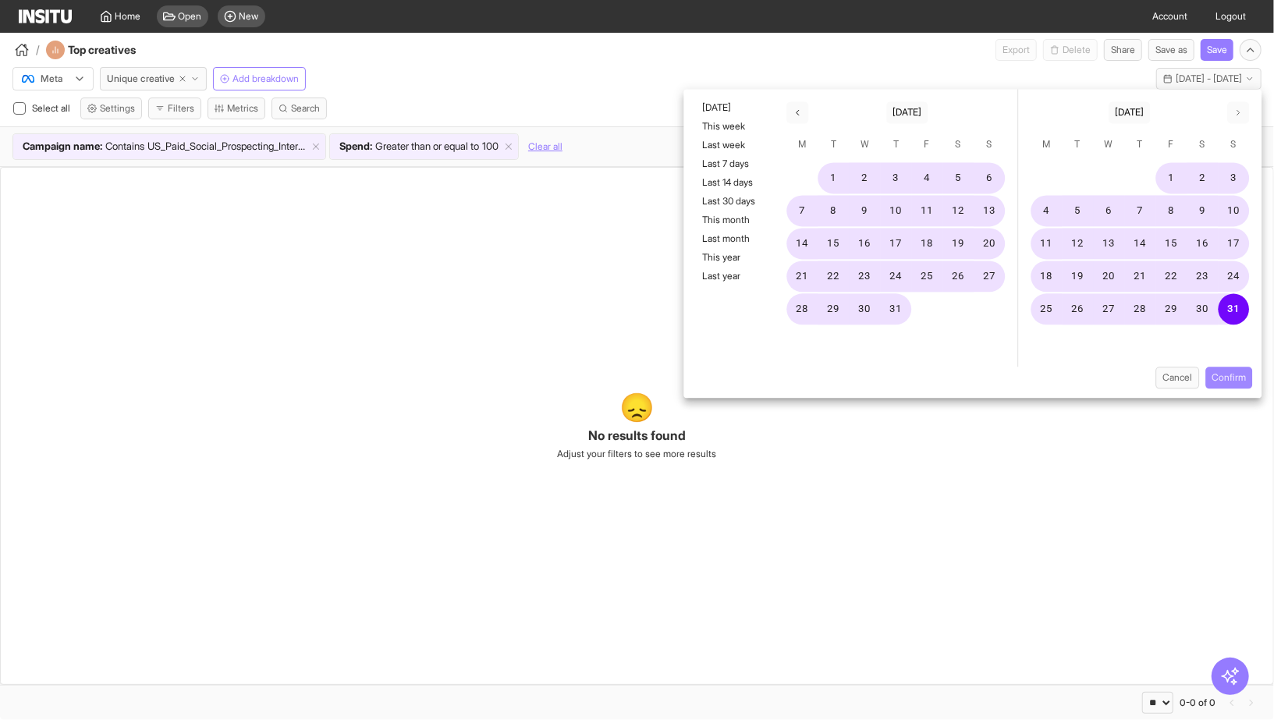
click at [1222, 371] on button "Confirm" at bounding box center [1228, 378] width 47 height 22
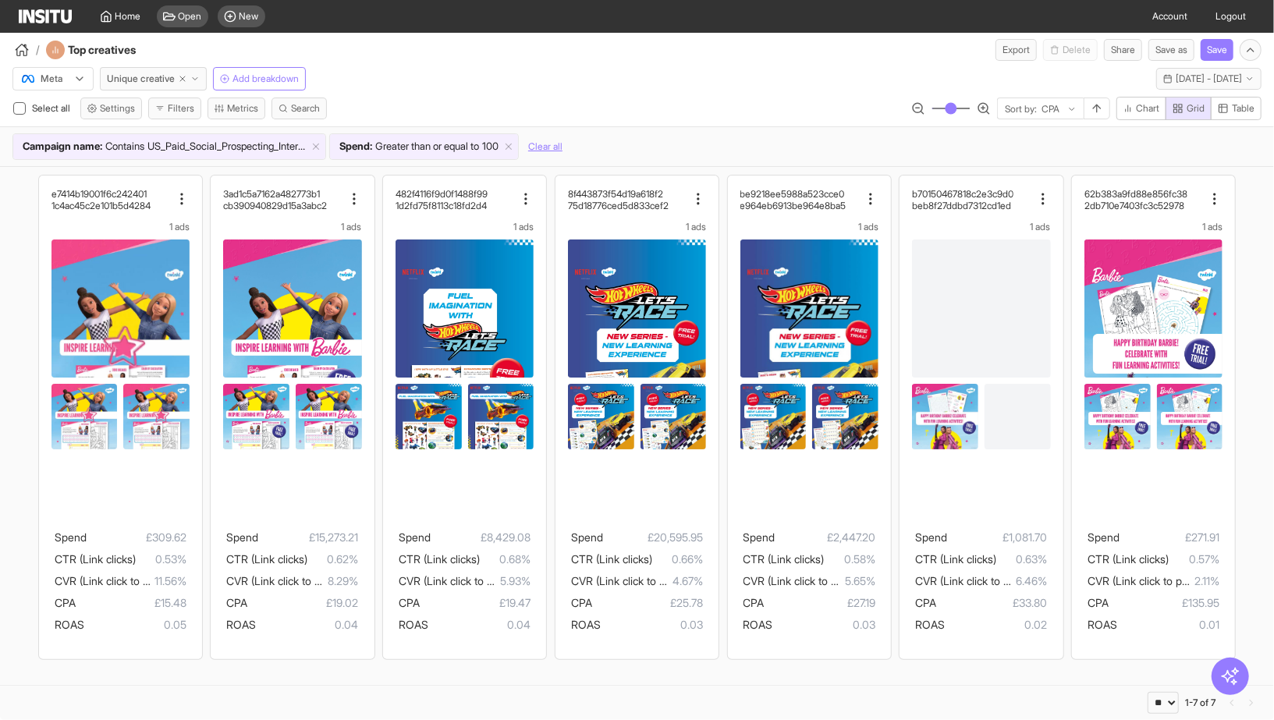
click at [0, 564] on div "e7414b19001f6c242401 1c4ac45c2e101b5d4284 1 ads Spend £309.62 CTR (Link clicks)…" at bounding box center [637, 417] width 1274 height 501
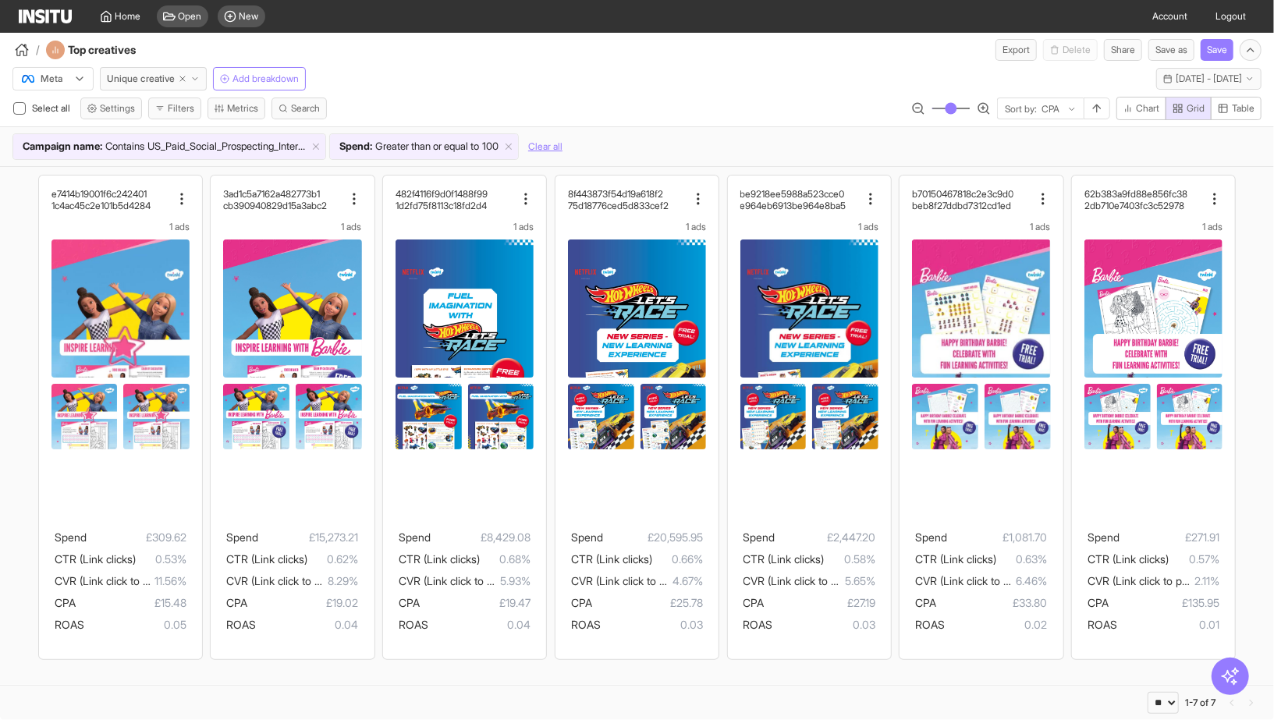
click at [0, 519] on div "e7414b19001f6c242401 1c4ac45c2e101b5d4284 1 ads Spend £309.62 CTR (Link clicks)…" at bounding box center [637, 417] width 1274 height 501
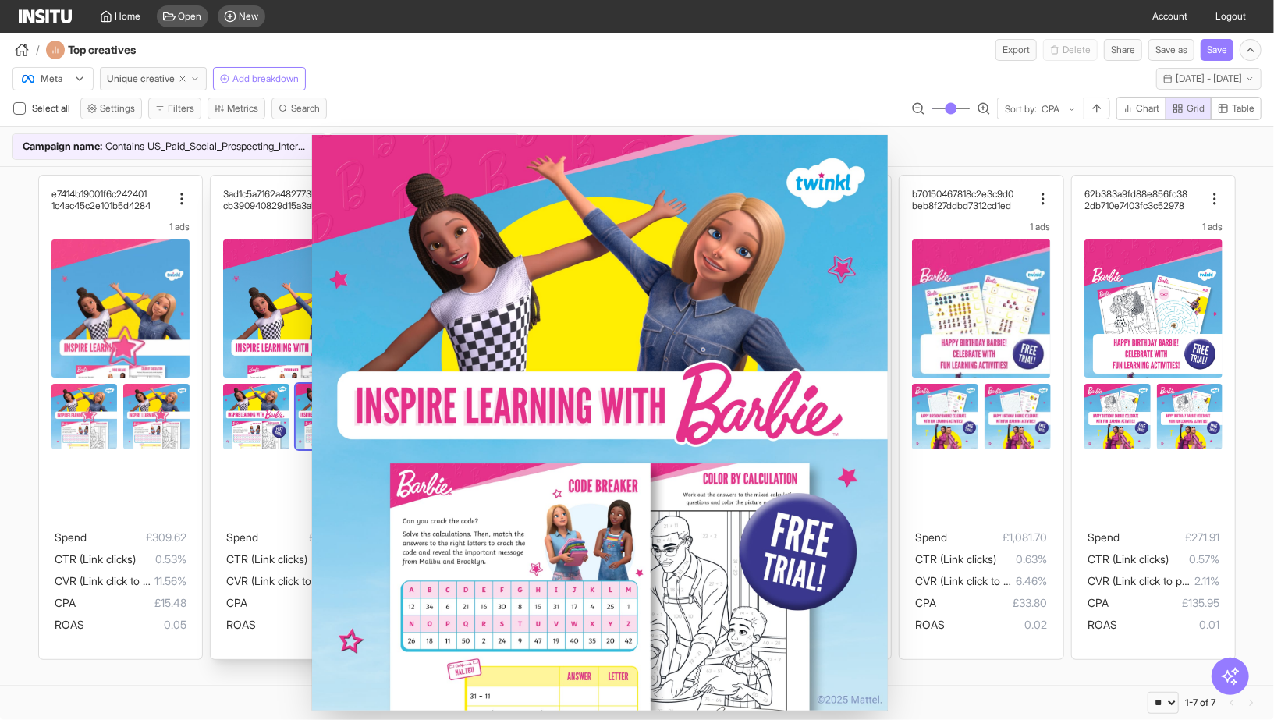
click at [299, 441] on img at bounding box center [329, 417] width 66 height 66
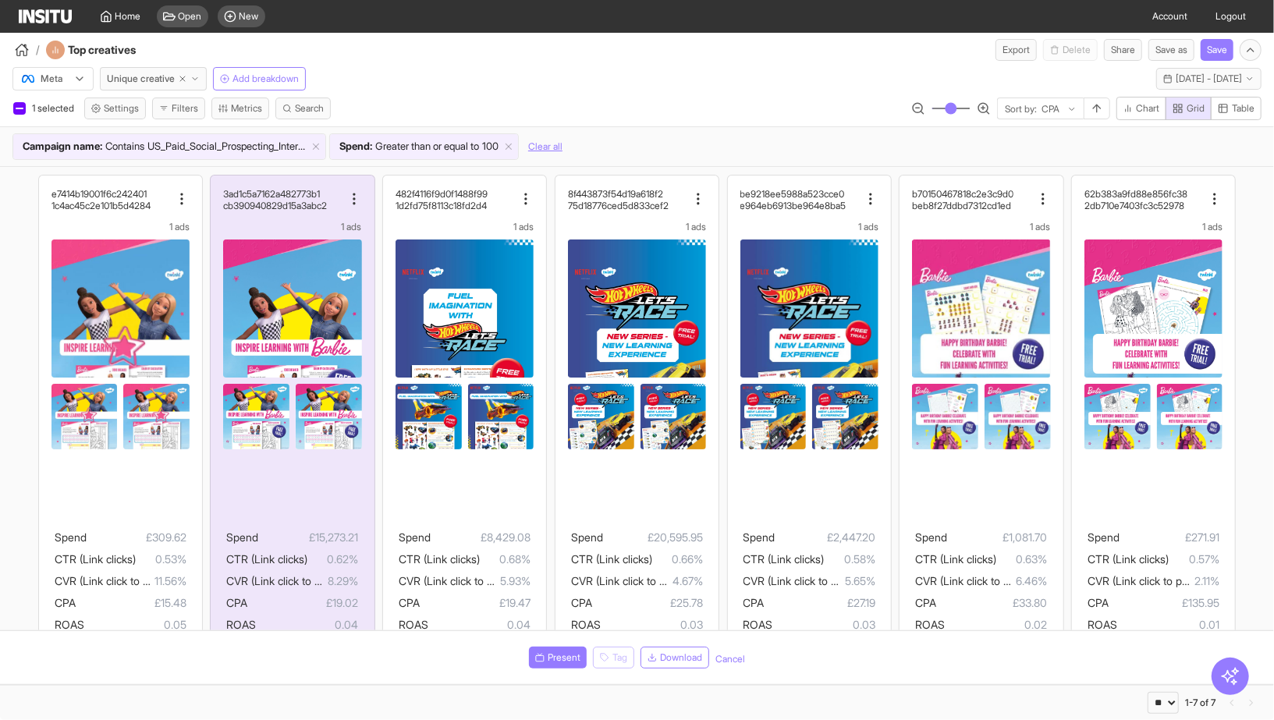
click at [4, 393] on div "e7414b19001f6c242401 1c4ac45c2e101b5d4284 1 ads Spend £309.62 CTR (Link clicks)…" at bounding box center [637, 417] width 1274 height 501
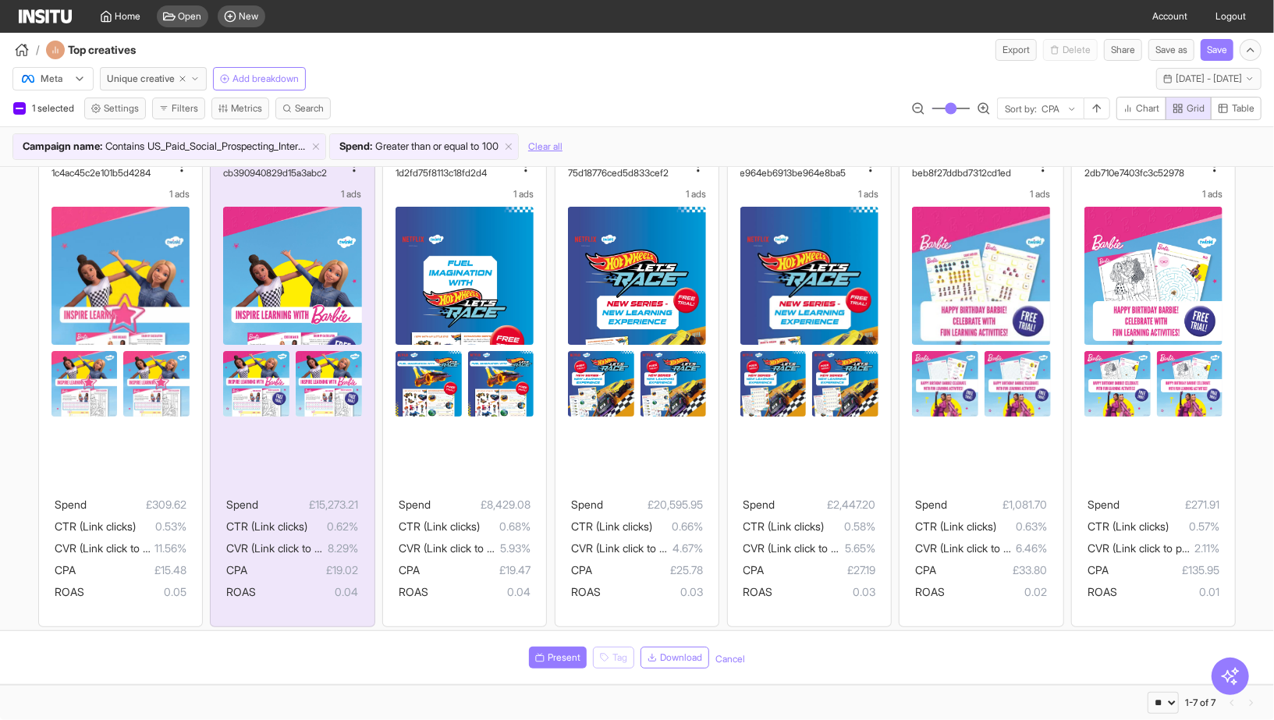
click at [522, 55] on div "/ Top creatives Export Delete Share Save as Save" at bounding box center [637, 47] width 1274 height 28
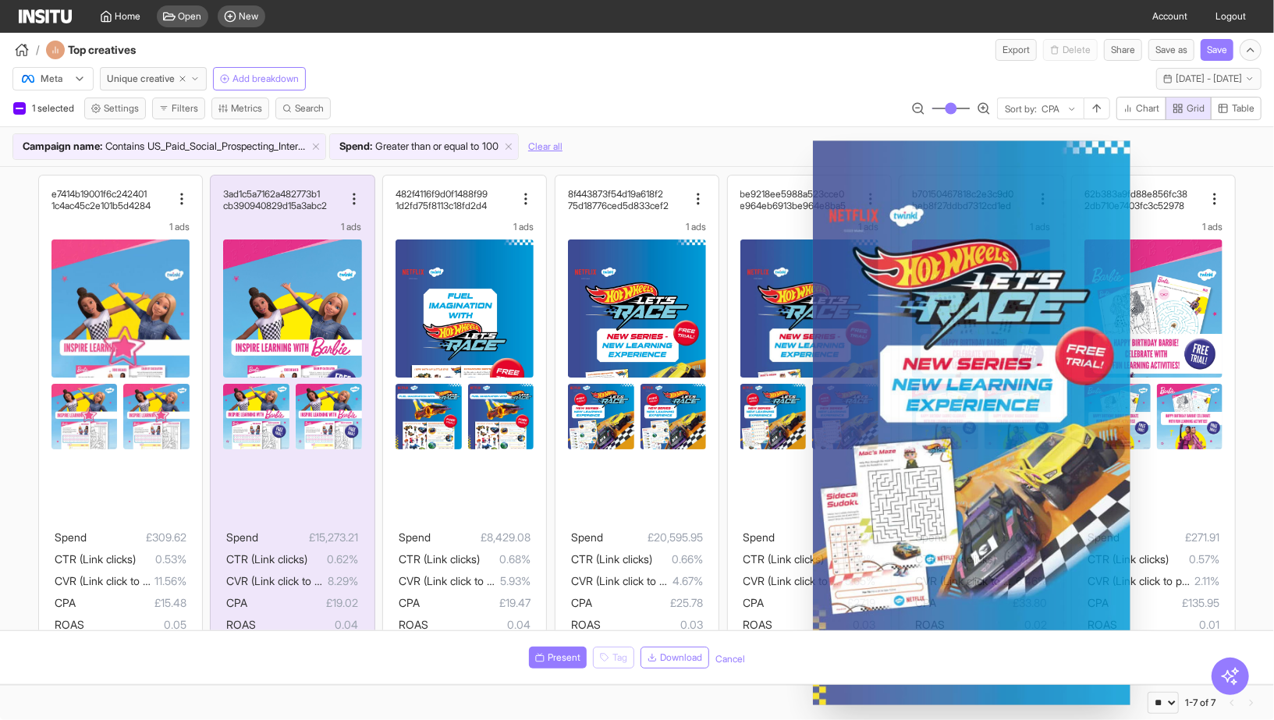
click at [0, 286] on div "e7414b19001f6c242401 1c4ac45c2e101b5d4284 1 ads Spend £309.62 CTR (Link clicks)…" at bounding box center [637, 417] width 1274 height 501
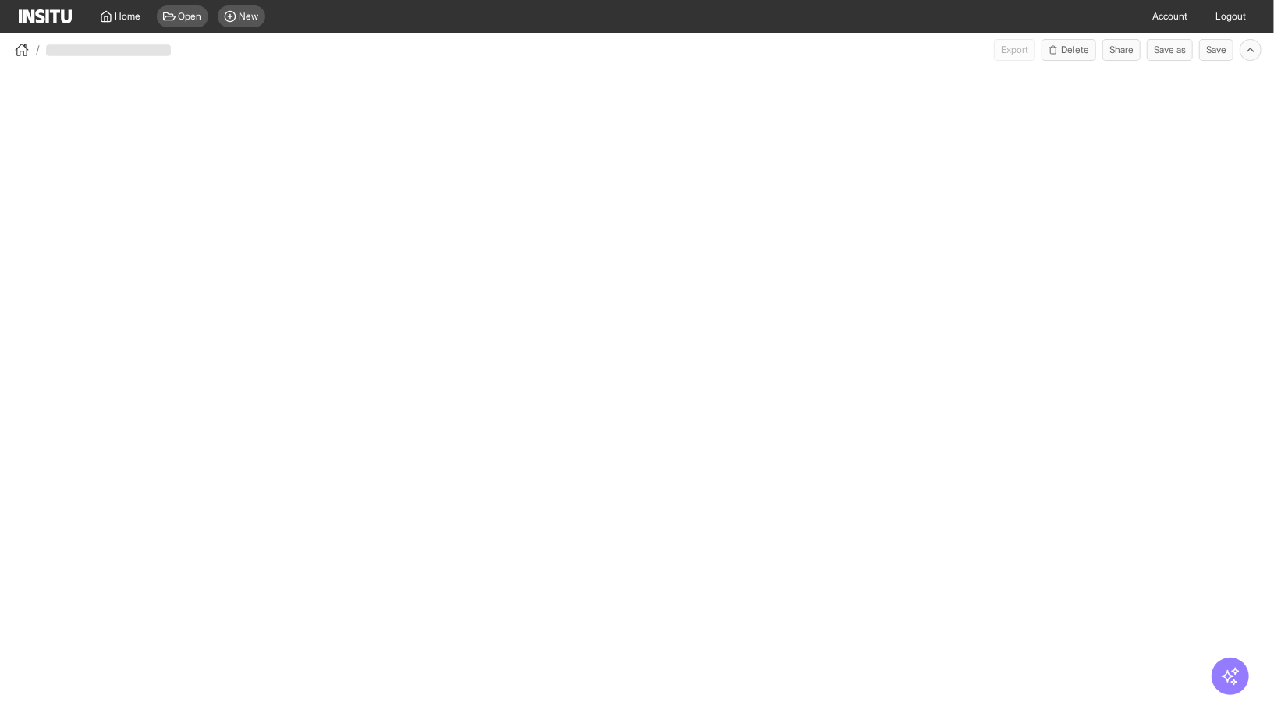
select select "**"
